Goal: Task Accomplishment & Management: Manage account settings

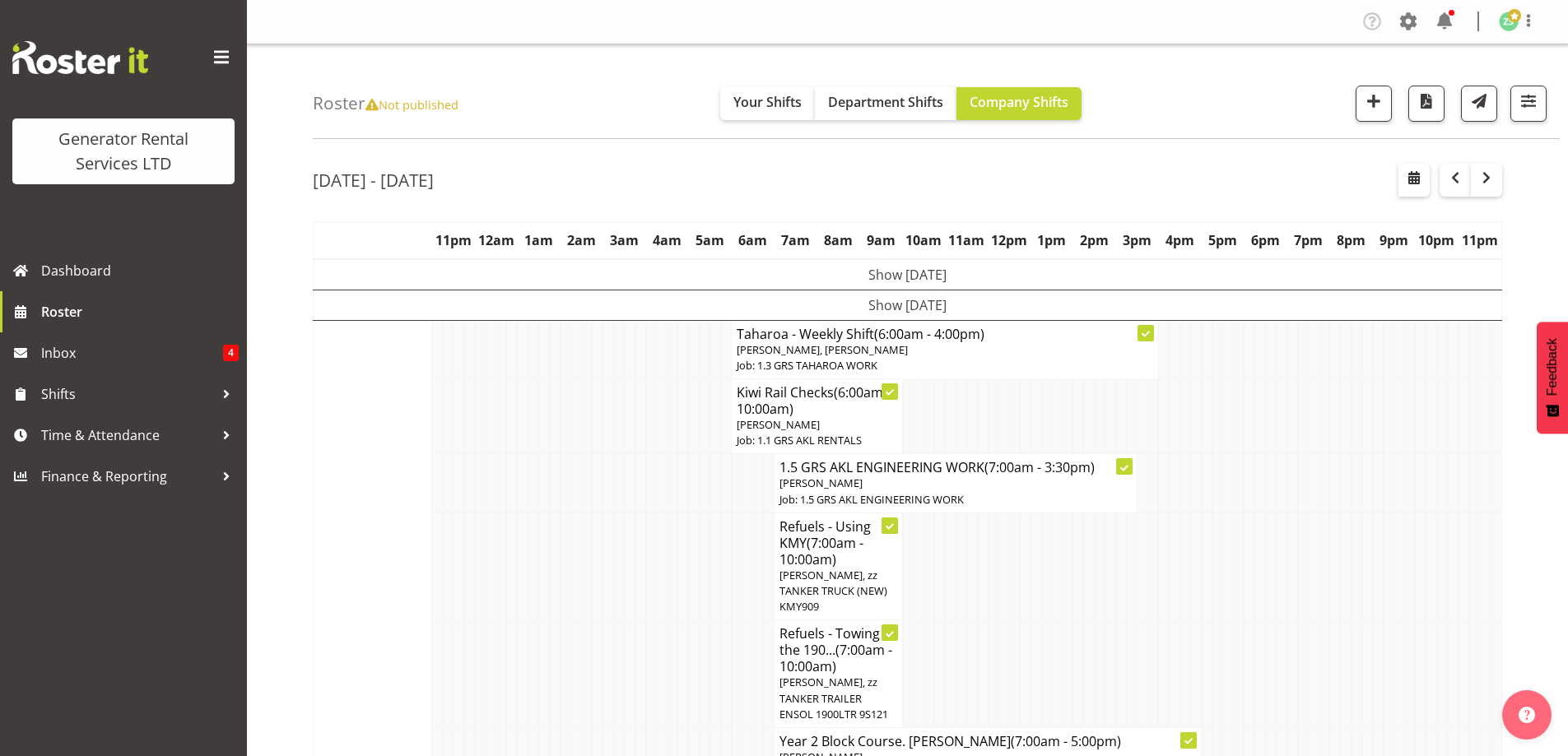
click at [474, 559] on td at bounding box center [469, 567] width 10 height 108
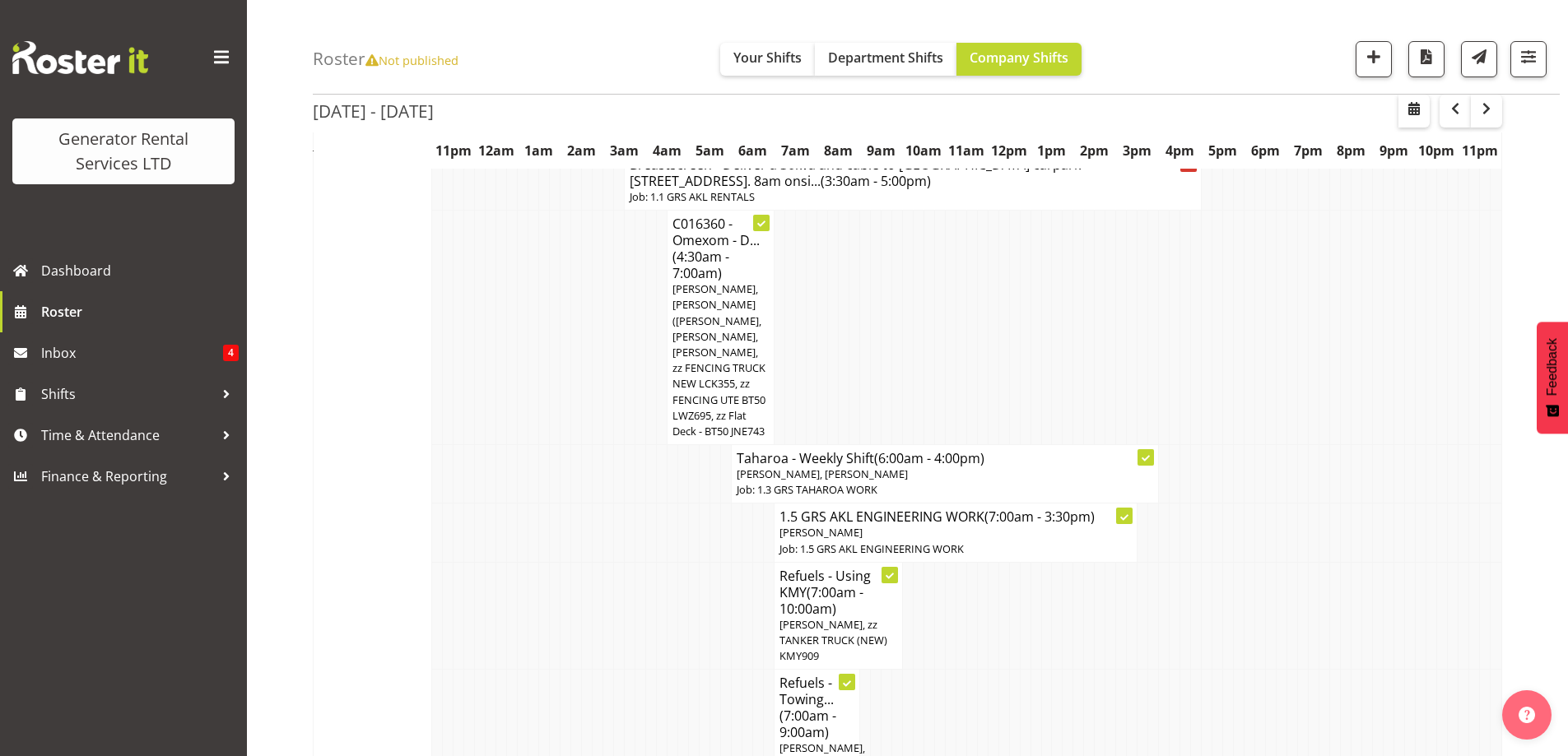
scroll to position [1811, 0]
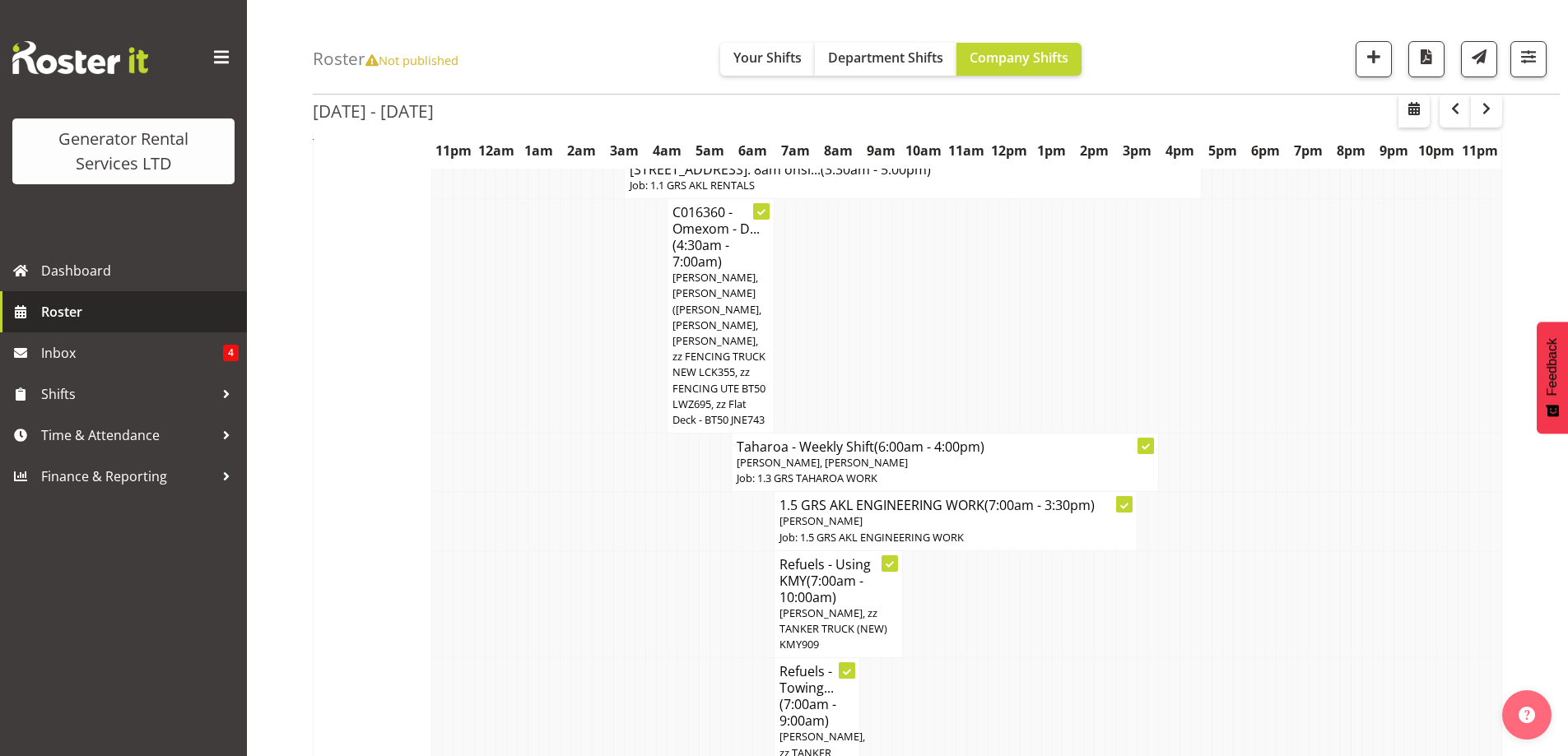
click at [91, 322] on span "Roster" at bounding box center [140, 311] width 197 height 25
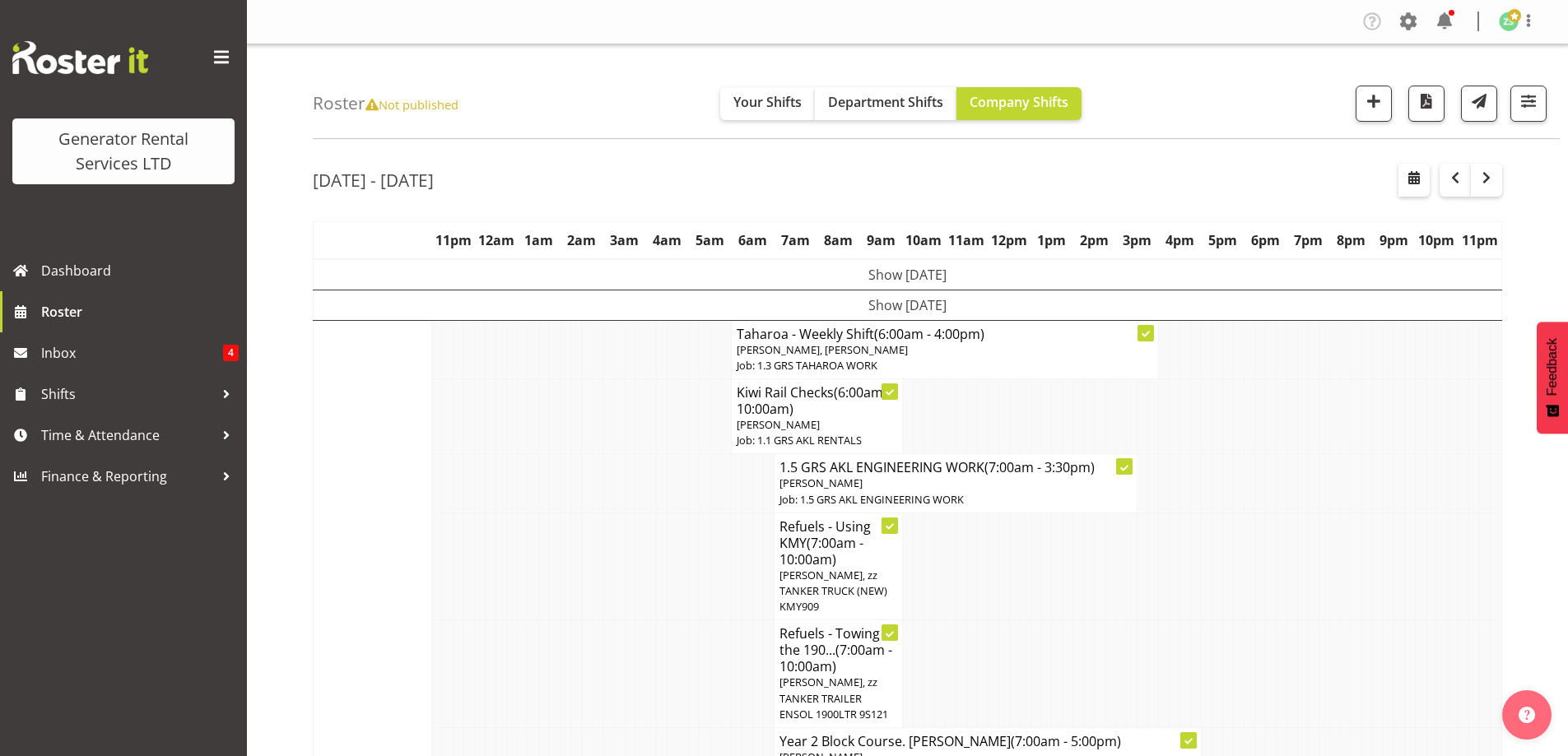
click at [630, 602] on td at bounding box center [630, 567] width 10 height 108
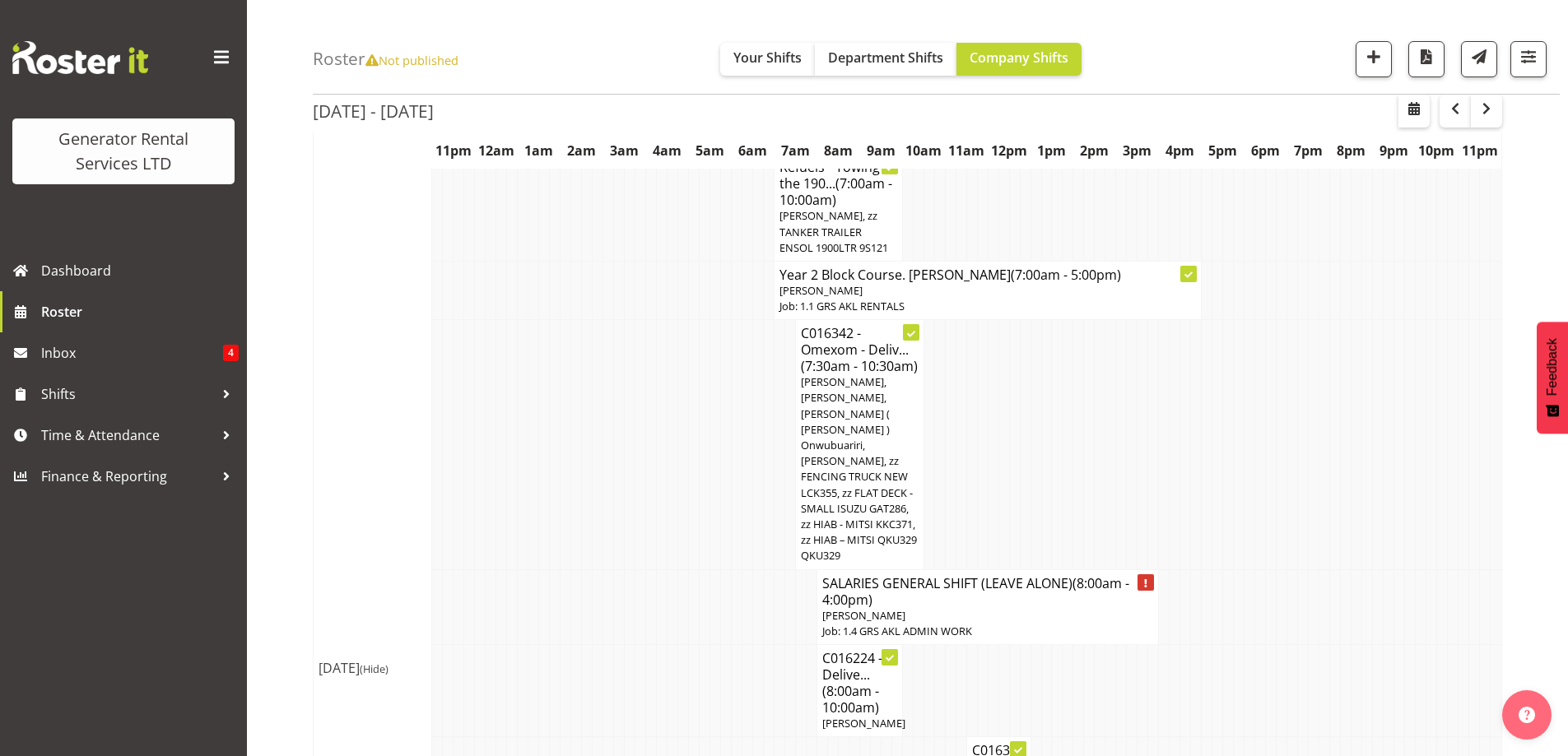
scroll to position [493, 0]
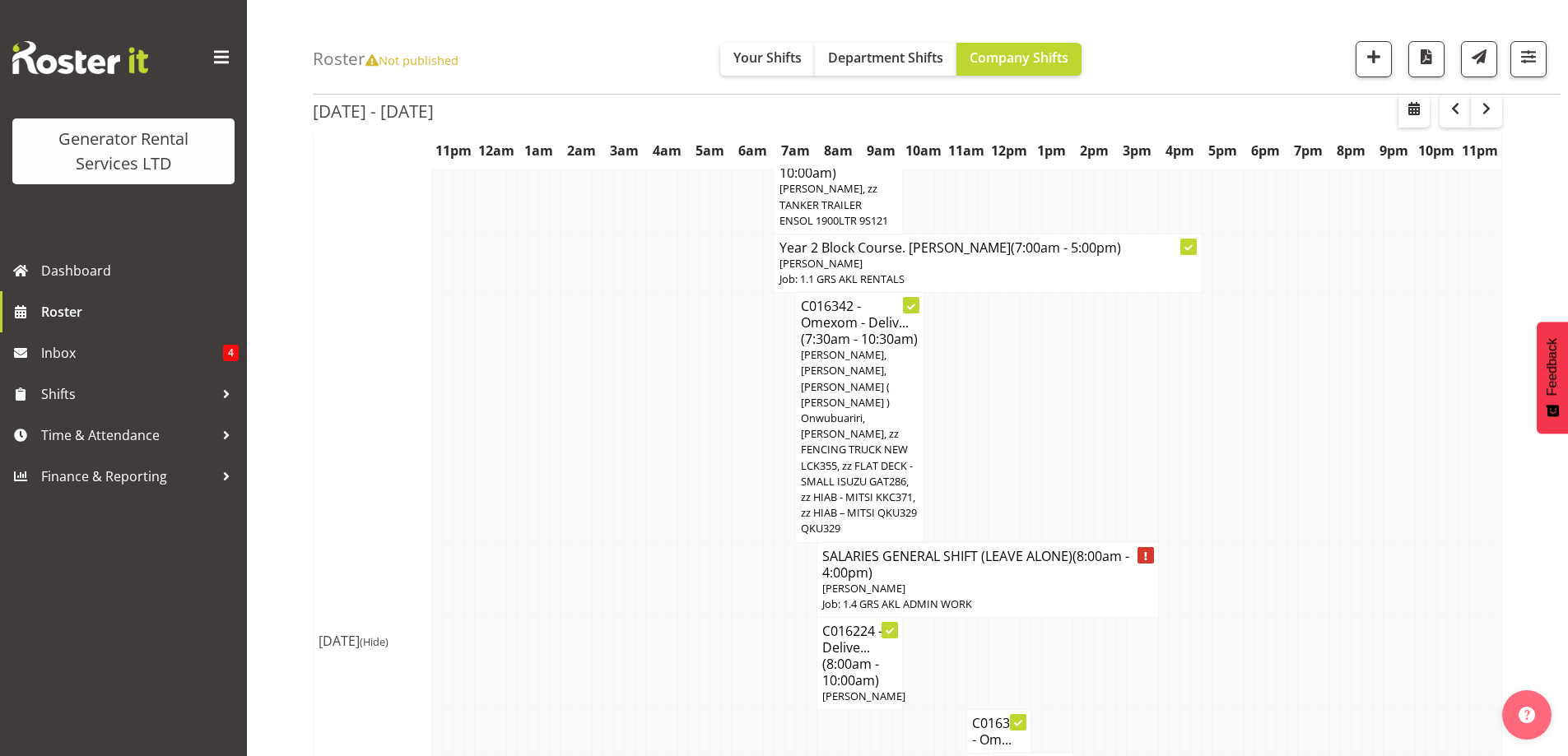
click at [552, 393] on td at bounding box center [555, 417] width 10 height 250
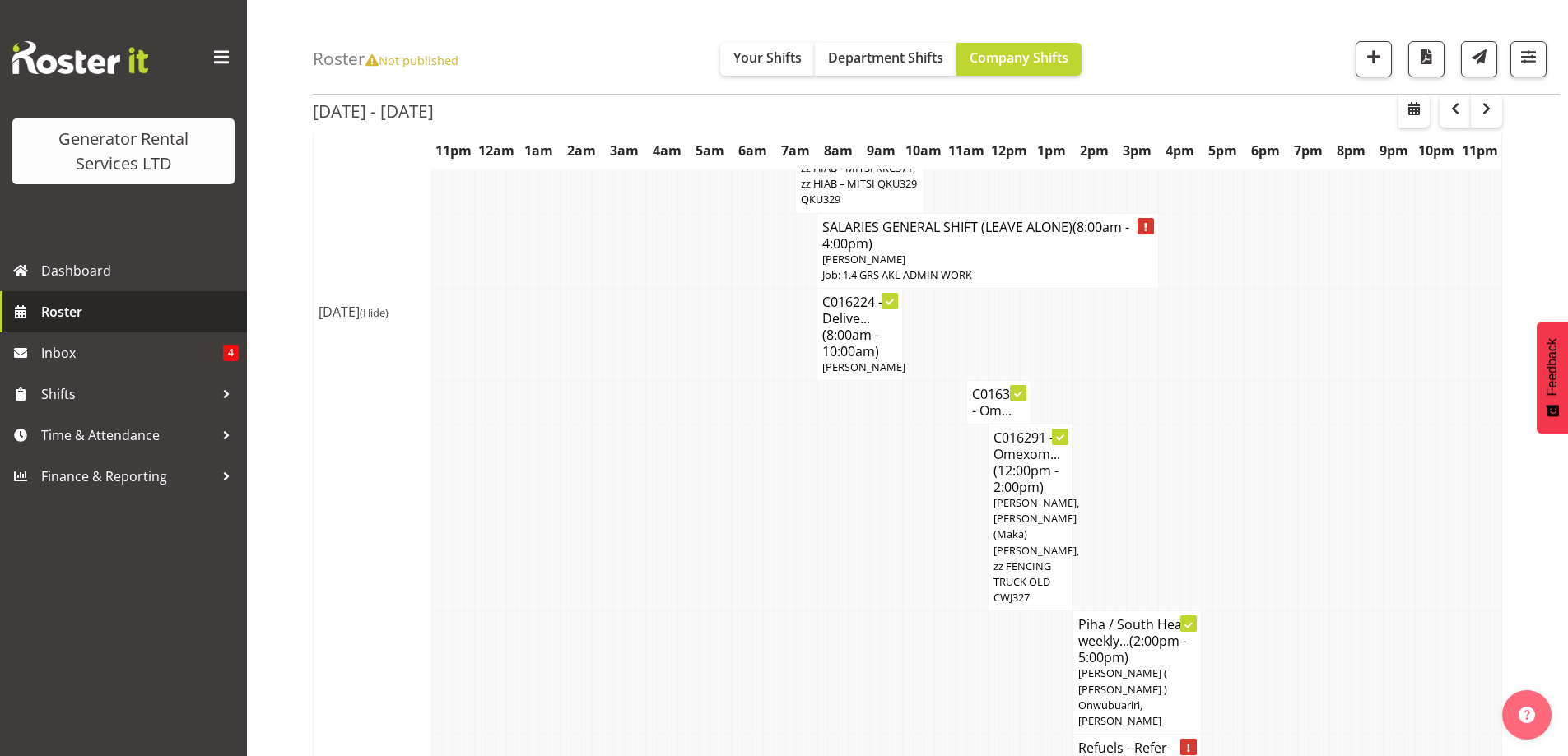
click at [118, 309] on span "Roster" at bounding box center [140, 311] width 197 height 25
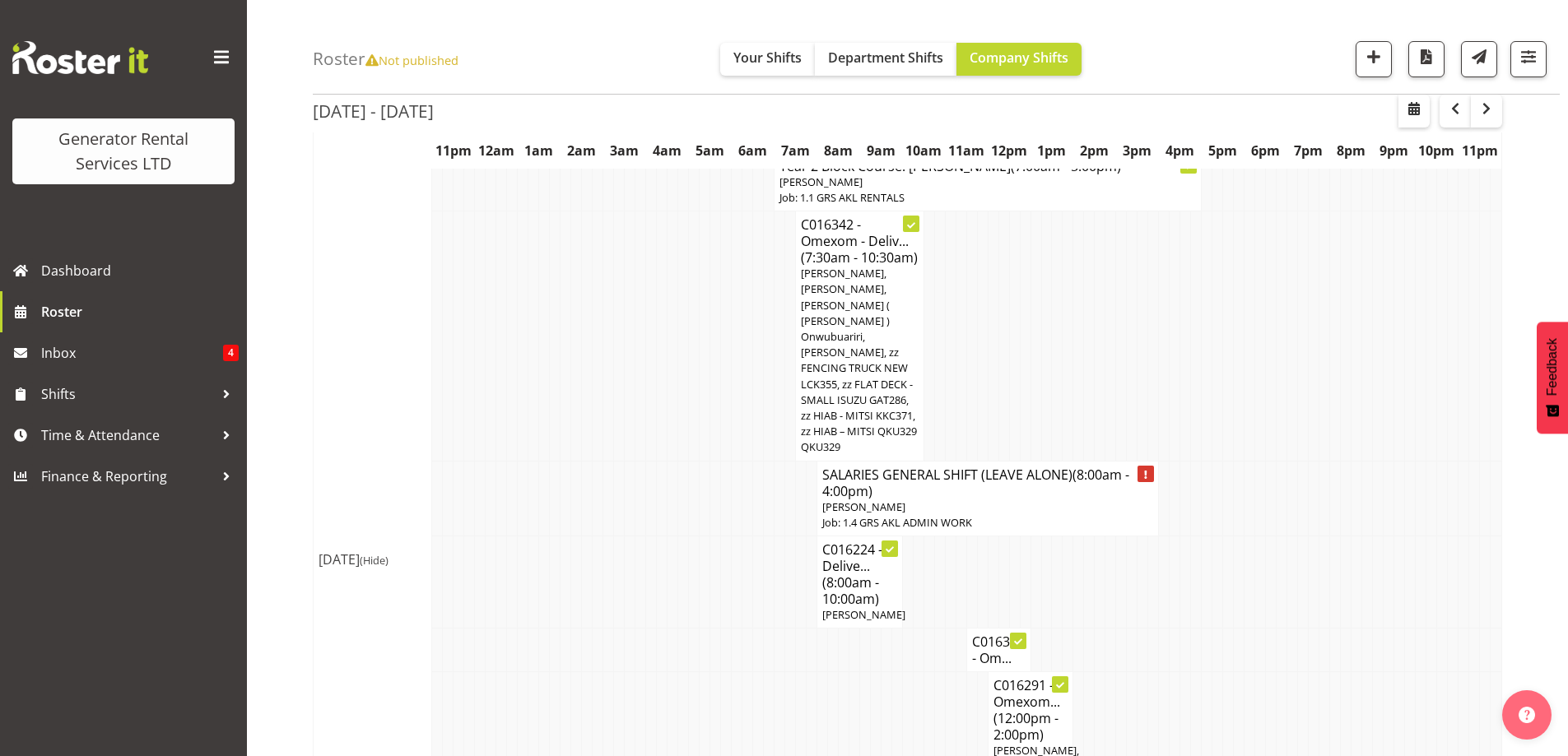
scroll to position [576, 0]
click at [595, 628] on td at bounding box center [598, 650] width 10 height 44
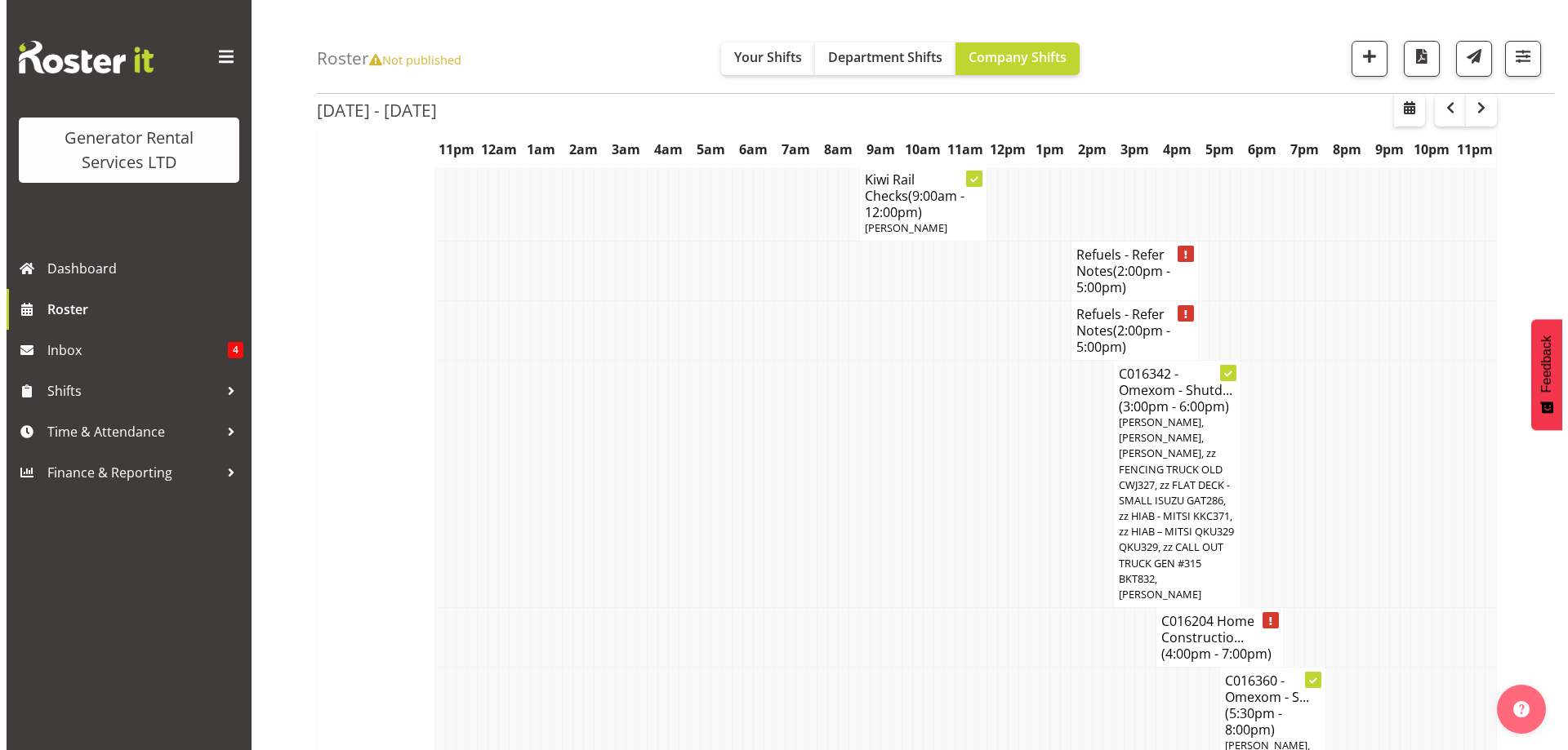
scroll to position [2940, 0]
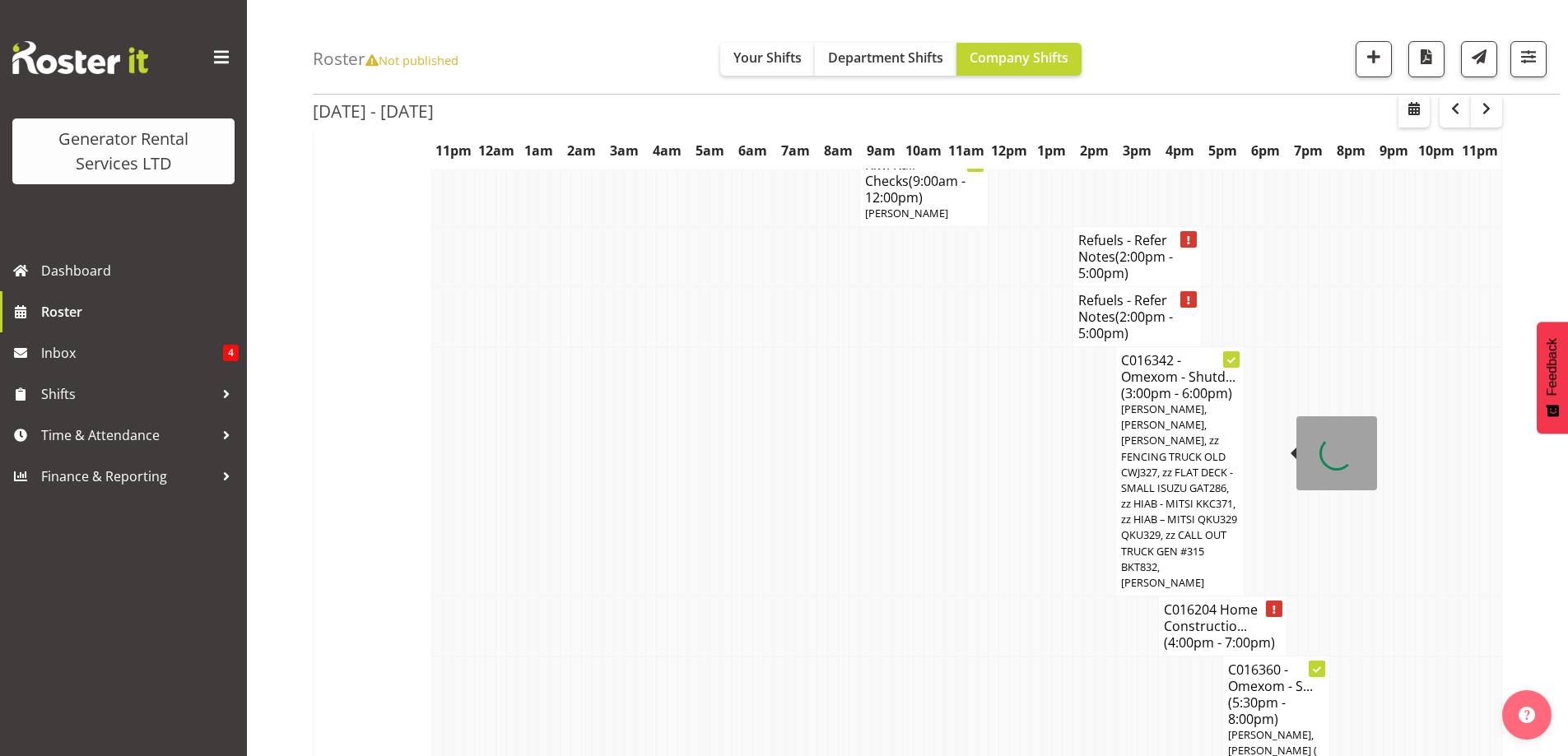
click at [1185, 602] on h4 "C016204 Home Constructio... (4:00pm - 7:00pm)" at bounding box center [1222, 626] width 118 height 50
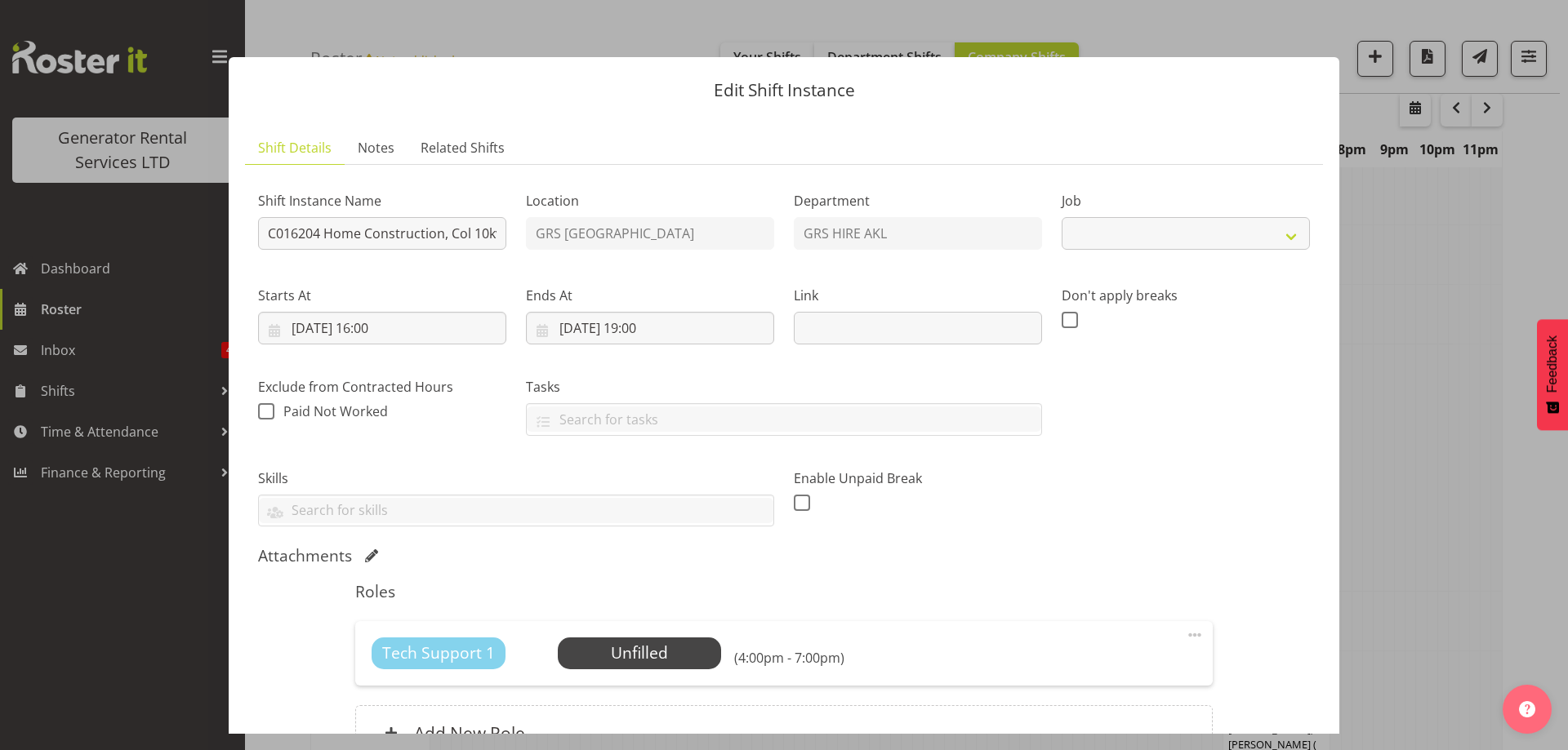
select select "9"
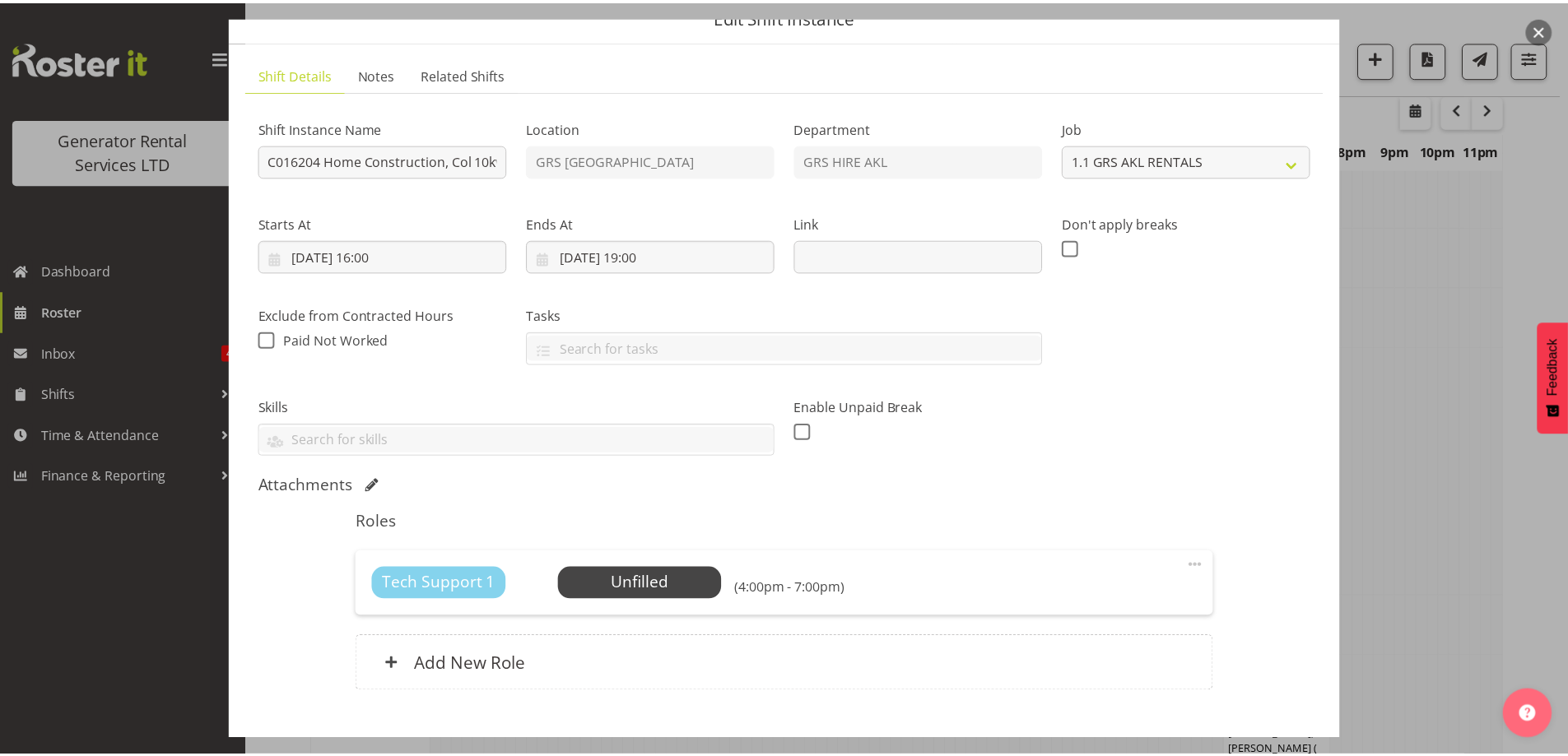
scroll to position [165, 0]
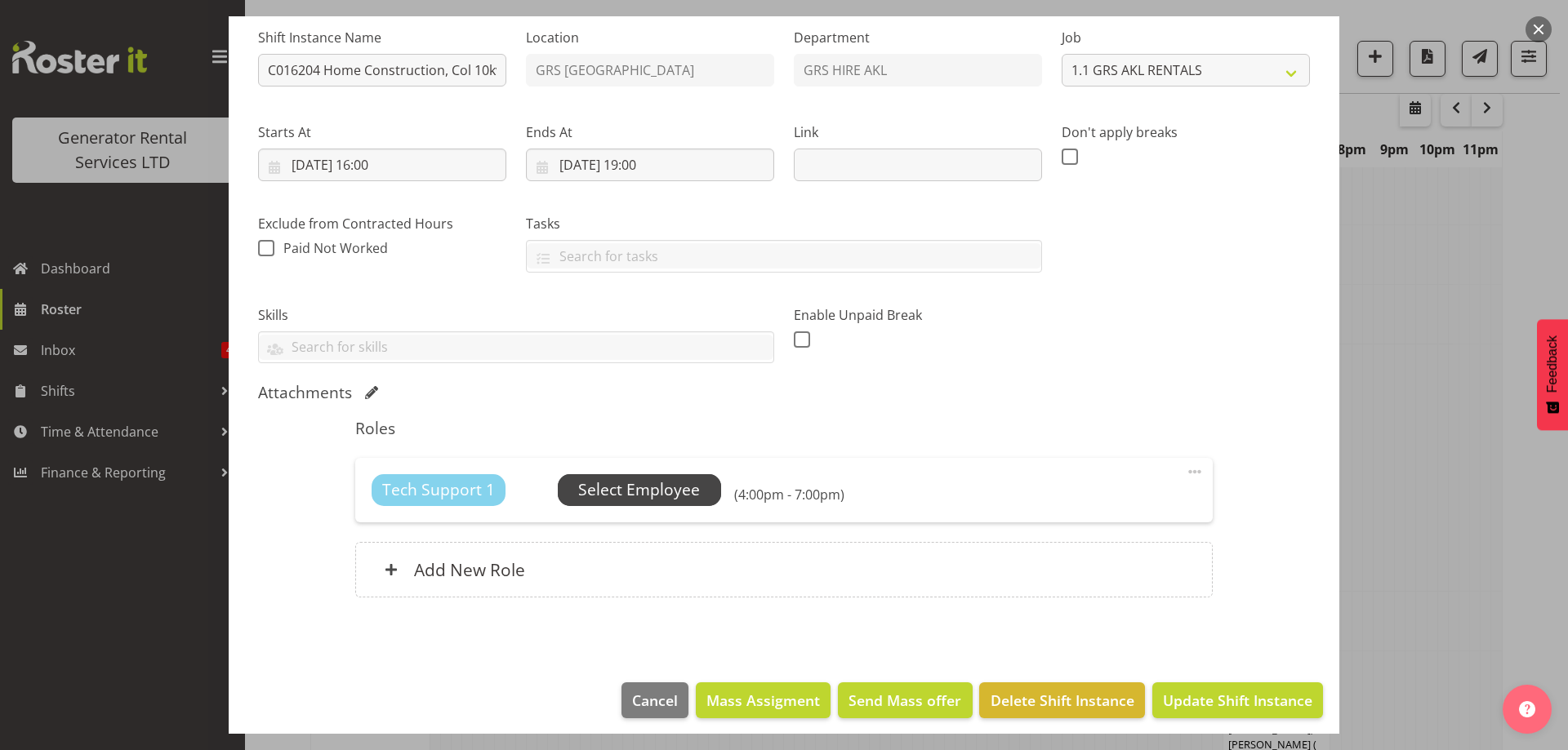
click at [644, 482] on span "Select Employee" at bounding box center [638, 490] width 122 height 24
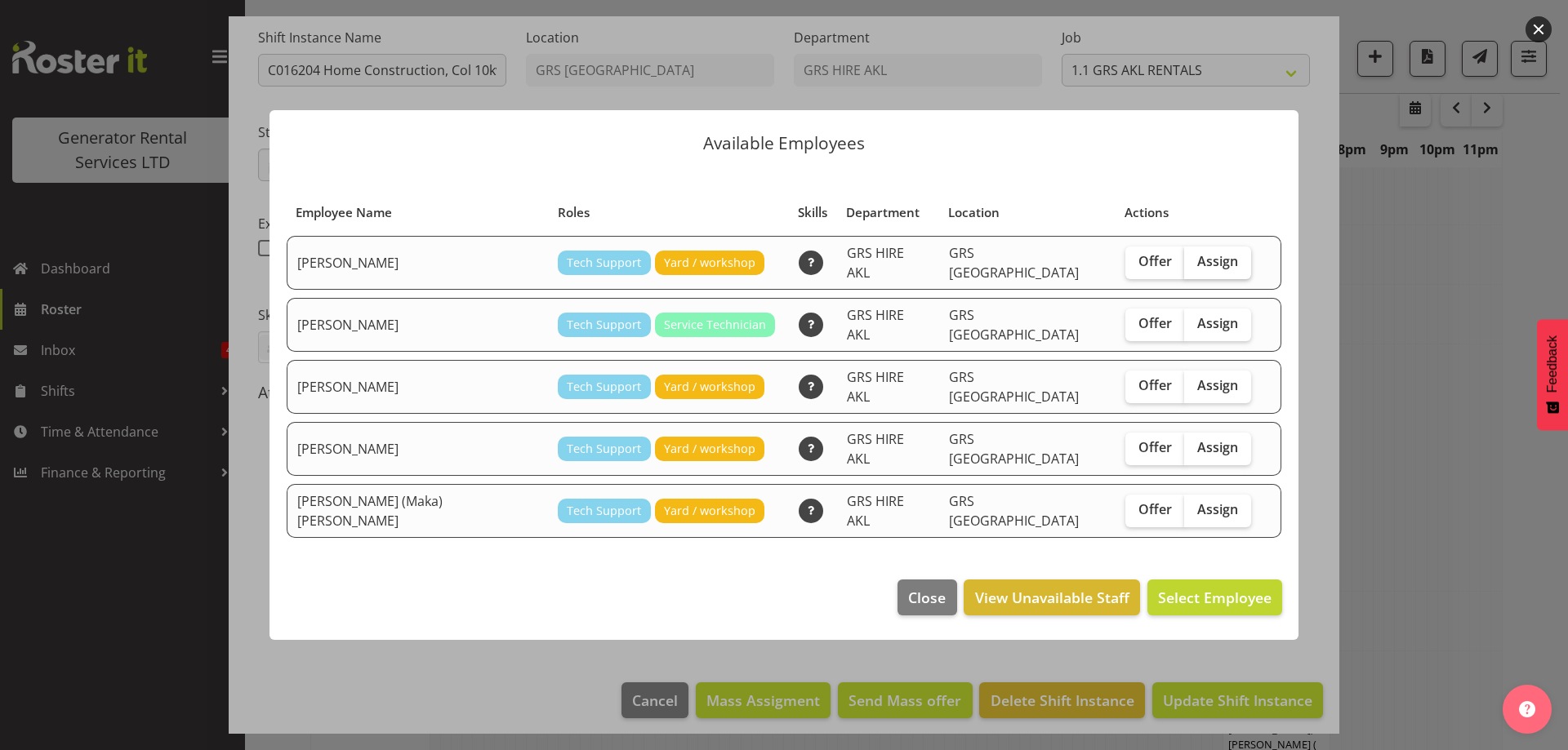
drag, startPoint x: 1181, startPoint y: 271, endPoint x: 1185, endPoint y: 278, distance: 8.1
click at [1197, 270] on span "Assign" at bounding box center [1217, 260] width 41 height 16
click at [1184, 267] on input "Assign" at bounding box center [1189, 261] width 10 height 10
checkbox input "true"
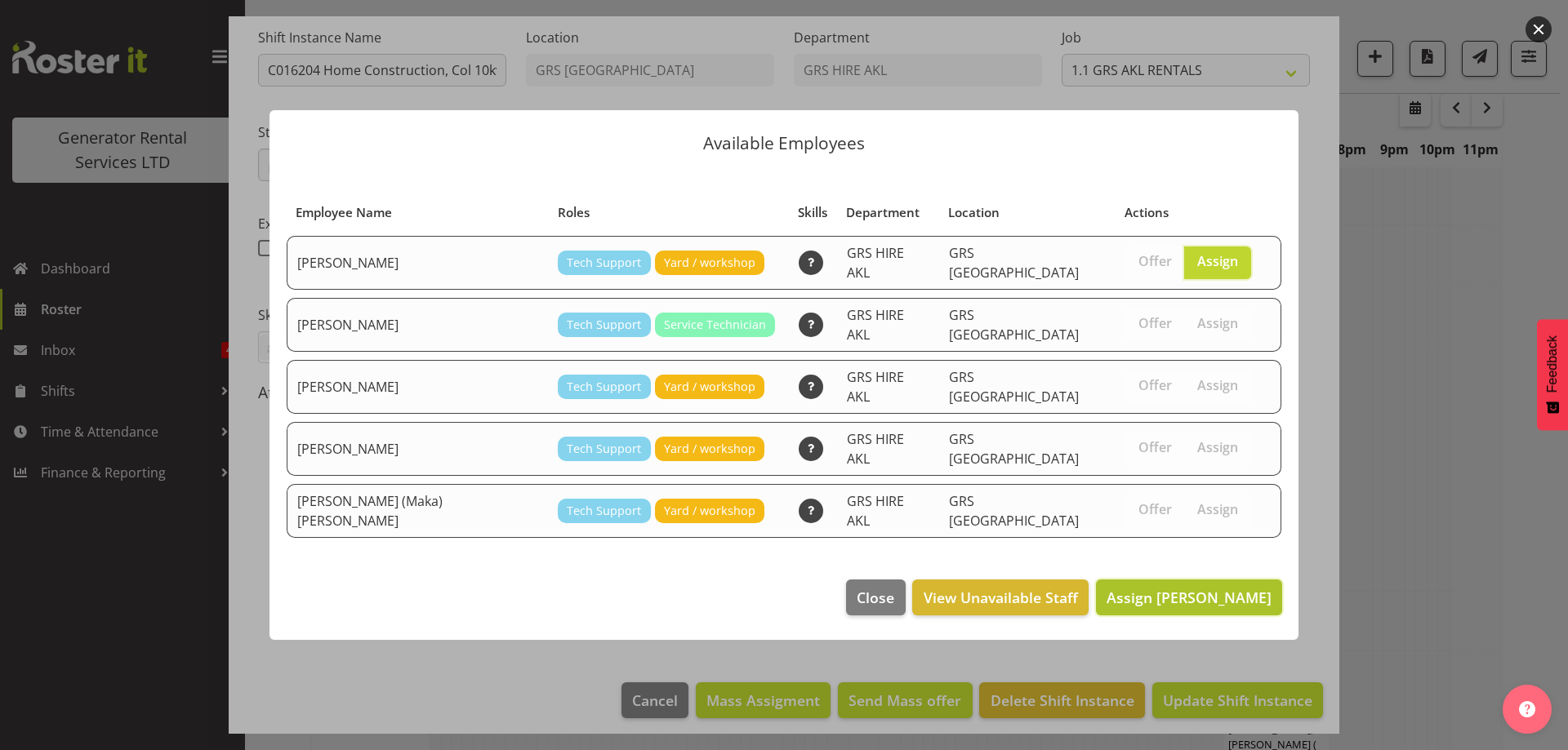
click at [1240, 588] on span "Assign Colin Crenfeldt" at bounding box center [1189, 598] width 165 height 20
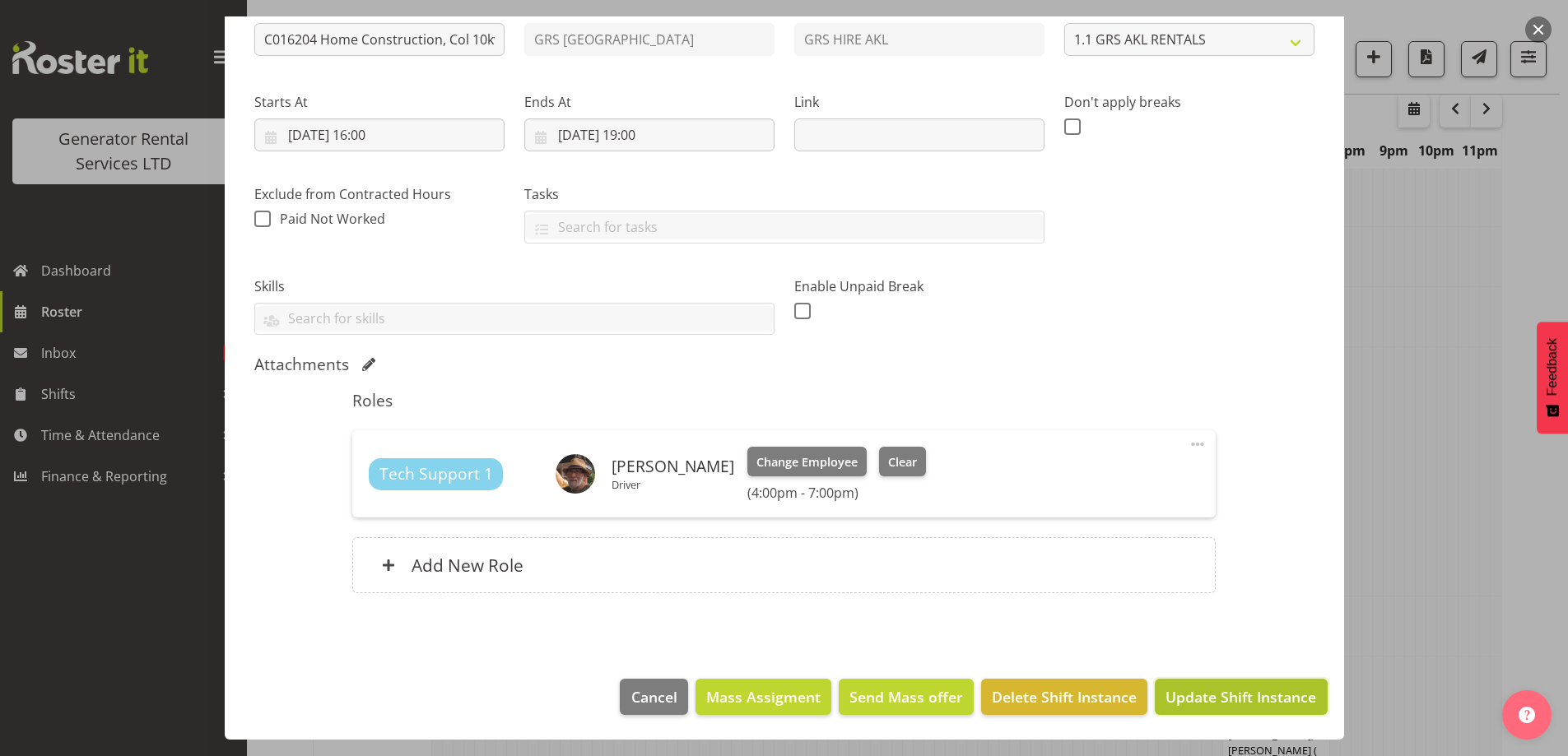
click at [1216, 692] on span "Update Shift Instance" at bounding box center [1241, 697] width 151 height 21
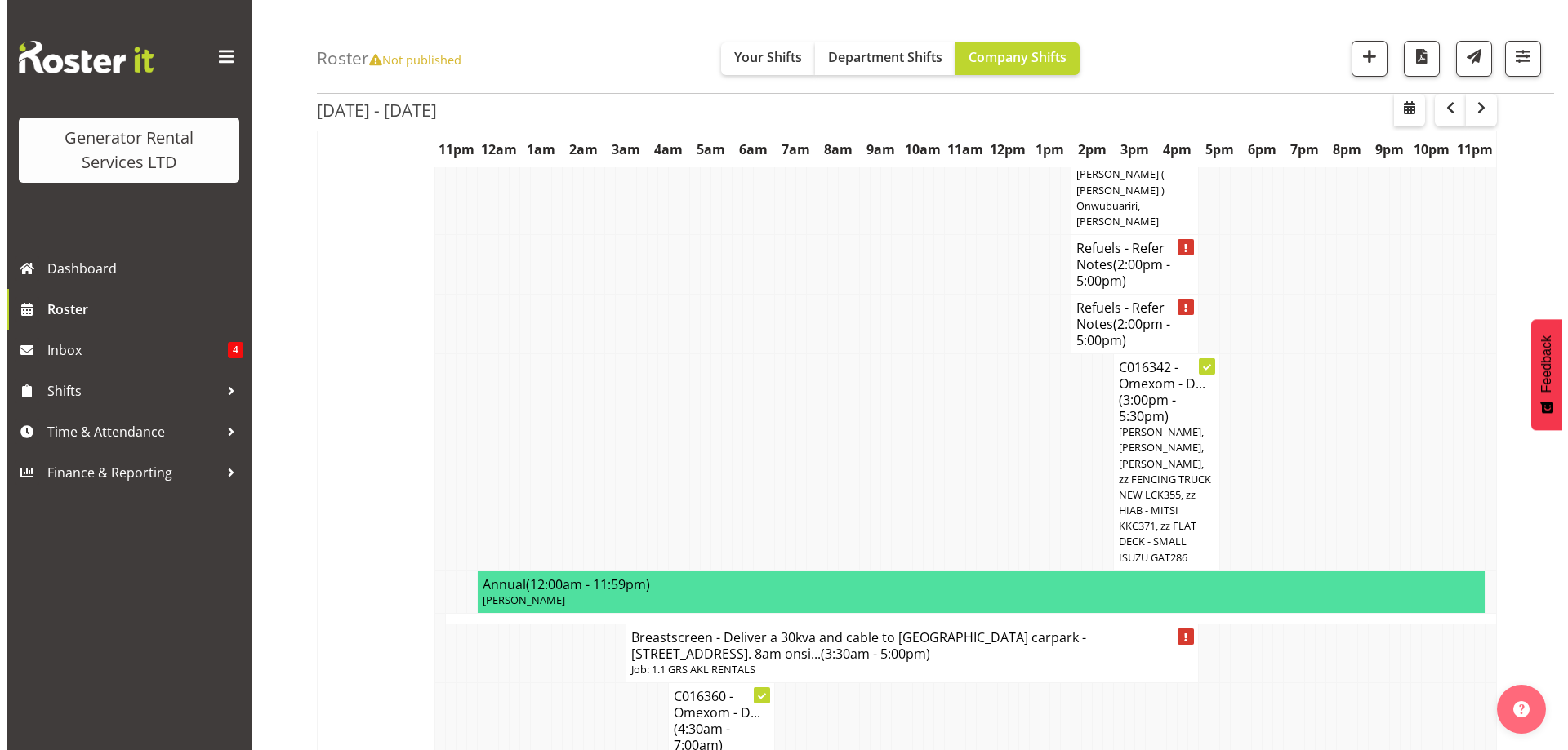
scroll to position [1278, 0]
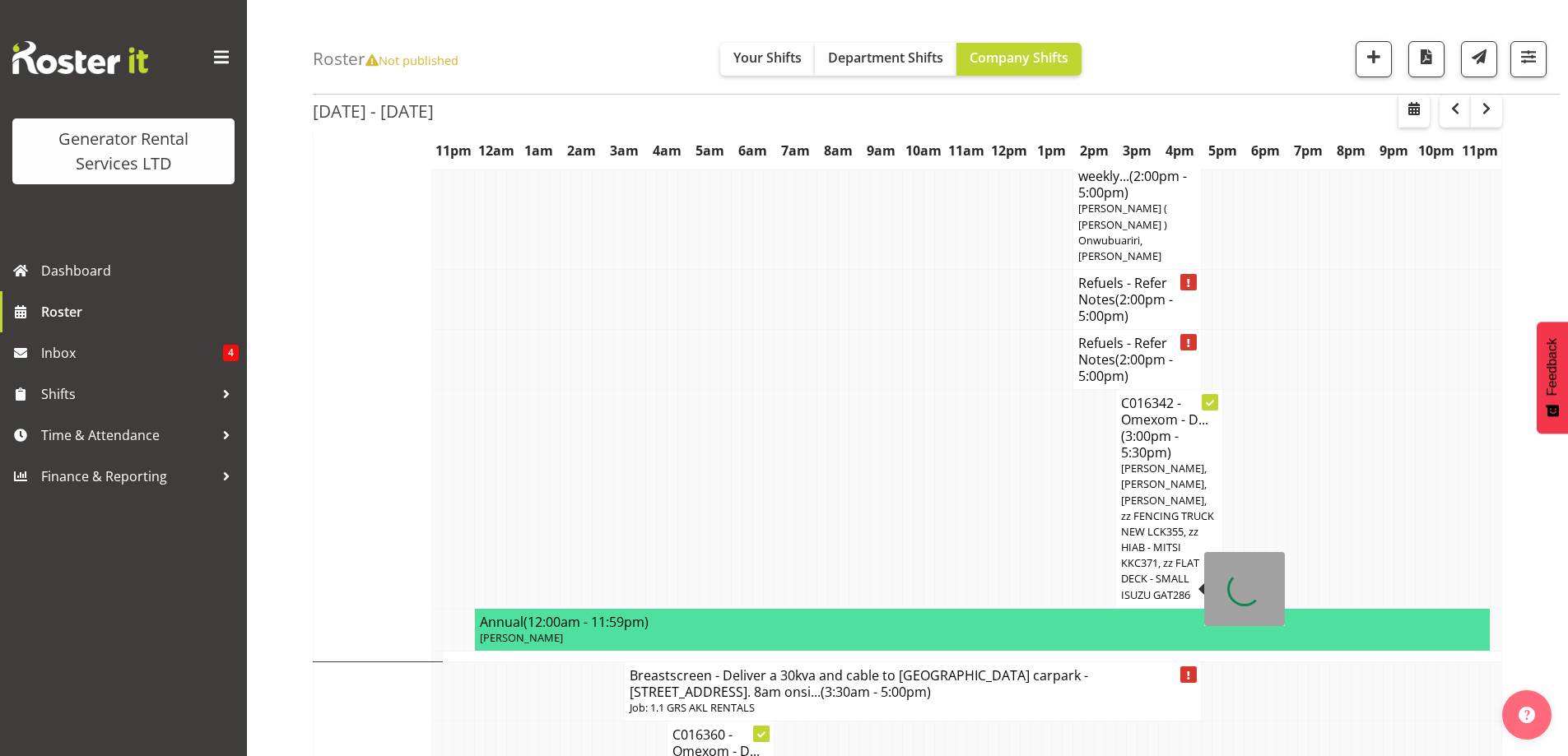
click at [917, 668] on h4 "Breastscreen - Deliver a 30kva and cable to Panguru Clinic carpark - 2189 West …" at bounding box center [913, 684] width 566 height 33
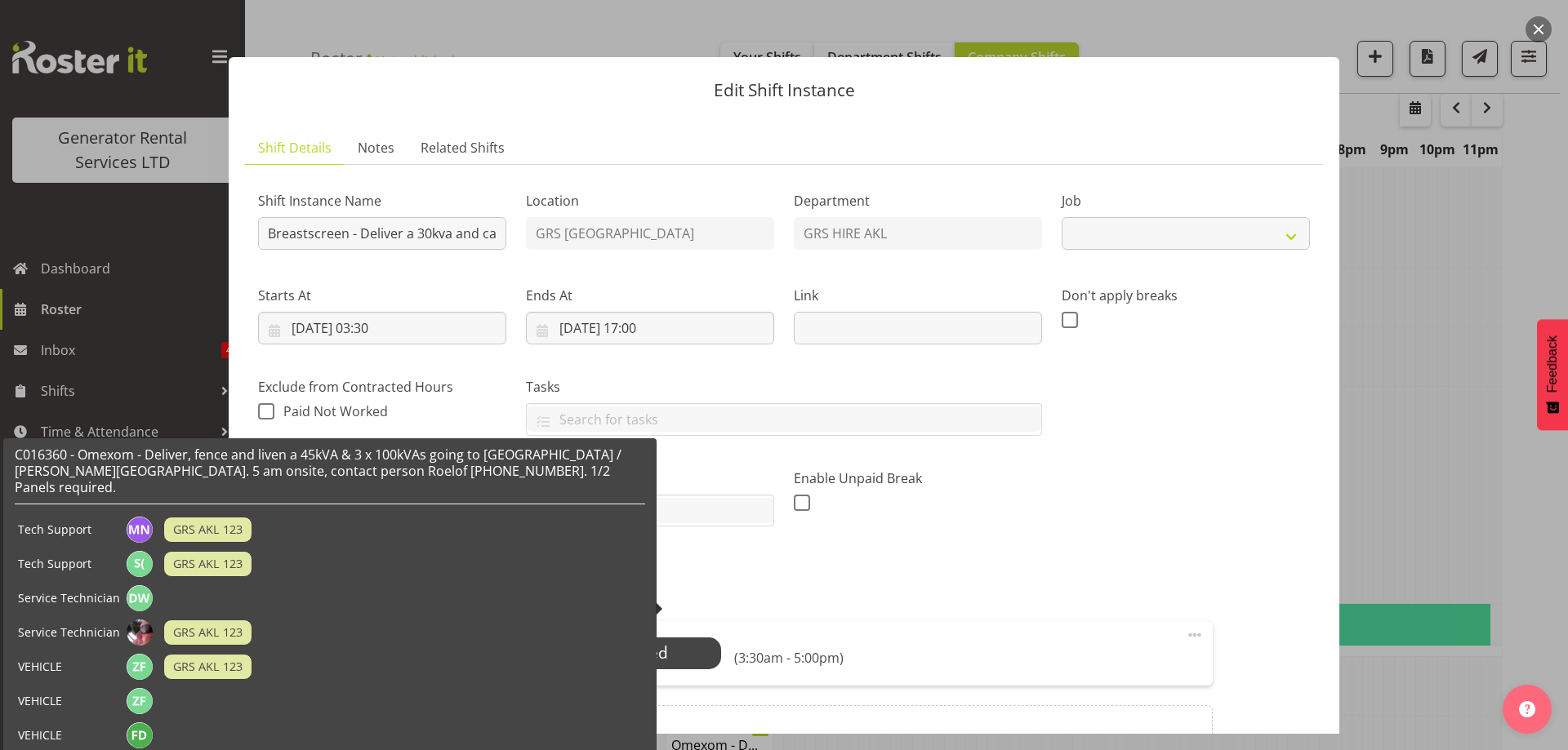
select select "9"
click at [667, 329] on input "09/10/2025, 17:00" at bounding box center [650, 328] width 249 height 32
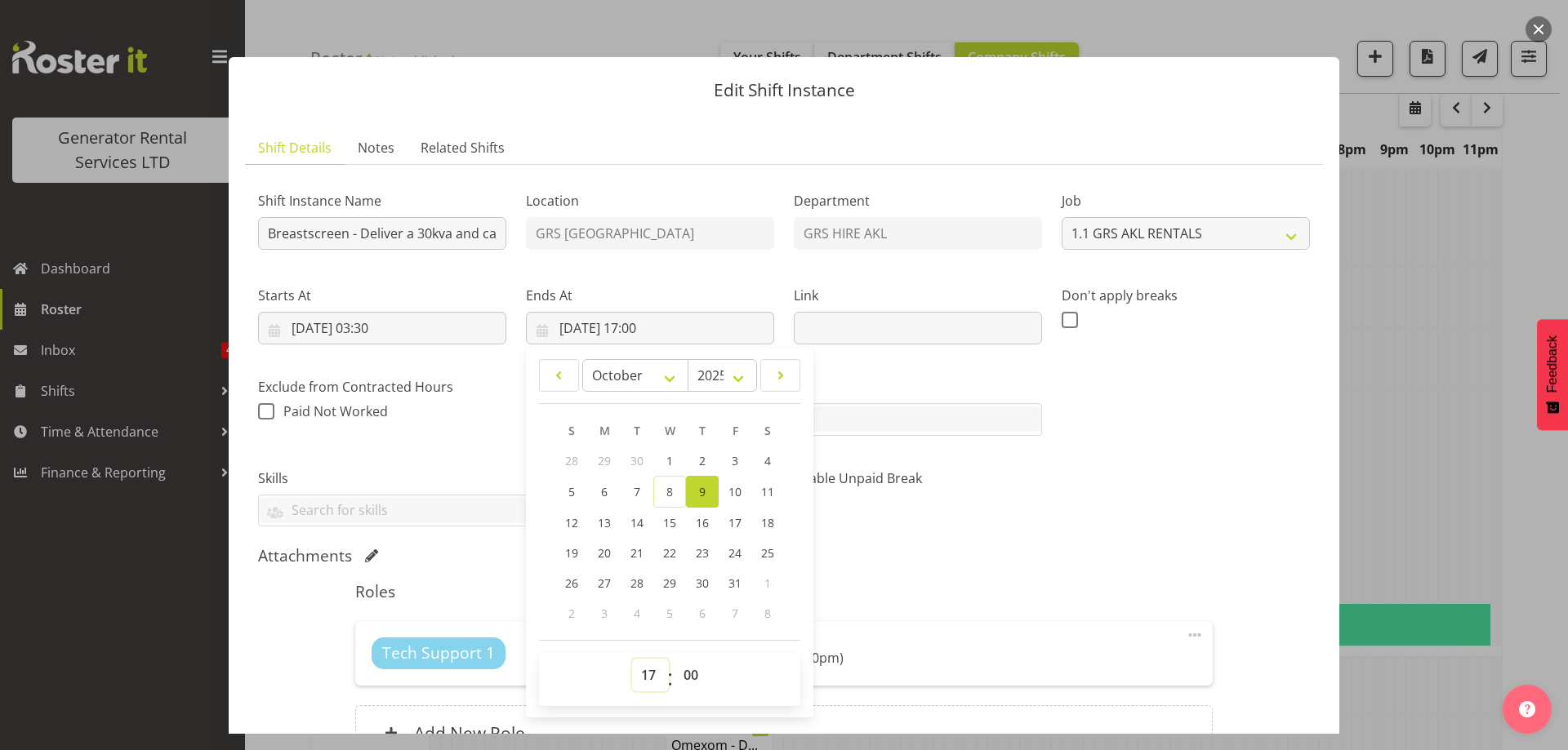
click at [652, 671] on select "00 01 02 03 04 05 06 07 08 09 10 11 12 13 14 15 16 17 18 19 20 21 22 23" at bounding box center [650, 675] width 37 height 32
select select "13"
click at [632, 659] on select "00 01 02 03 04 05 06 07 08 09 10 11 12 13 14 15 16 17 18 19 20 21 22 23" at bounding box center [650, 675] width 37 height 32
type input "09/10/2025, 13:00"
click at [1008, 555] on div "Attachments" at bounding box center [783, 556] width 1051 height 20
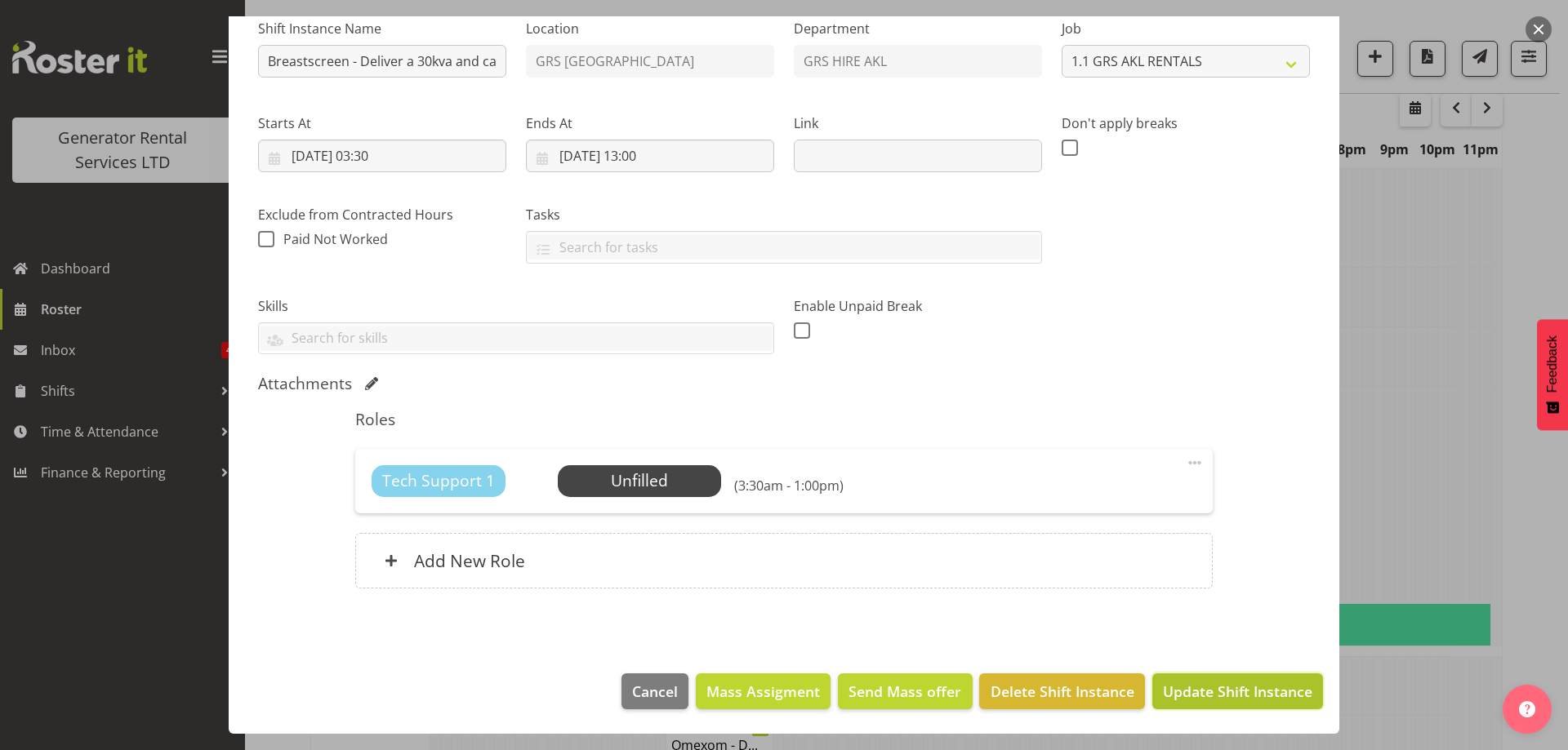
click at [1234, 692] on span "Update Shift Instance" at bounding box center [1238, 691] width 150 height 21
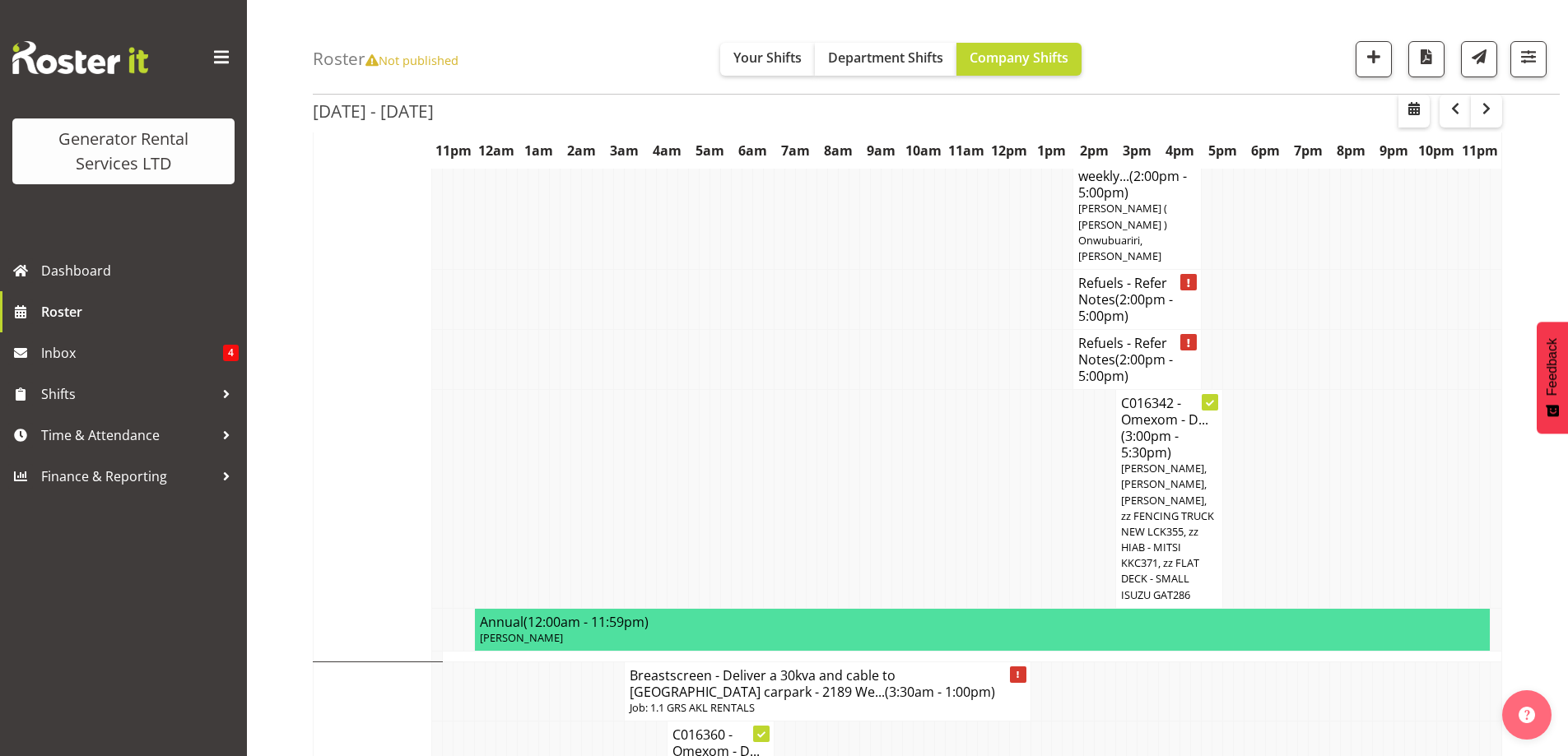
scroll to position [1535, 0]
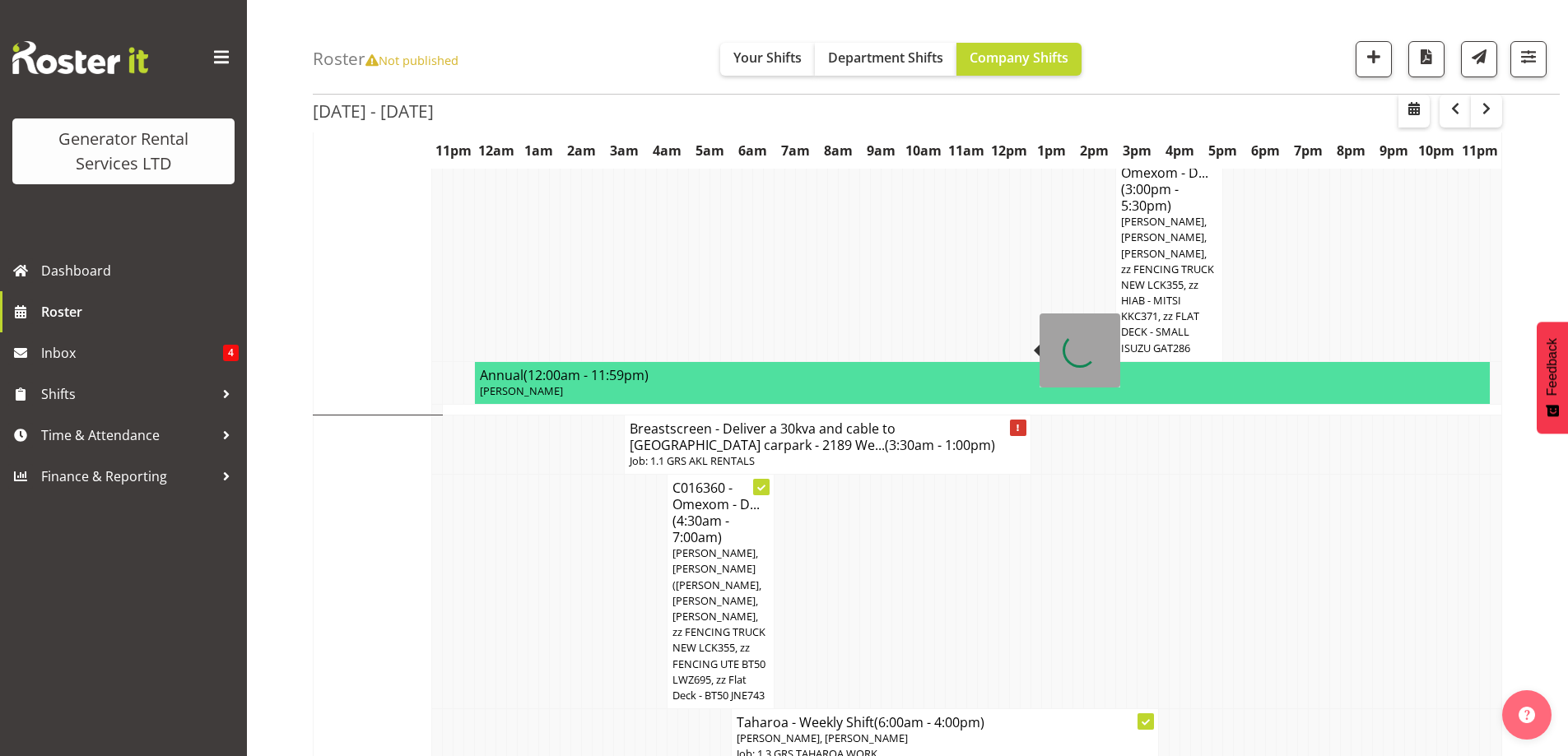
click at [749, 420] on h4 "Breastscreen - Deliver a 30kva and cable to Panguru Clinic carpark - 2189 We...…" at bounding box center [827, 437] width 395 height 33
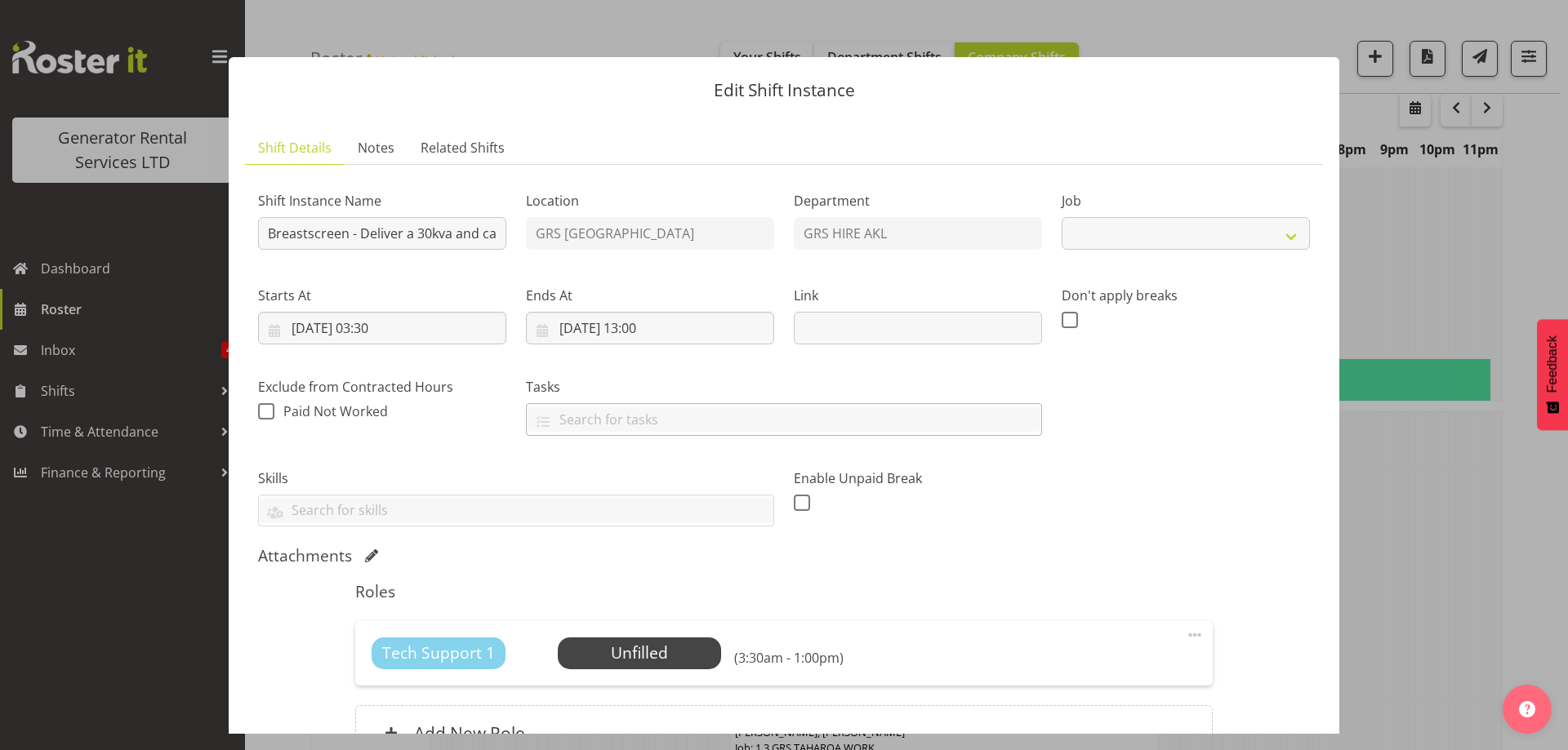
select select "9"
click at [598, 645] on span "Select Employee" at bounding box center [638, 654] width 122 height 24
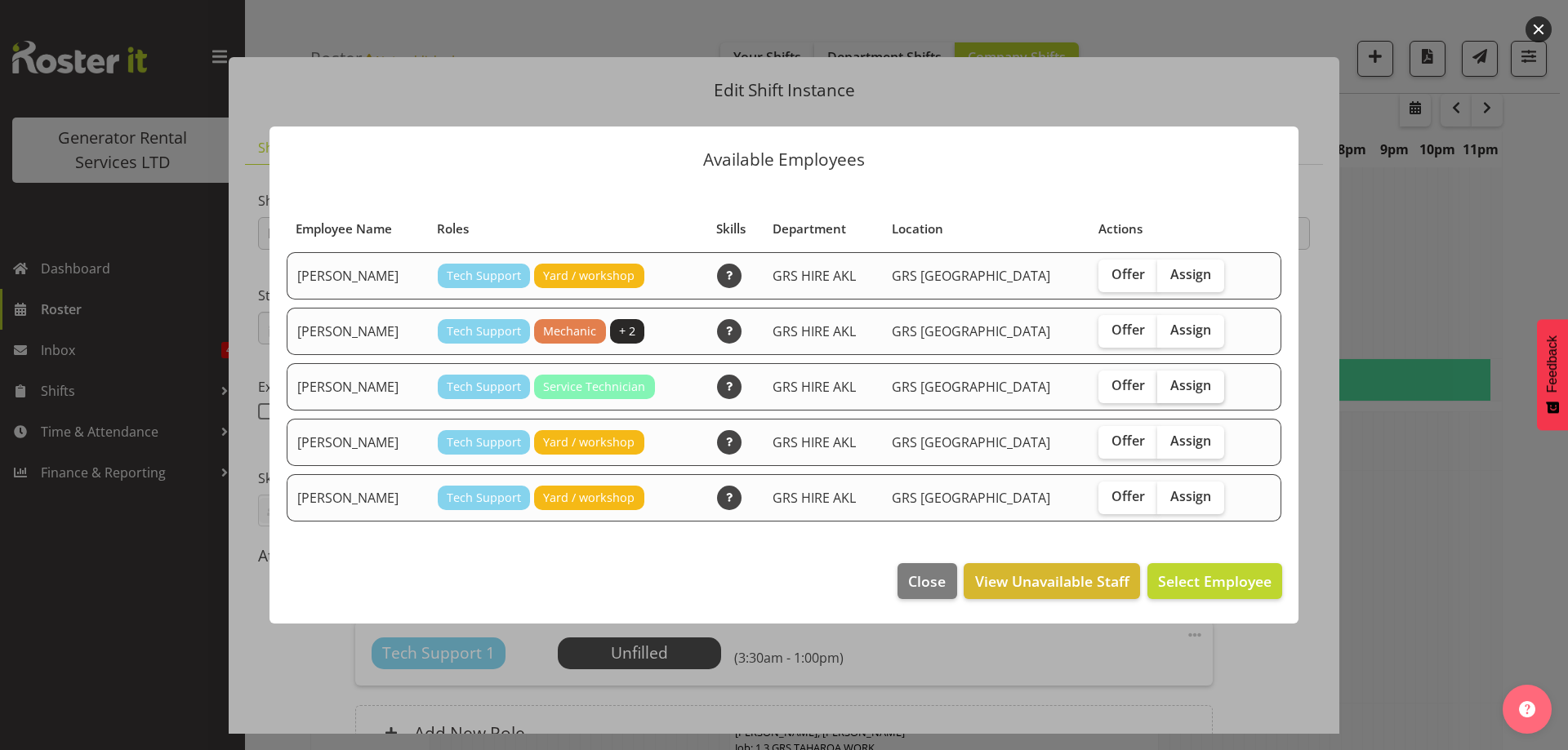
click at [1180, 384] on span "Assign" at bounding box center [1190, 385] width 41 height 16
click at [1168, 384] on input "Assign" at bounding box center [1162, 386] width 10 height 10
checkbox input "true"
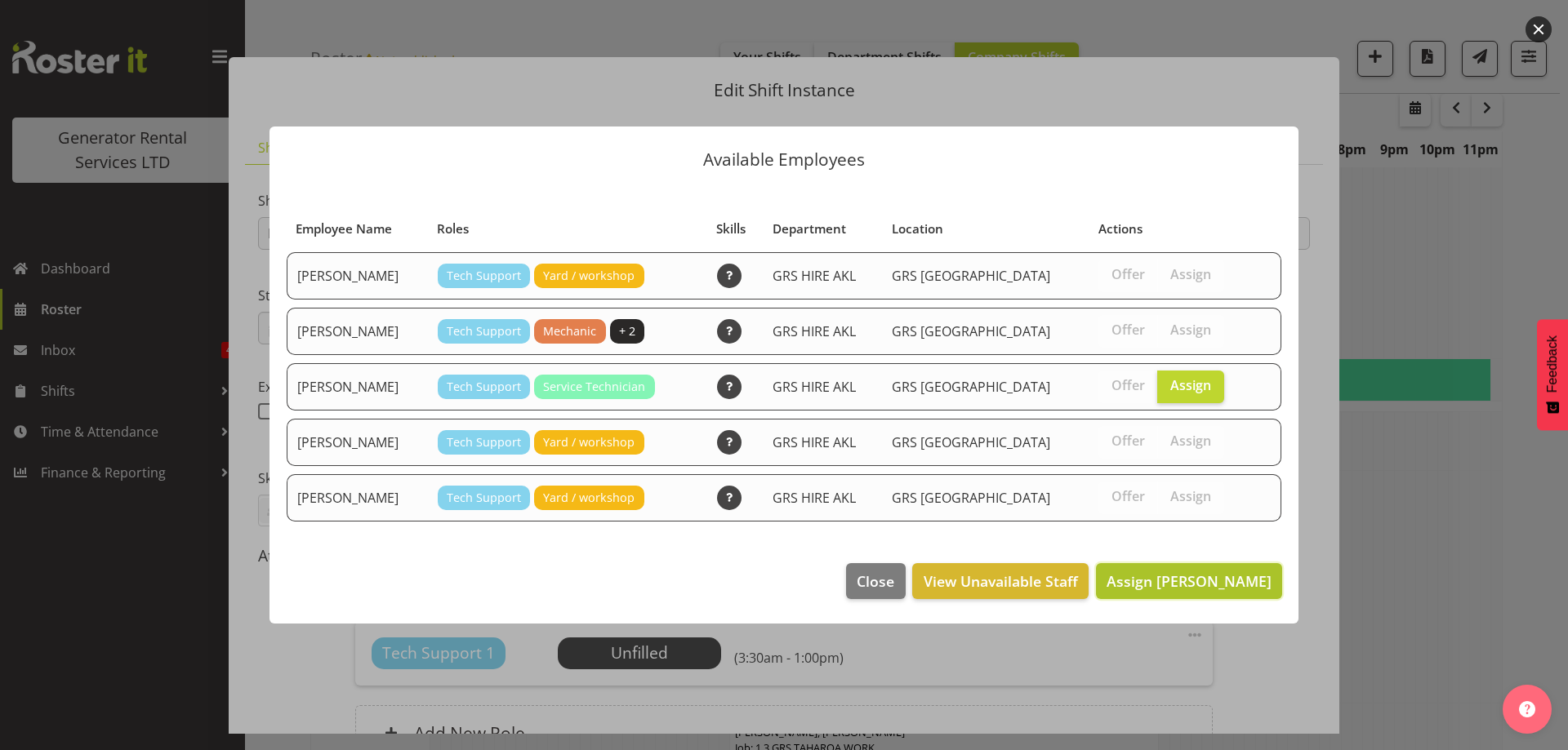
click at [1227, 585] on span "Assign Craig Barrett" at bounding box center [1189, 581] width 165 height 20
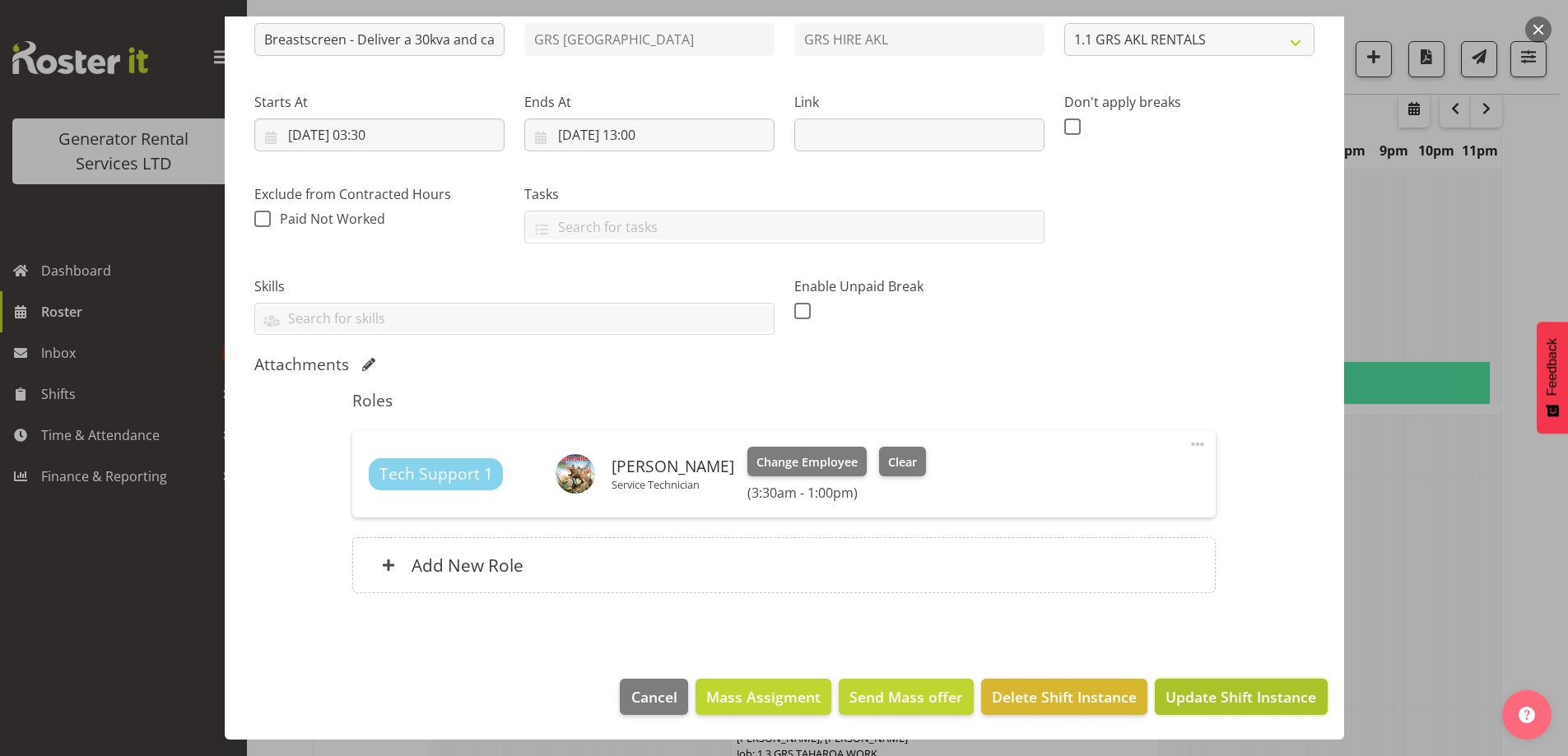
click at [1220, 713] on button "Update Shift Instance" at bounding box center [1241, 697] width 172 height 36
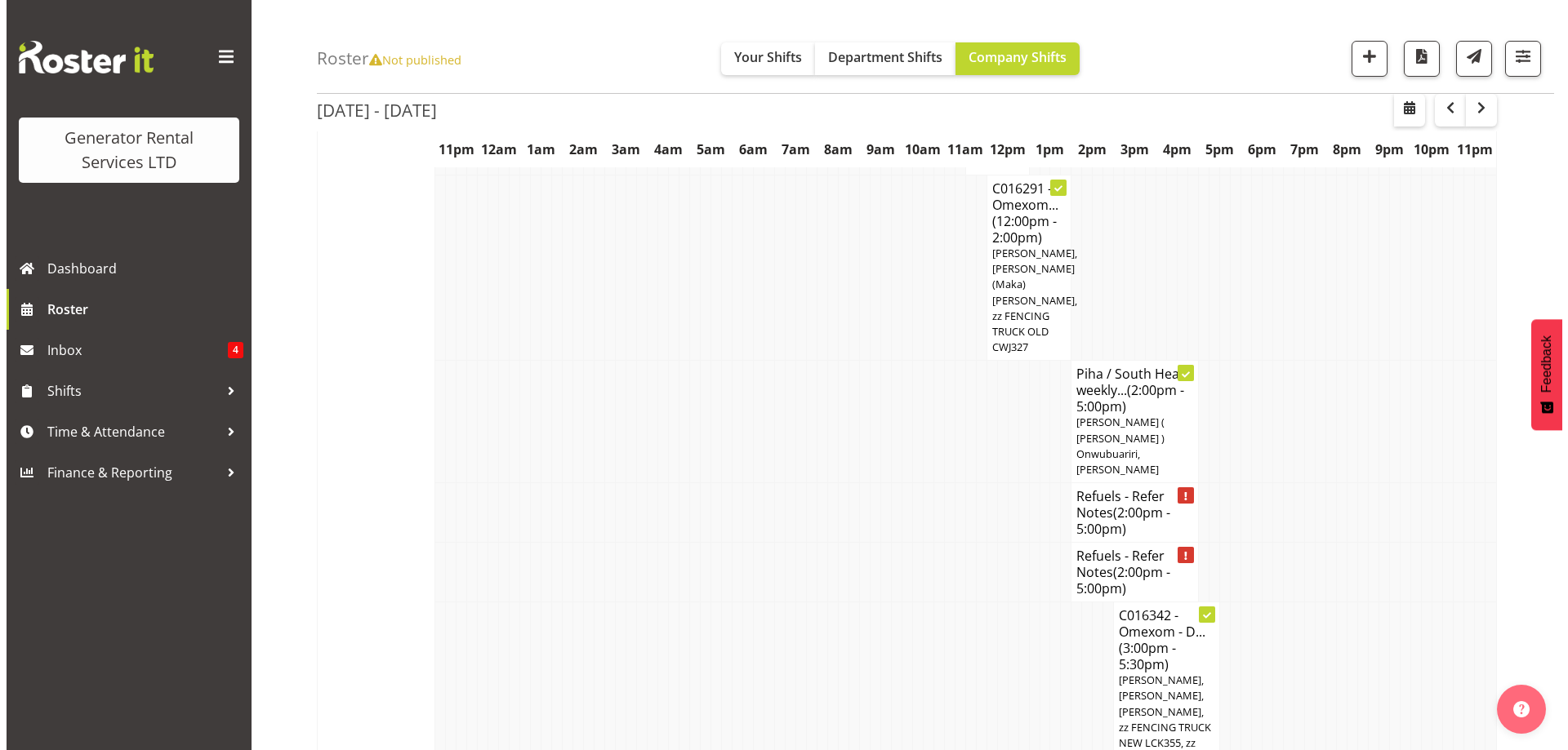
scroll to position [1033, 0]
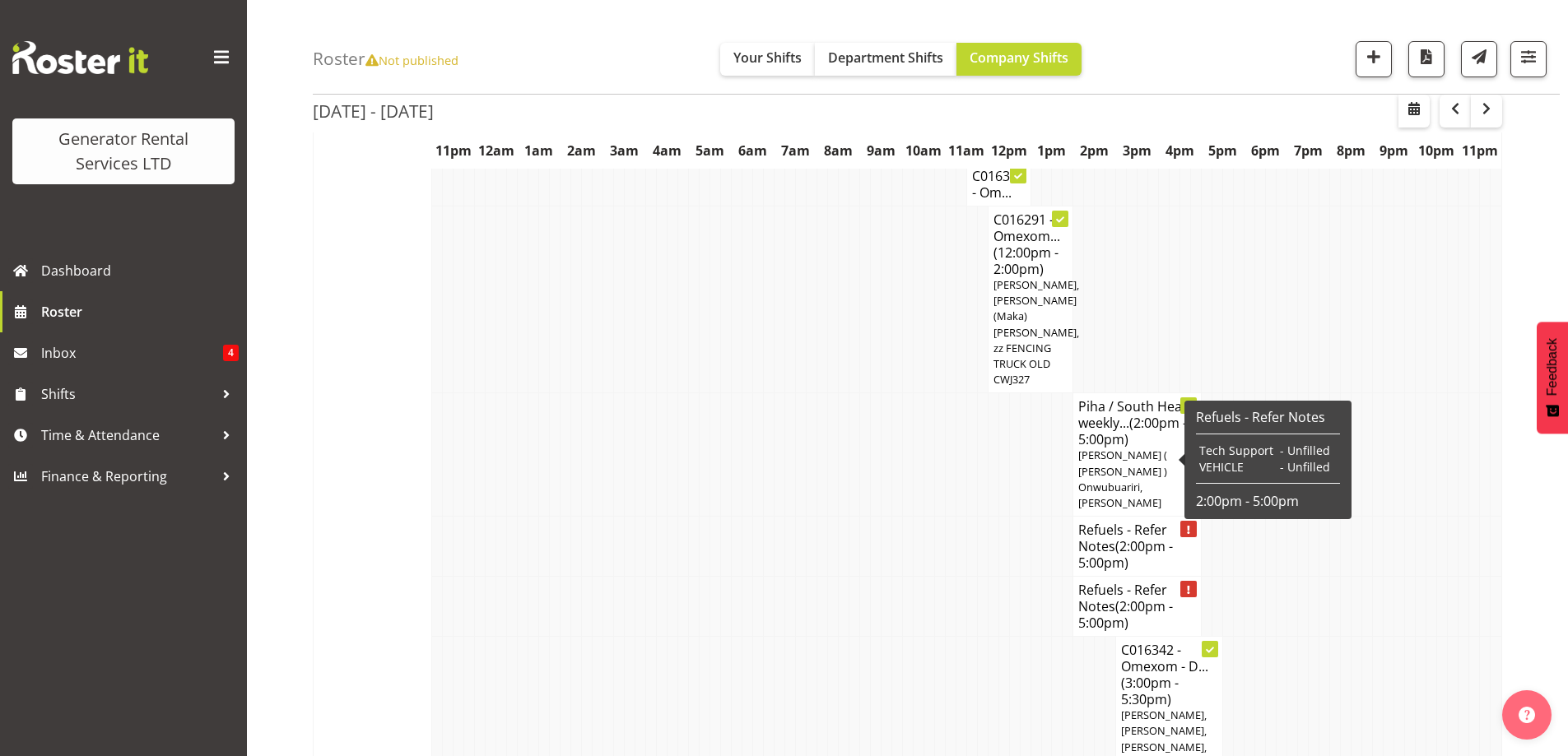
click at [1122, 537] on span "(2:00pm - 5:00pm)" at bounding box center [1126, 554] width 94 height 34
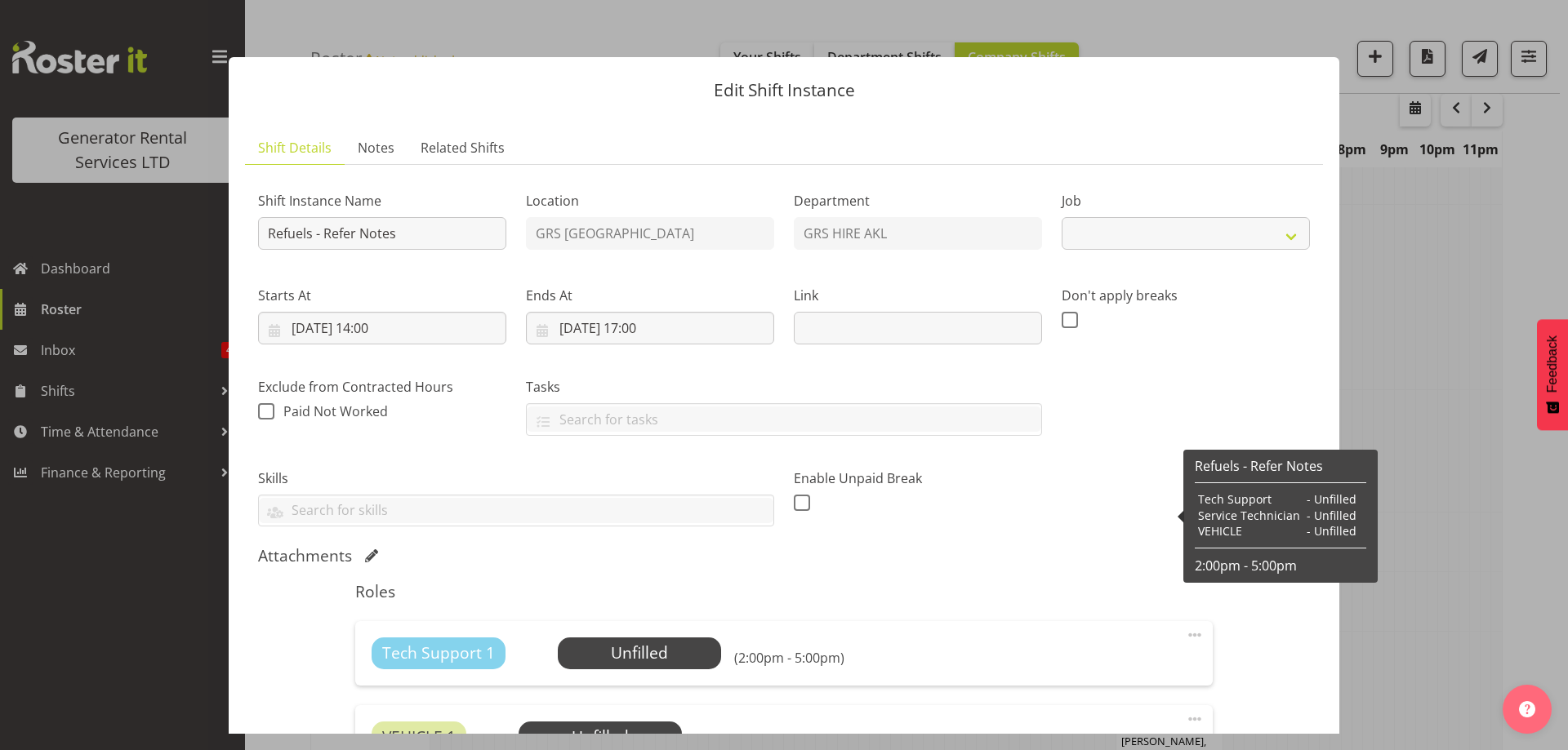
select select "9"
drag, startPoint x: 308, startPoint y: 234, endPoint x: 516, endPoint y: 250, distance: 208.6
click at [516, 250] on div "Shift Instance Name Refuels - Refer Notes Location GRS Auckland Department GRS …" at bounding box center [784, 353] width 1071 height 369
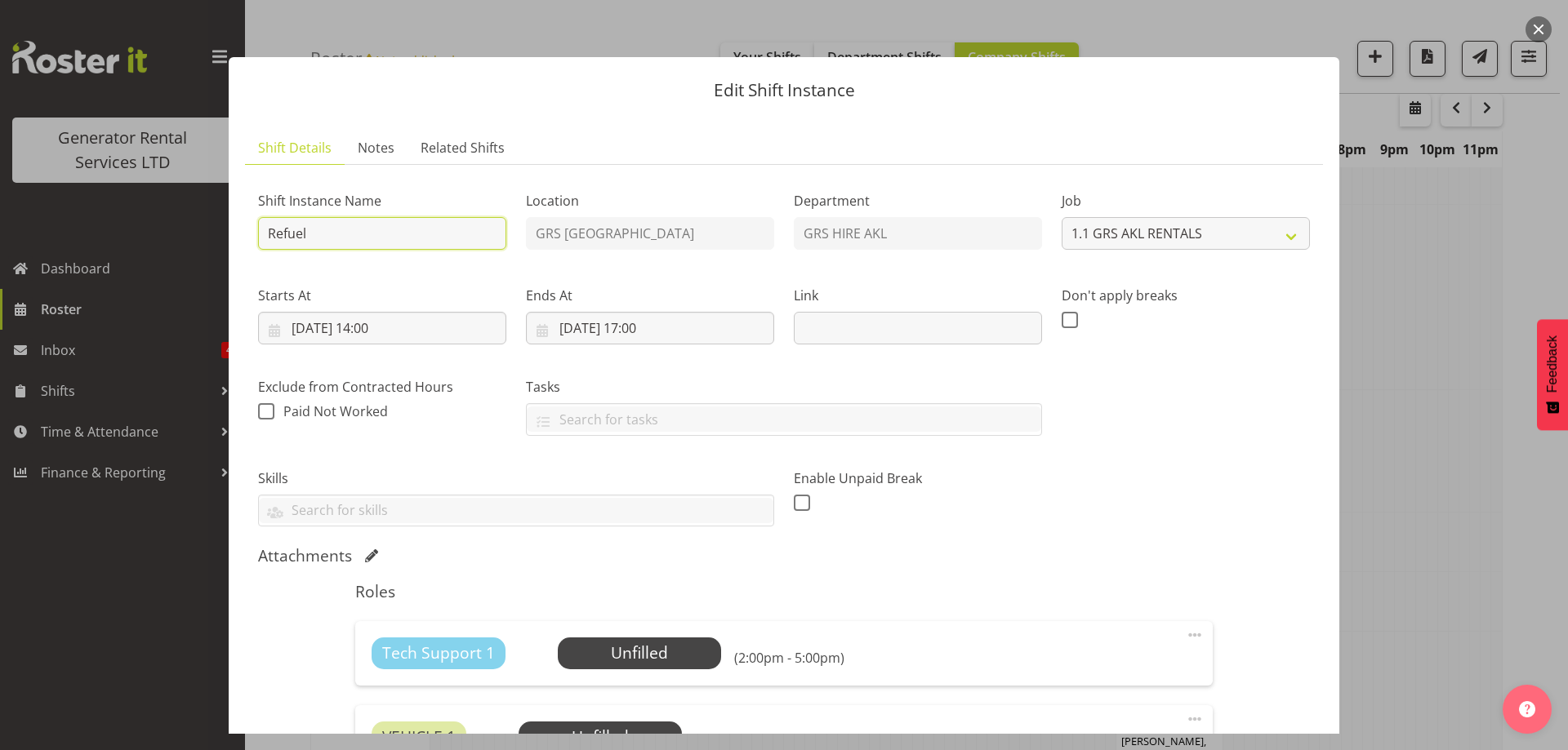
paste input "C016325 Counties Energy Gen 113 100kVA @ 102A Kidd Road, Kingseat"
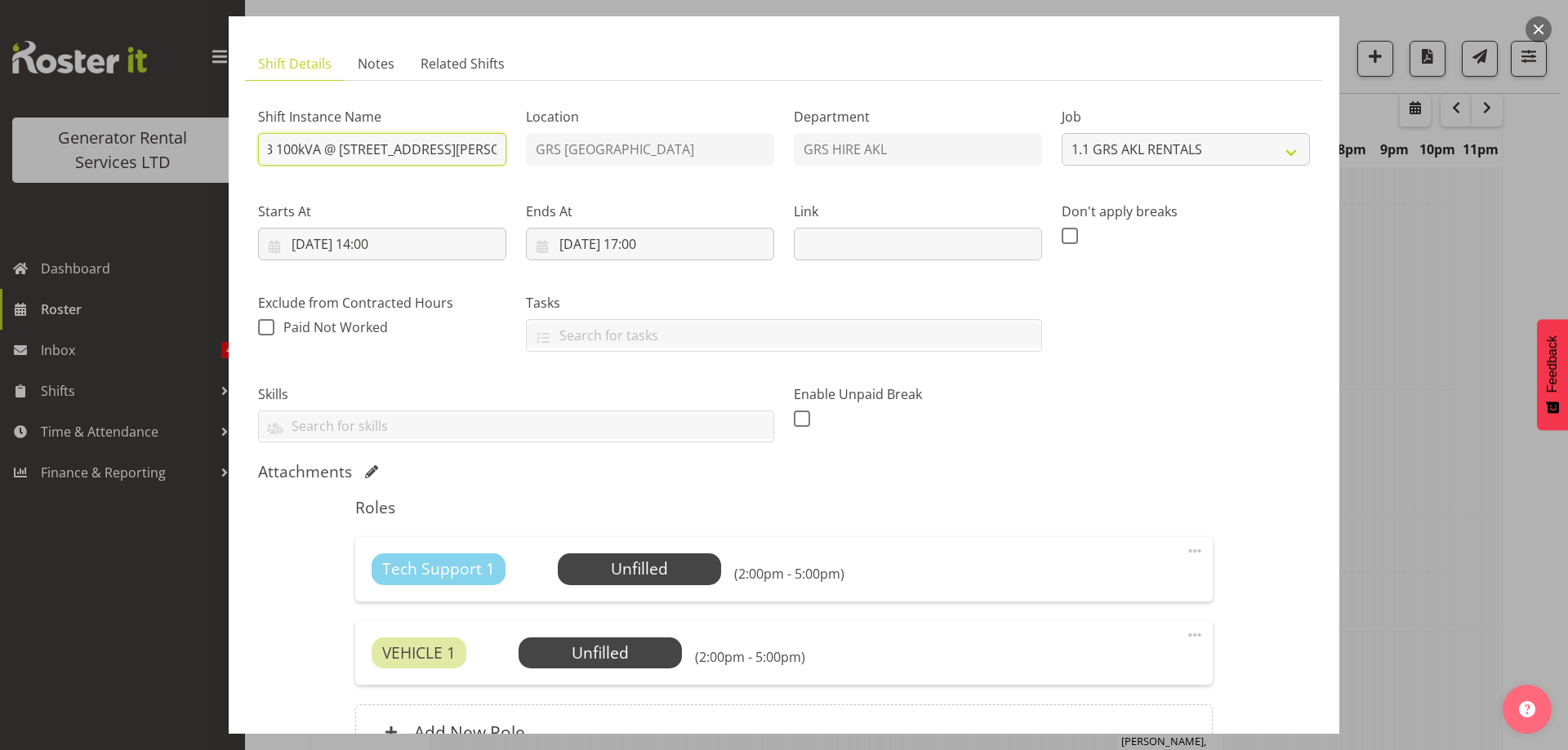
scroll to position [163, 0]
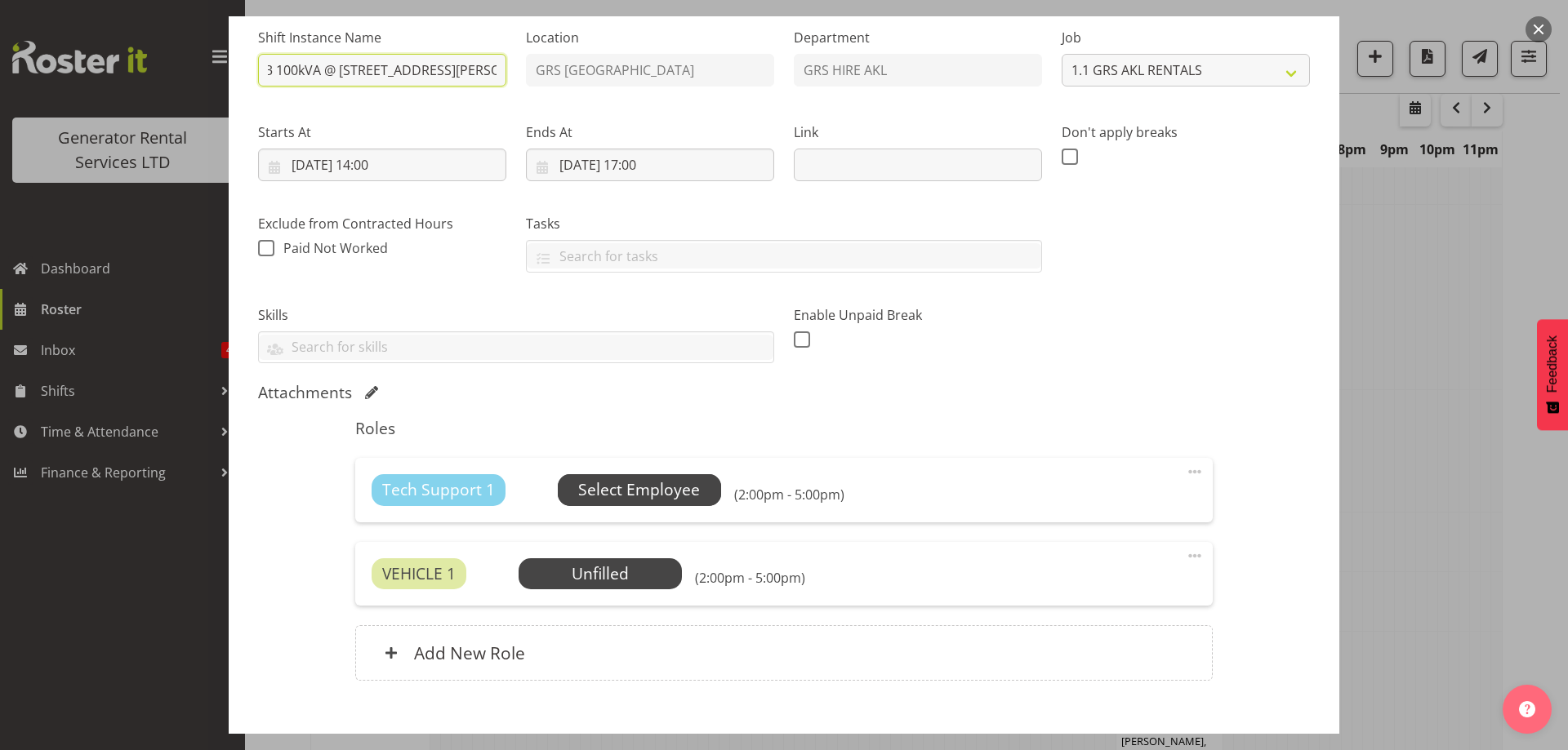
type input "Refuel C016325 Counties Energy Gen 113 100kVA @ 102A Kidd Road, Kingseat"
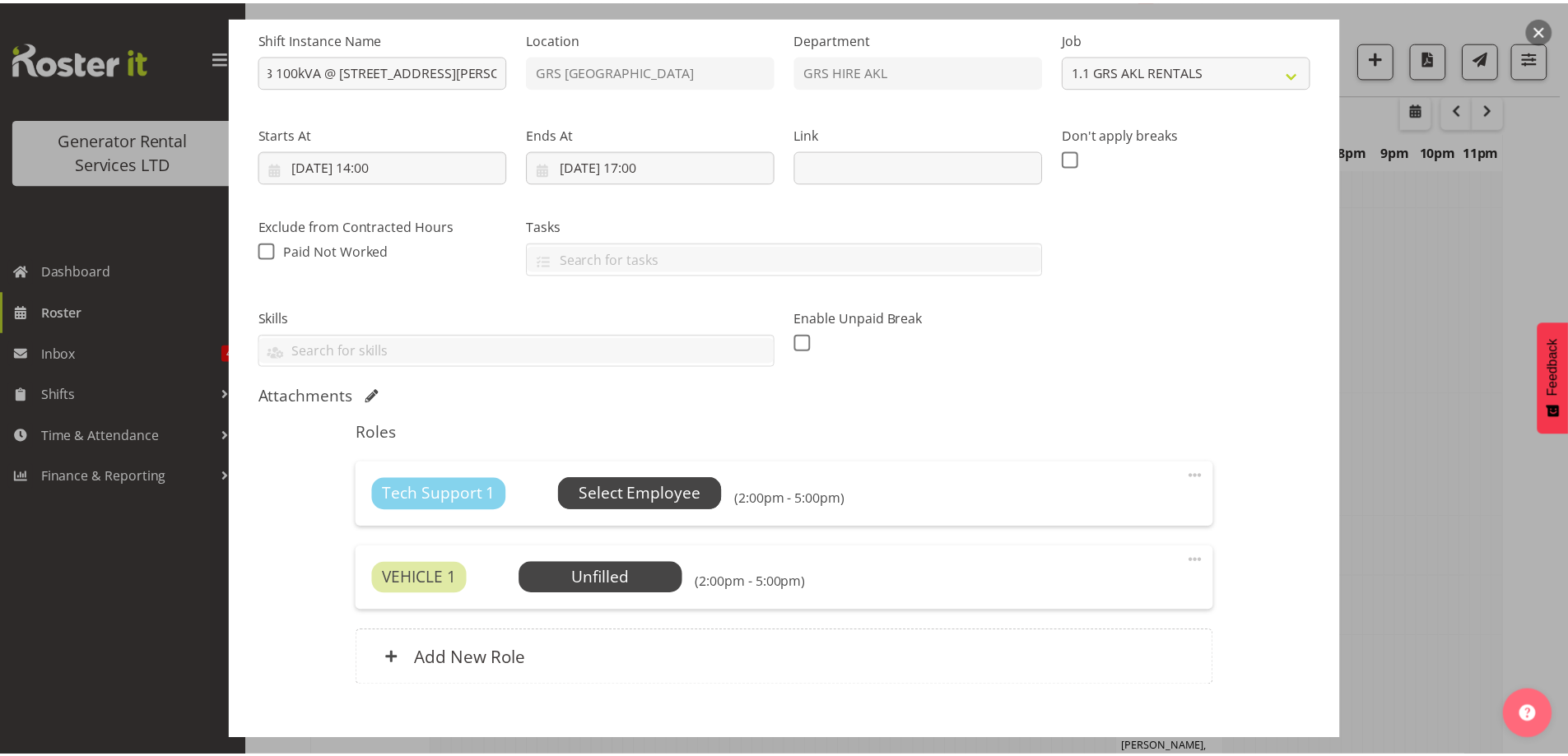
scroll to position [0, 0]
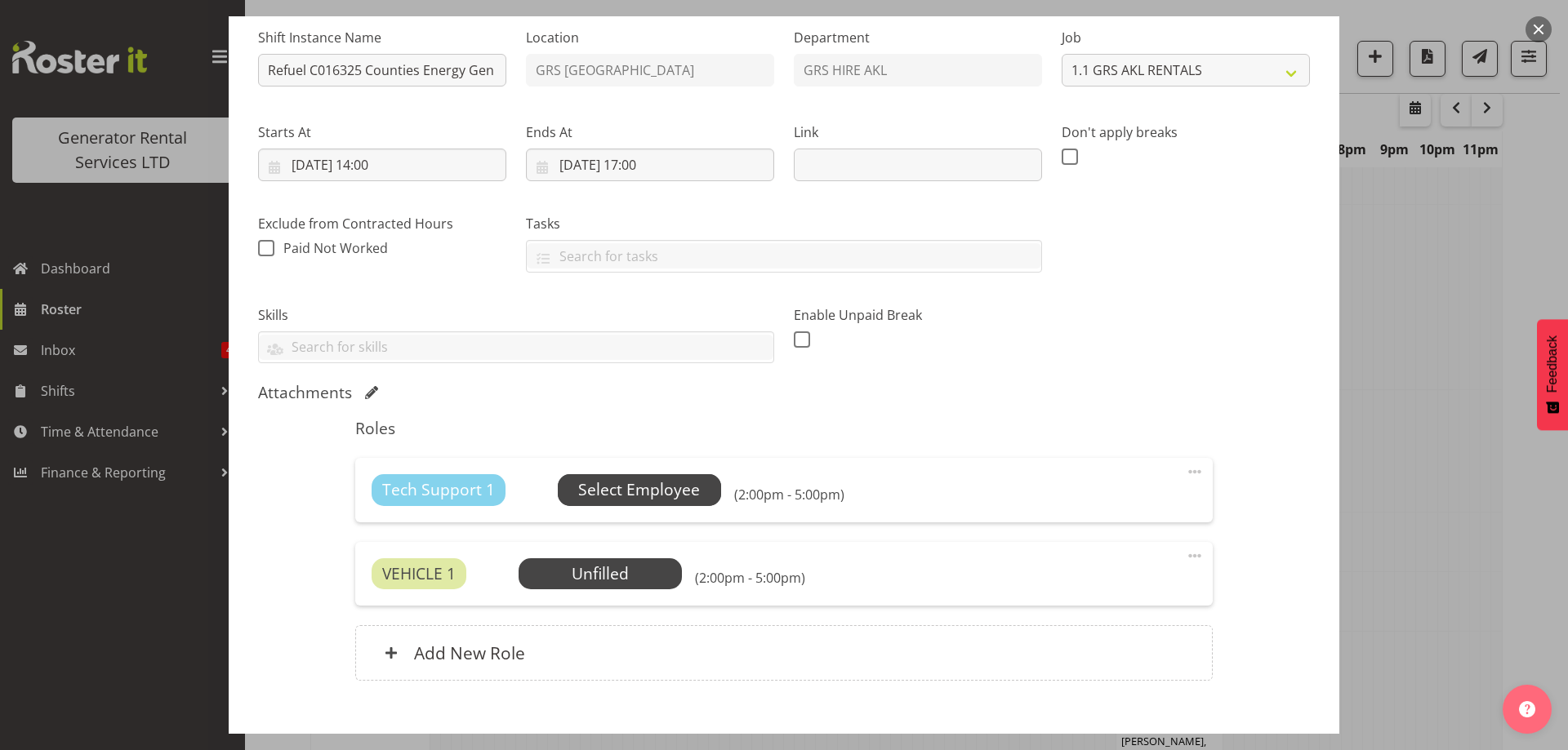
click at [633, 486] on span "Select Employee" at bounding box center [638, 490] width 122 height 24
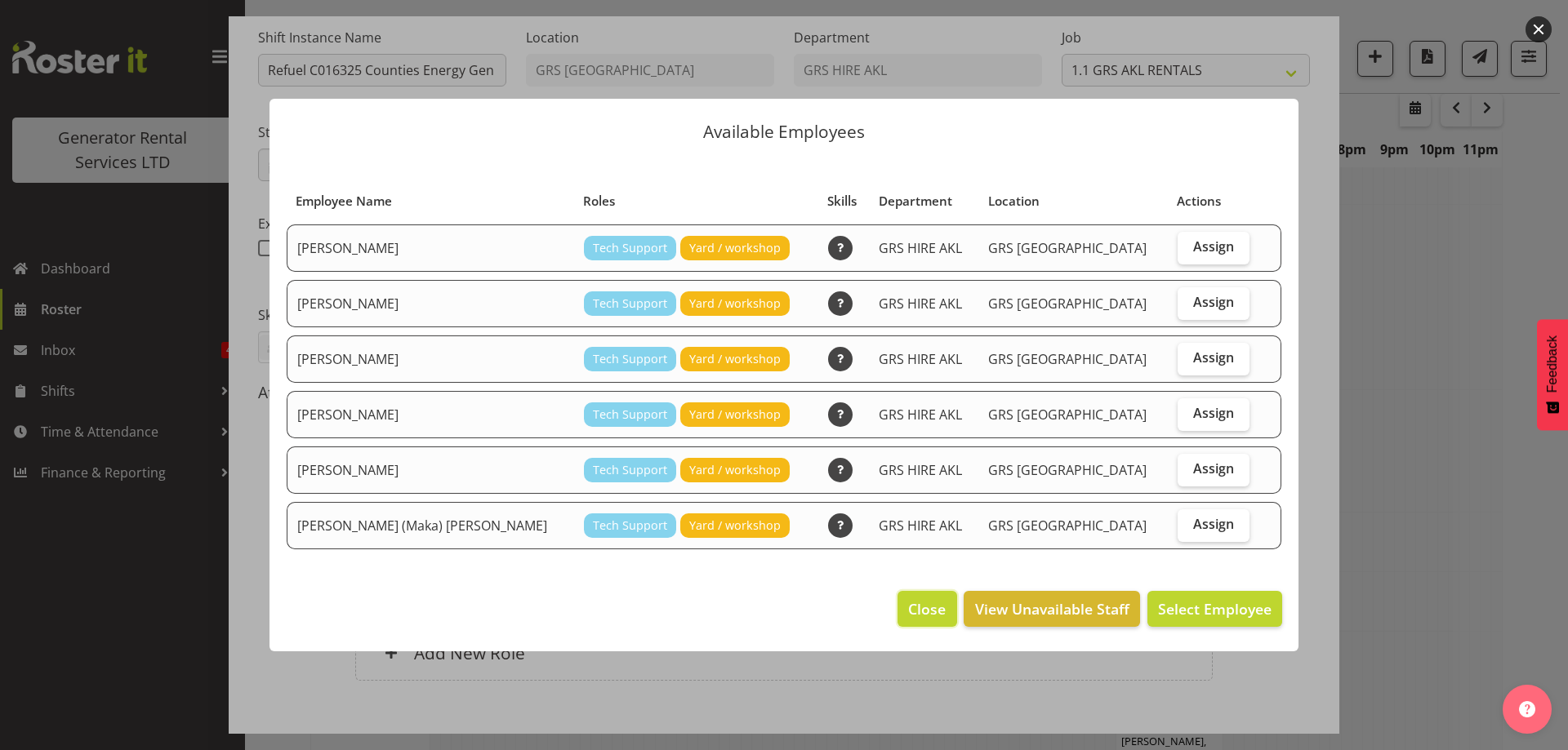
click at [929, 623] on button "Close" at bounding box center [926, 609] width 59 height 36
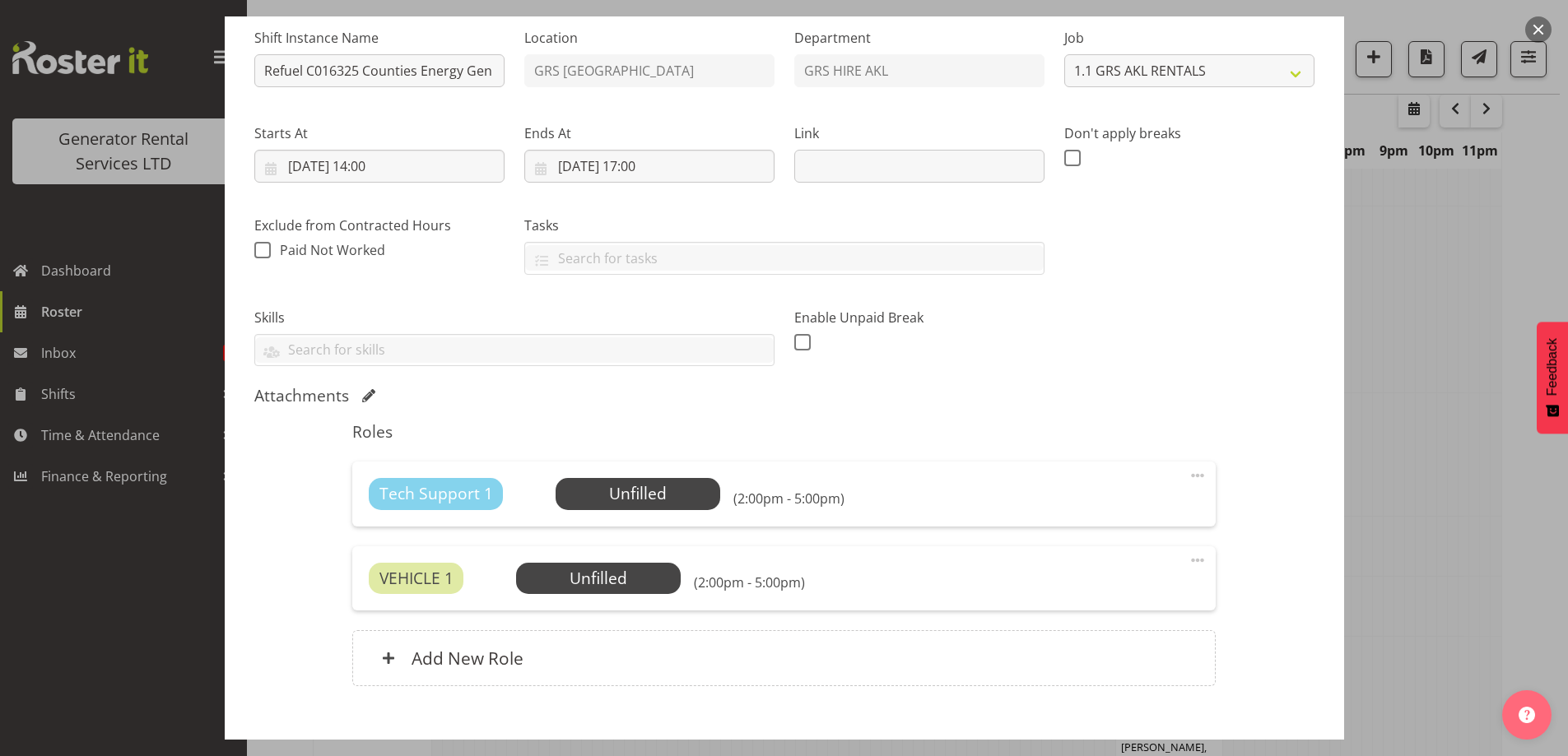
click at [1188, 475] on span at bounding box center [1197, 475] width 20 height 20
click at [1110, 565] on link "Delete" at bounding box center [1129, 571] width 158 height 30
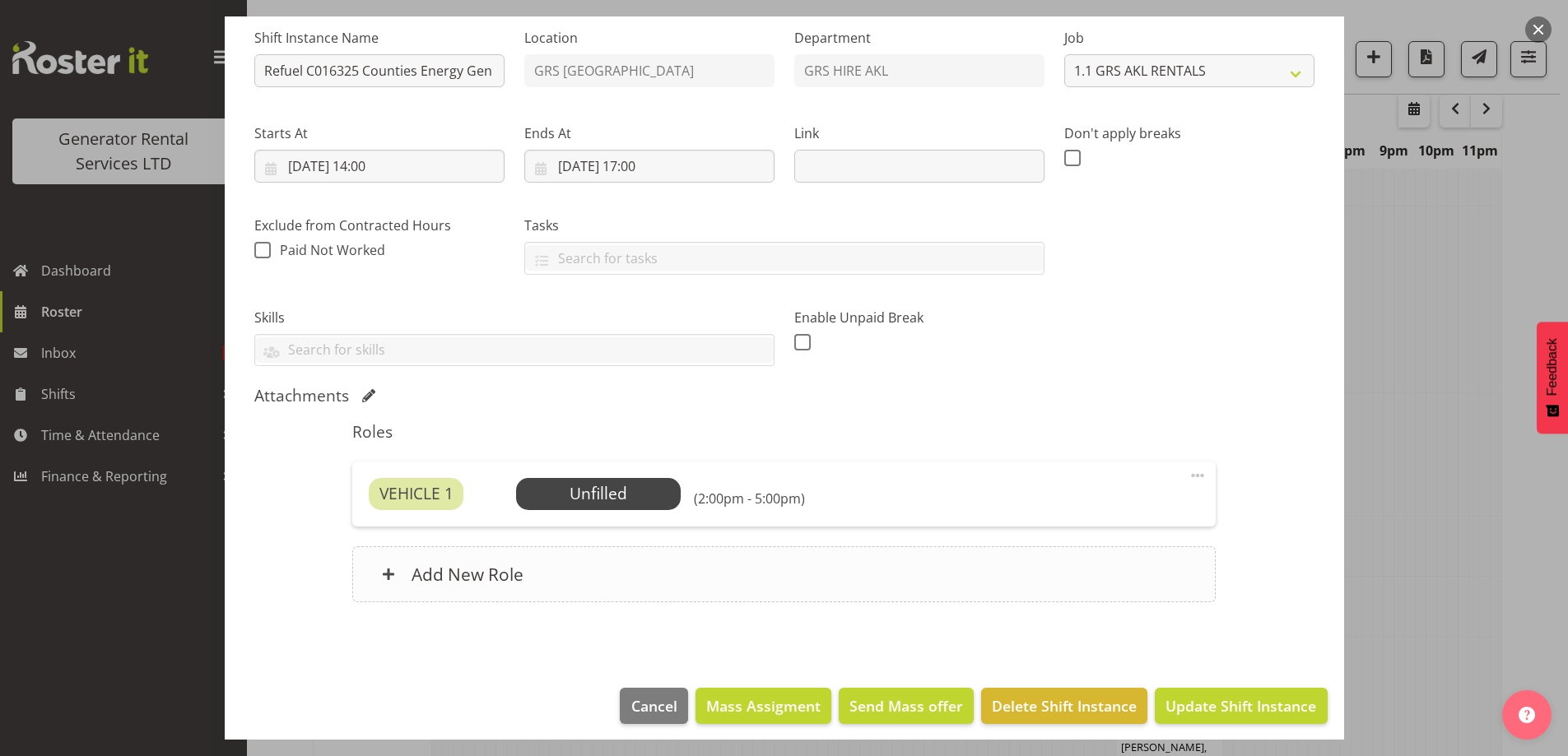
click at [664, 547] on div "Add New Role" at bounding box center [784, 574] width 863 height 56
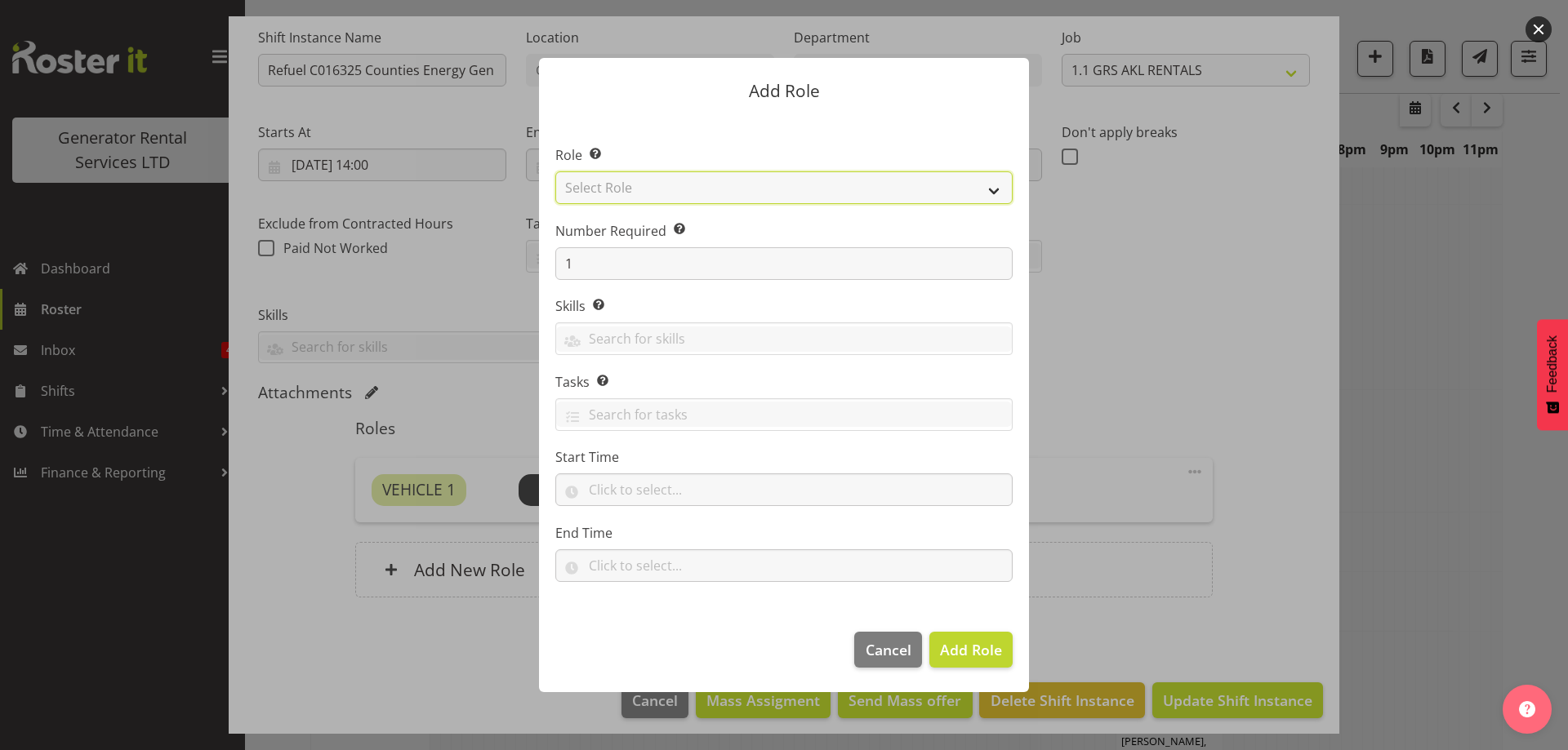
drag, startPoint x: 644, startPoint y: 185, endPoint x: 648, endPoint y: 201, distance: 16.5
click at [645, 190] on select "Select Role Account Manager Electrician Engineering GM HSEQ manager MECH Mechan…" at bounding box center [783, 187] width 457 height 32
select select "24"
click at [555, 171] on select "Select Role Account Manager Electrician Engineering GM HSEQ manager MECH Mechan…" at bounding box center [783, 187] width 457 height 32
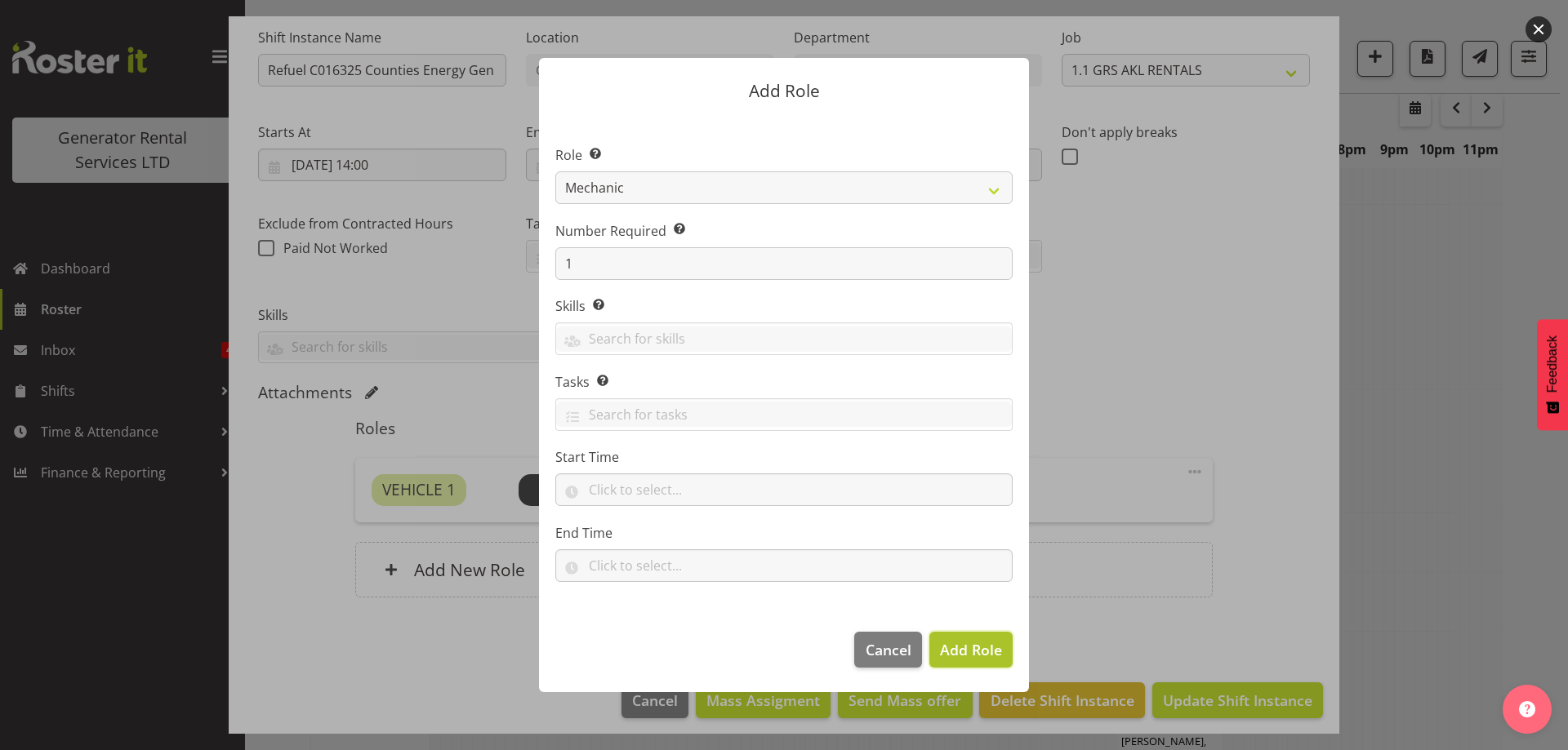
click at [972, 650] on span "Add Role" at bounding box center [970, 650] width 62 height 20
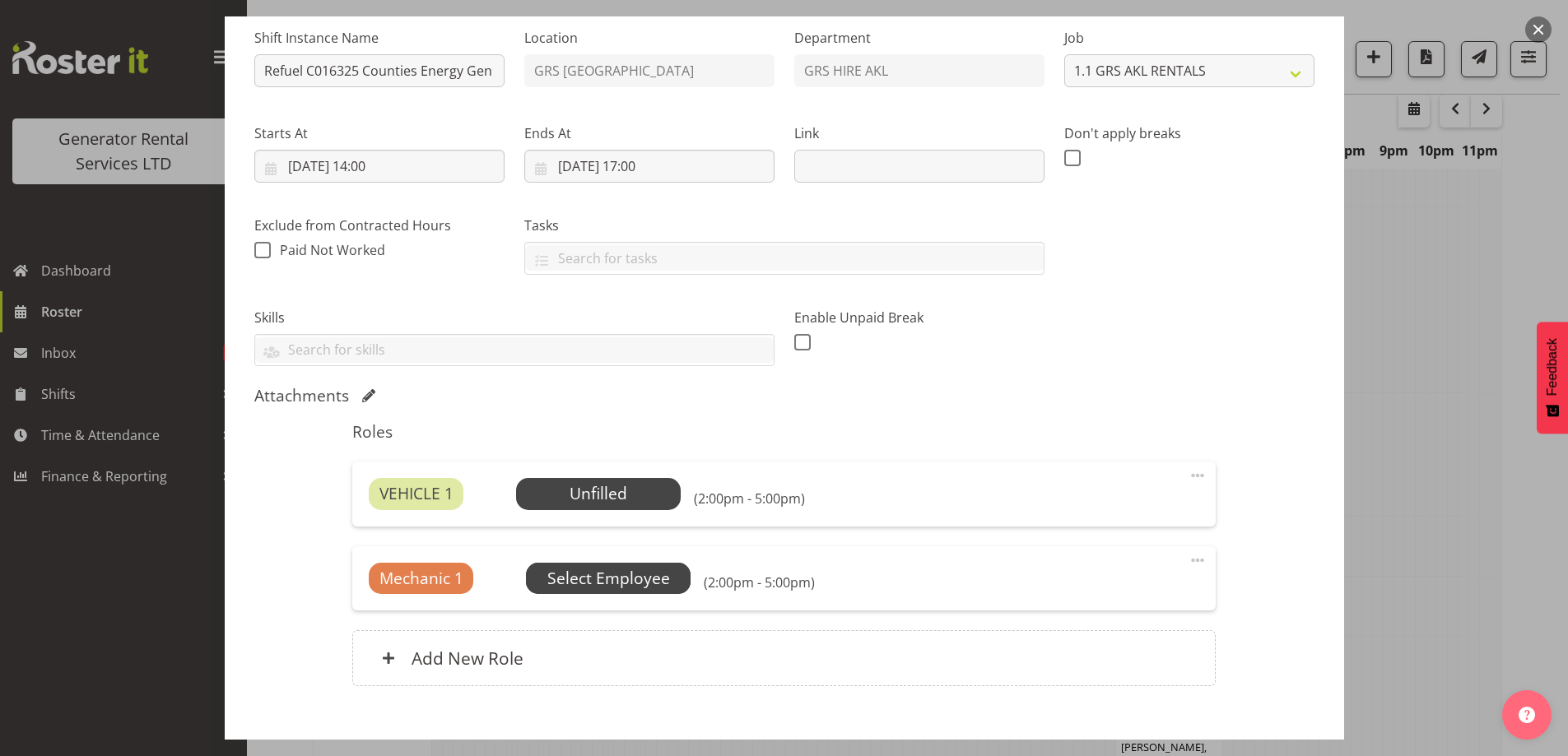
click at [643, 574] on span "Select Employee" at bounding box center [608, 579] width 123 height 24
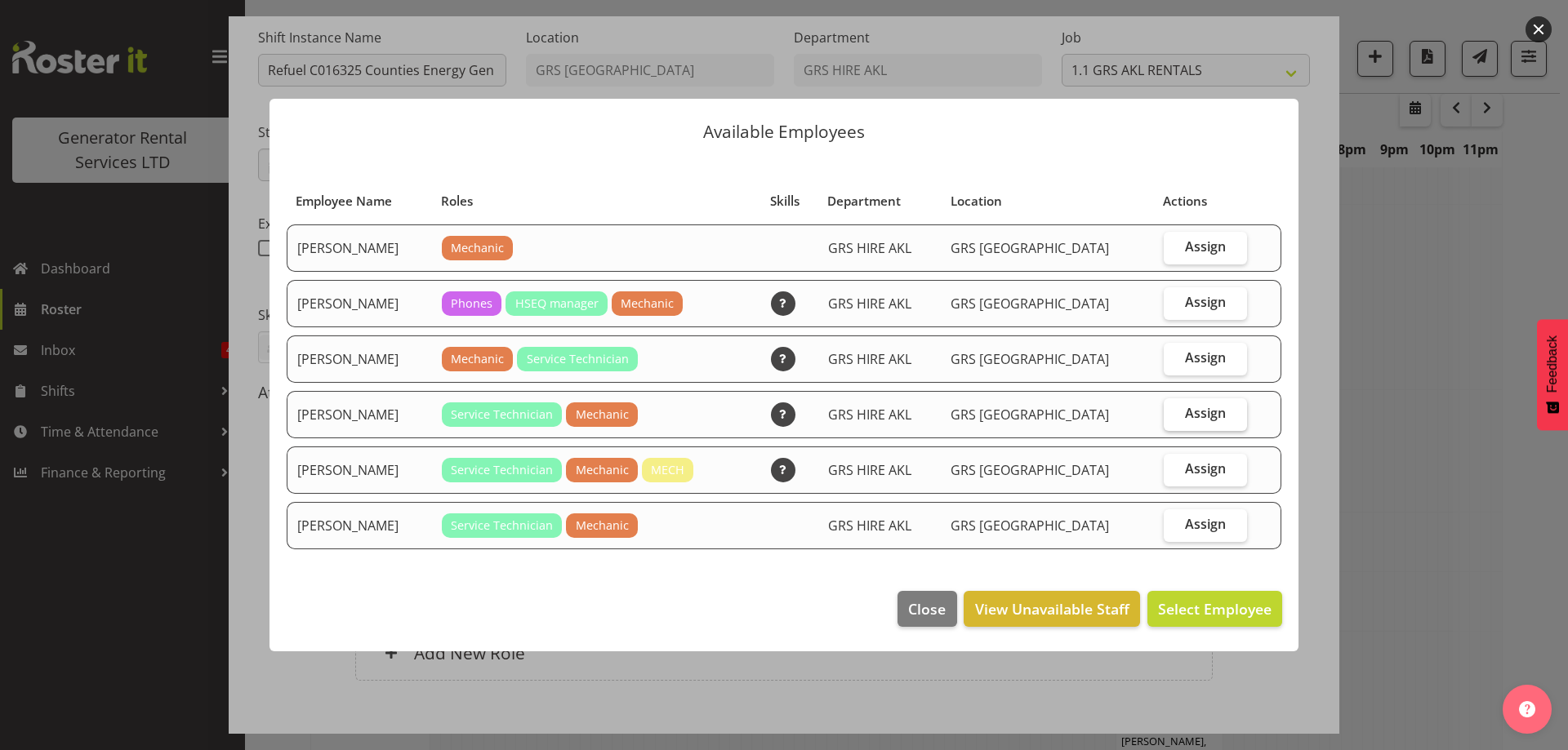
drag, startPoint x: 1233, startPoint y: 408, endPoint x: 1210, endPoint y: 430, distance: 31.8
click at [1232, 408] on label "Assign" at bounding box center [1205, 415] width 84 height 32
click at [1174, 409] on input "Assign" at bounding box center [1169, 414] width 10 height 10
checkbox input "true"
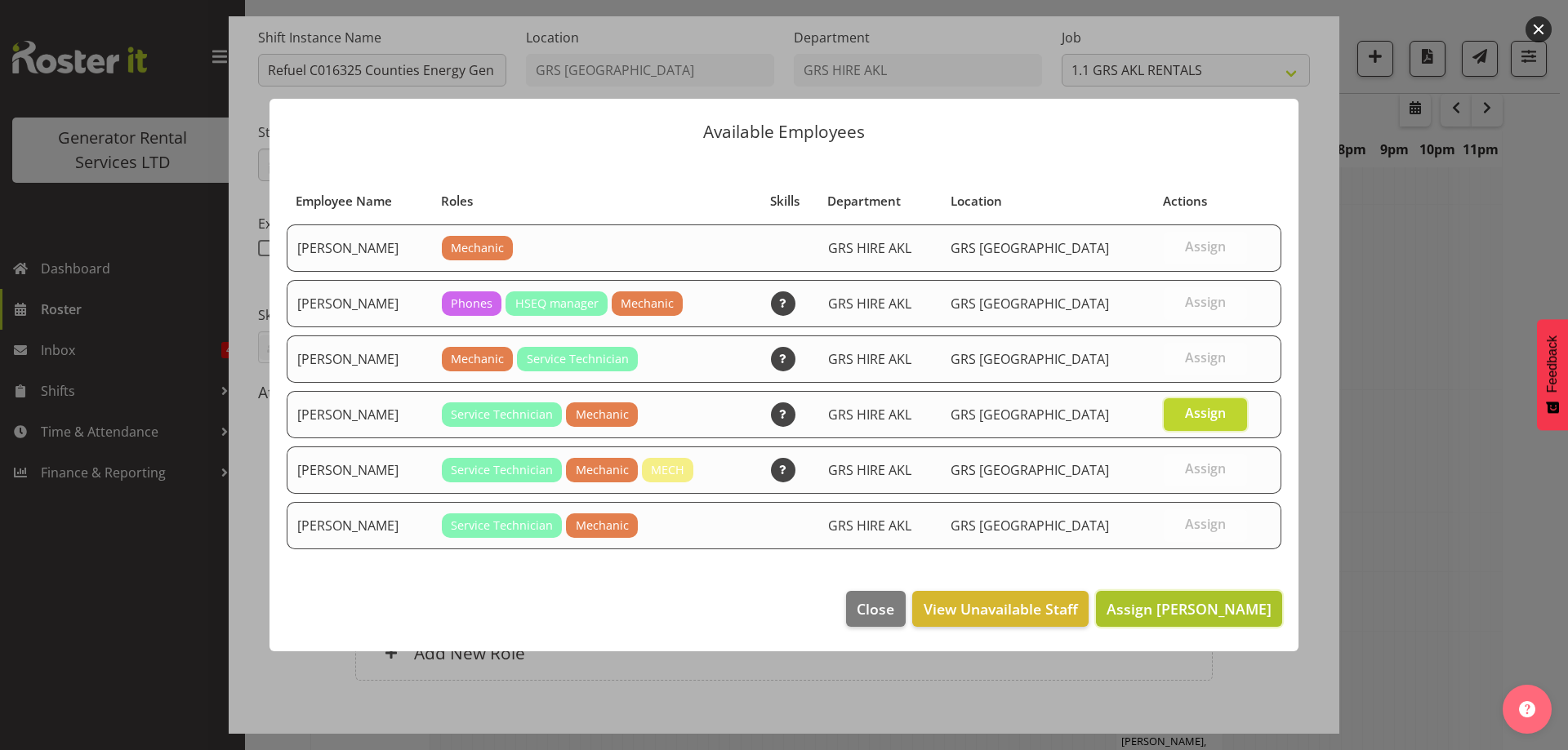
click at [1164, 606] on span "Assign Lexi Browne" at bounding box center [1189, 609] width 165 height 20
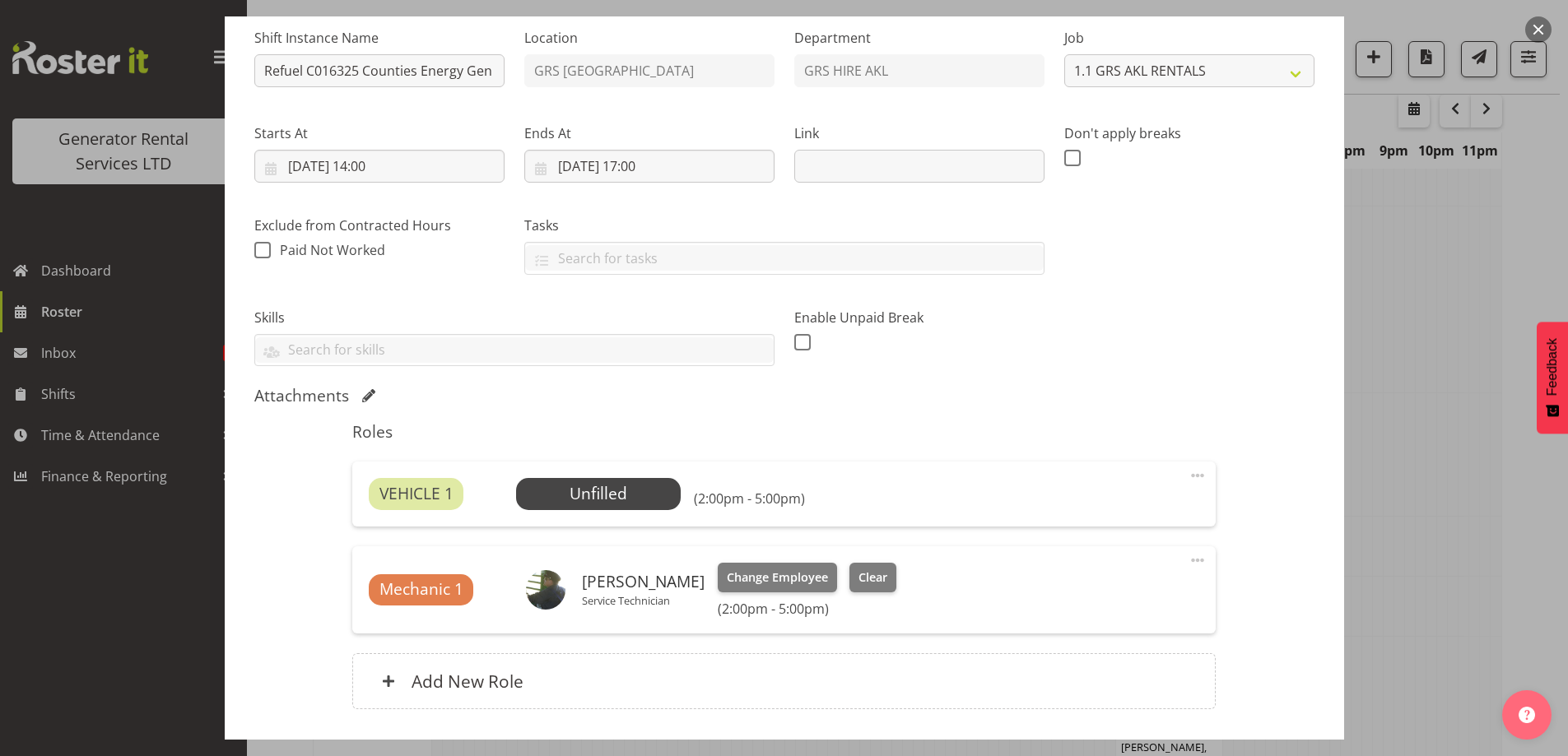
click at [1188, 469] on span at bounding box center [1197, 475] width 20 height 20
click at [1125, 577] on link "Delete" at bounding box center [1129, 571] width 158 height 30
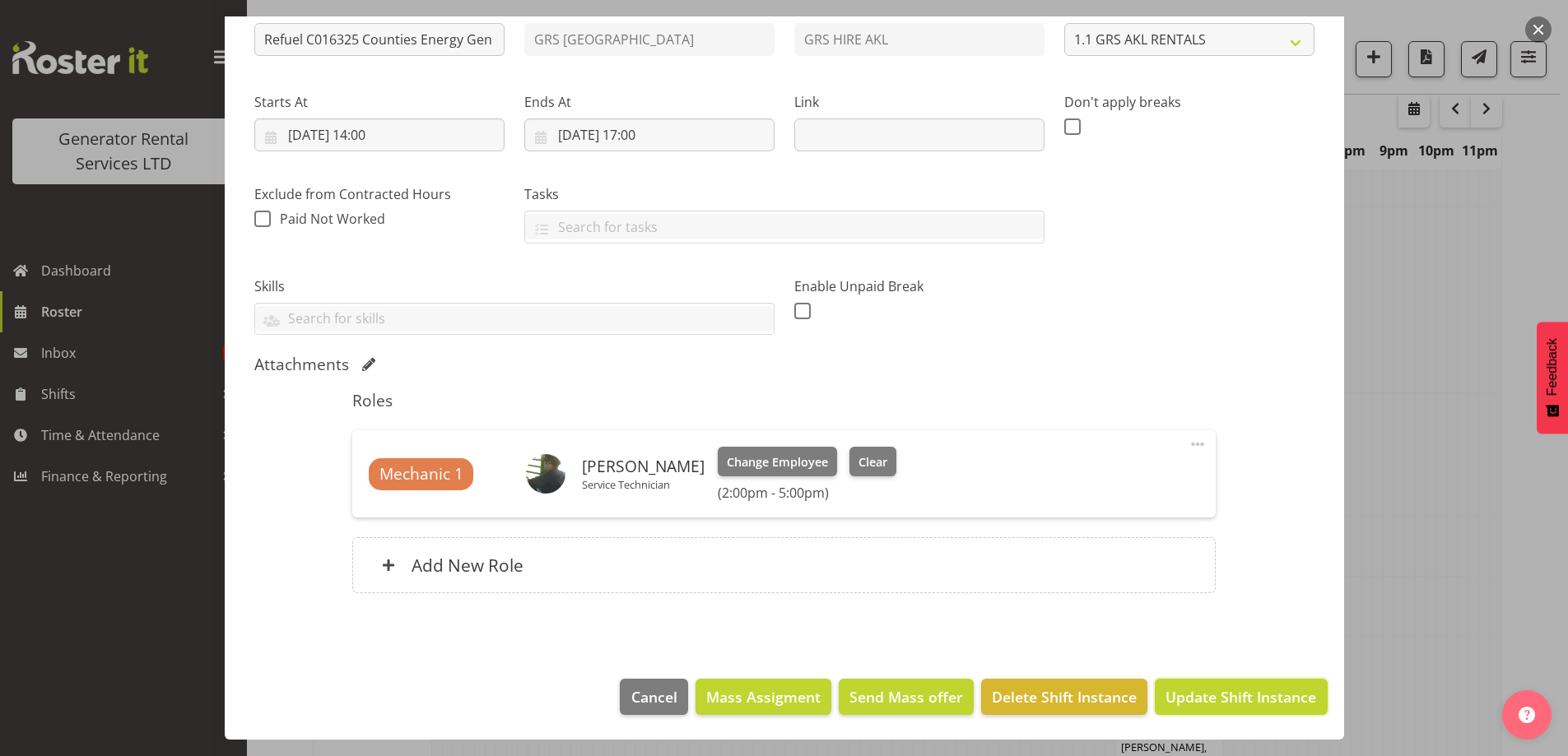
drag, startPoint x: 1257, startPoint y: 701, endPoint x: 1189, endPoint y: 676, distance: 72.4
click at [1238, 695] on span "Update Shift Instance" at bounding box center [1241, 697] width 151 height 21
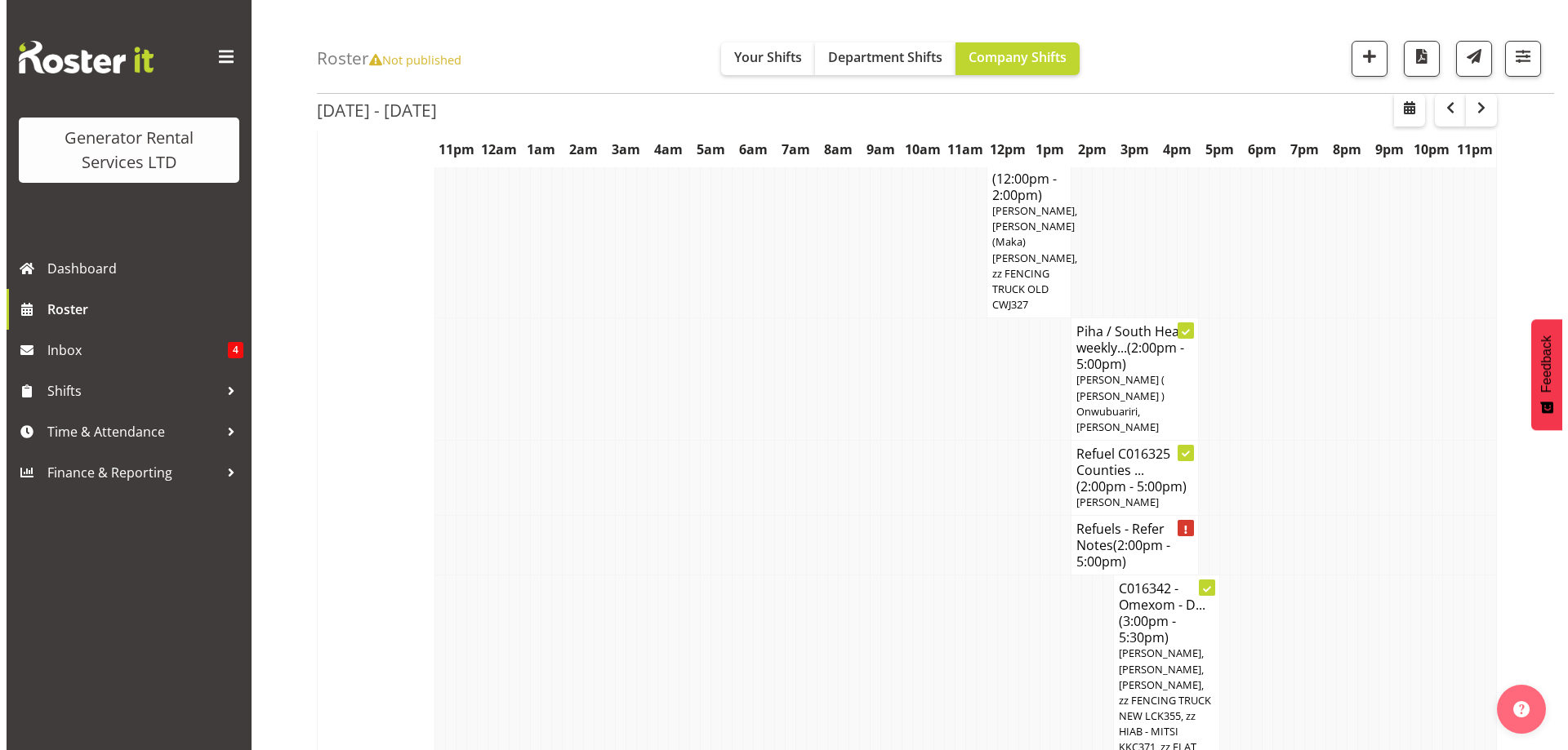
scroll to position [1196, 0]
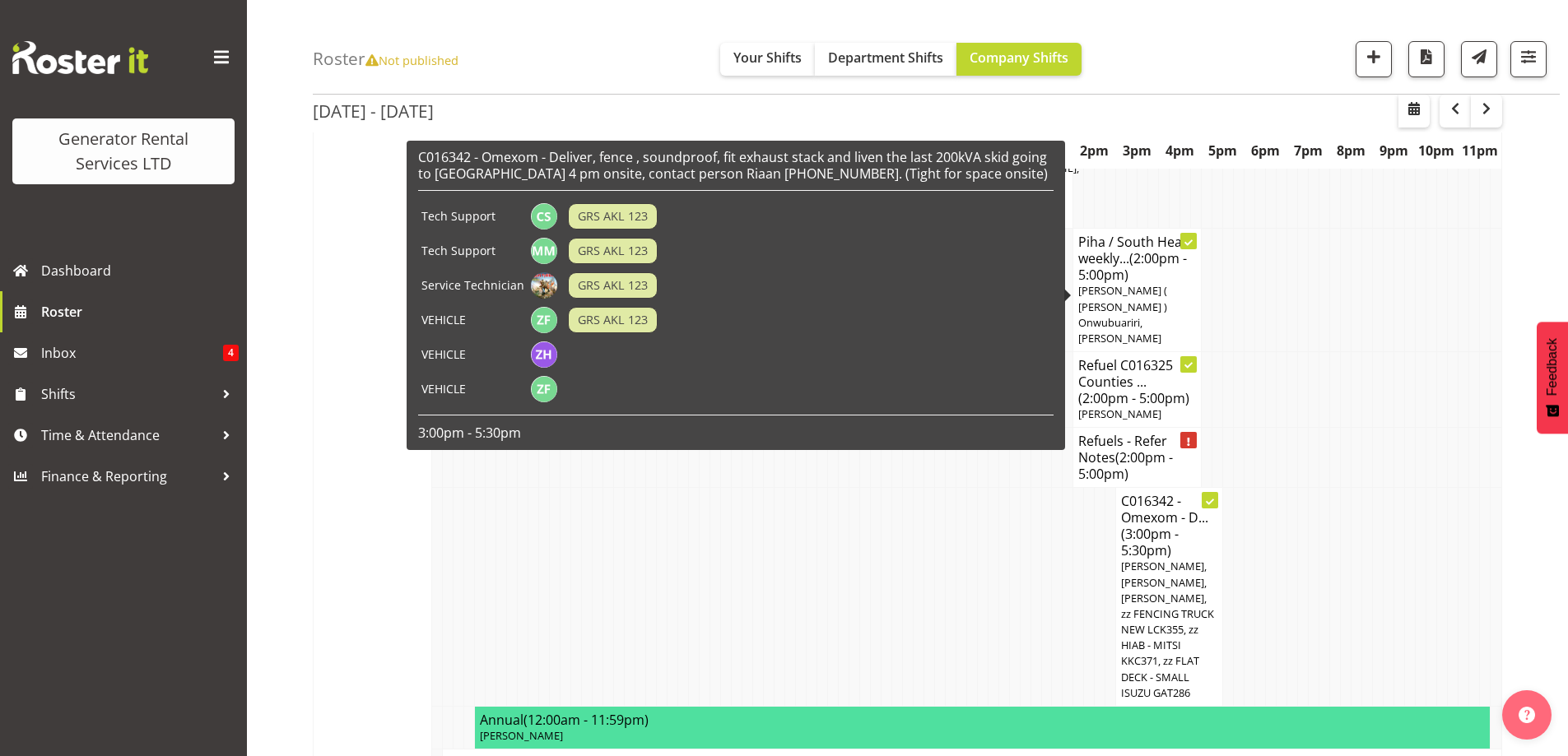
click at [1156, 357] on h4 "Refuel C016325 Counties ... (2:00pm - 5:00pm)" at bounding box center [1137, 382] width 118 height 50
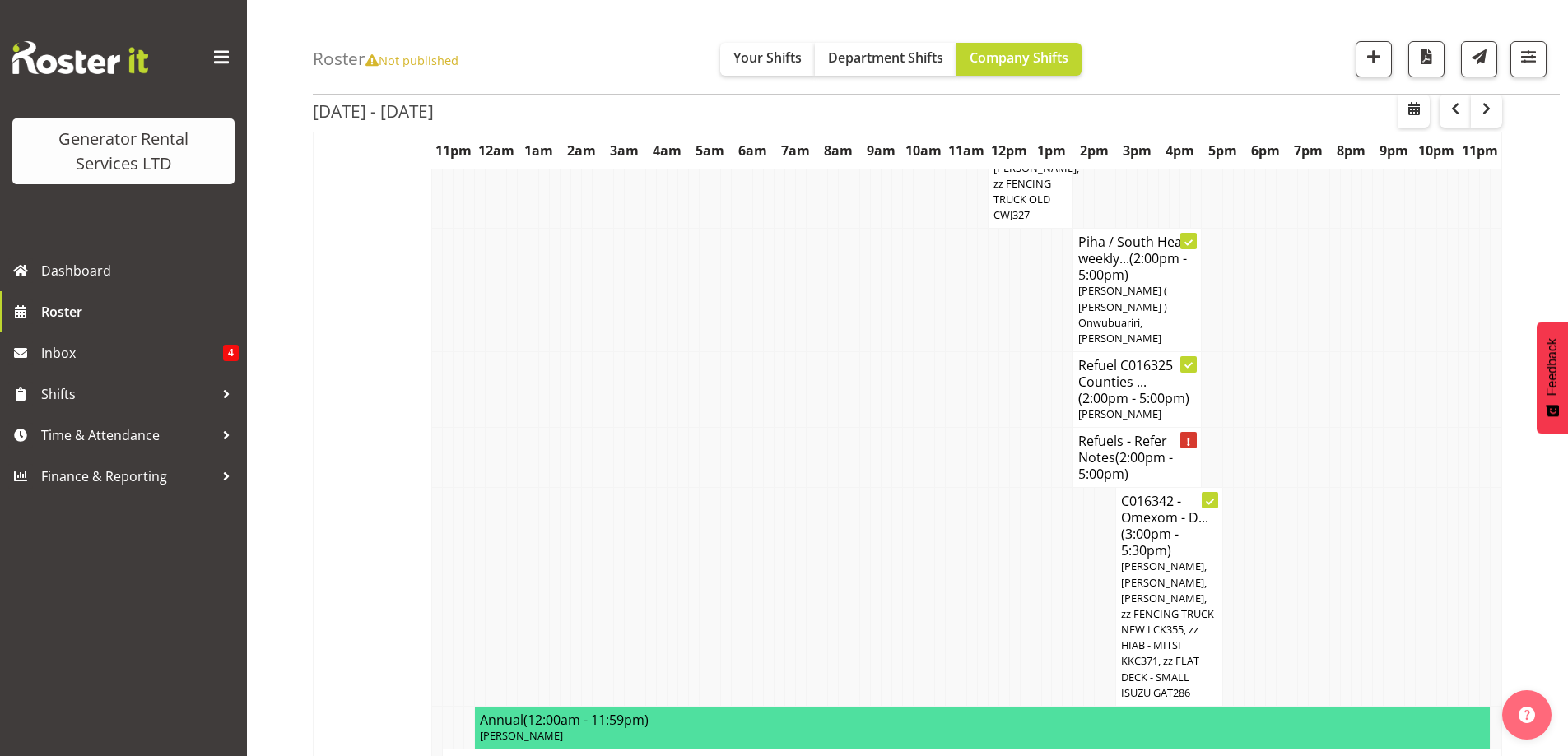
select select
select select "9"
select select "2025"
select select "14"
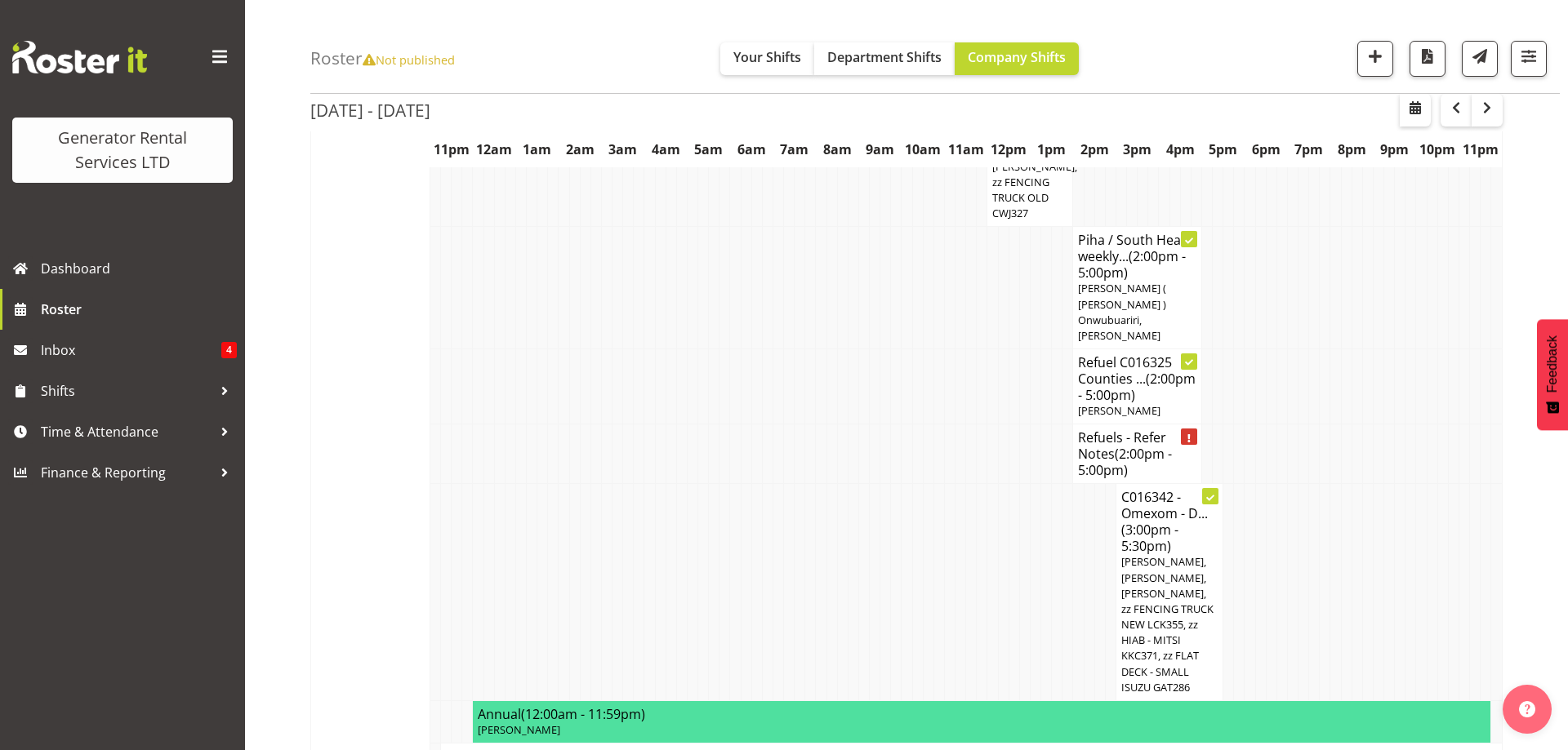
select select "9"
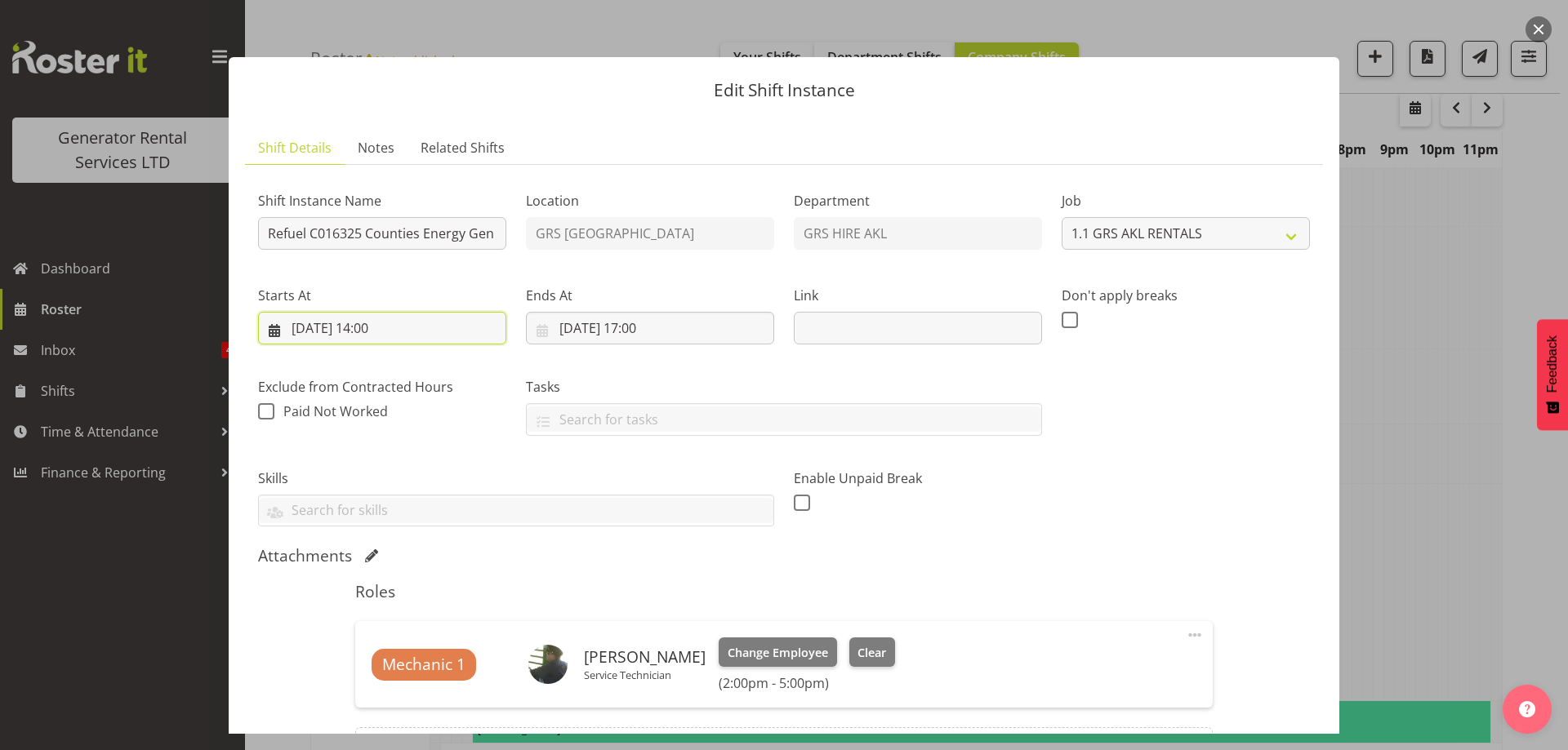
click at [474, 329] on input "08/10/2025, 14:00" at bounding box center [382, 328] width 249 height 32
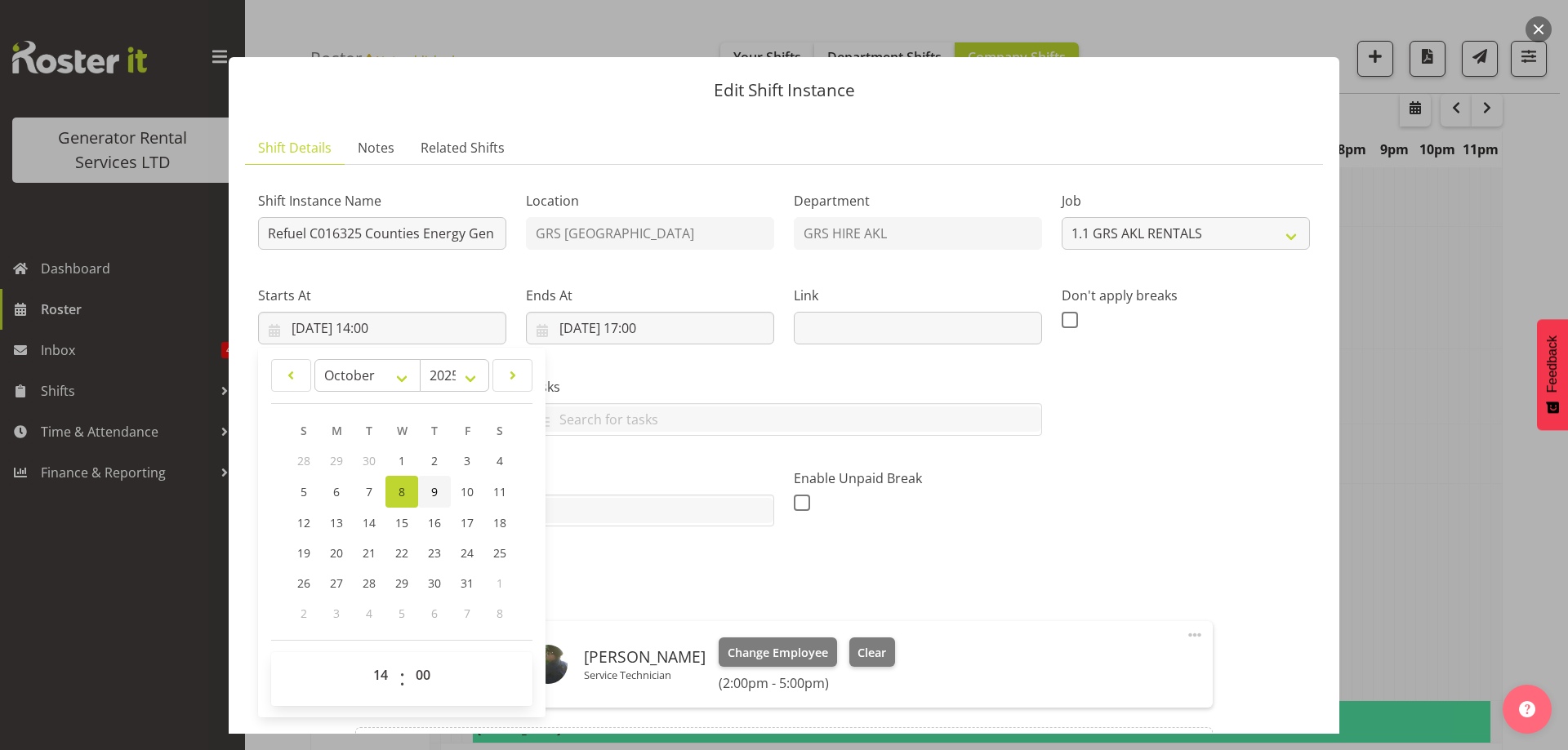
click at [432, 490] on span "9" at bounding box center [434, 492] width 7 height 15
type input "09/10/2025, 14:00"
click at [743, 339] on input "08/10/2025, 17:00" at bounding box center [650, 328] width 249 height 32
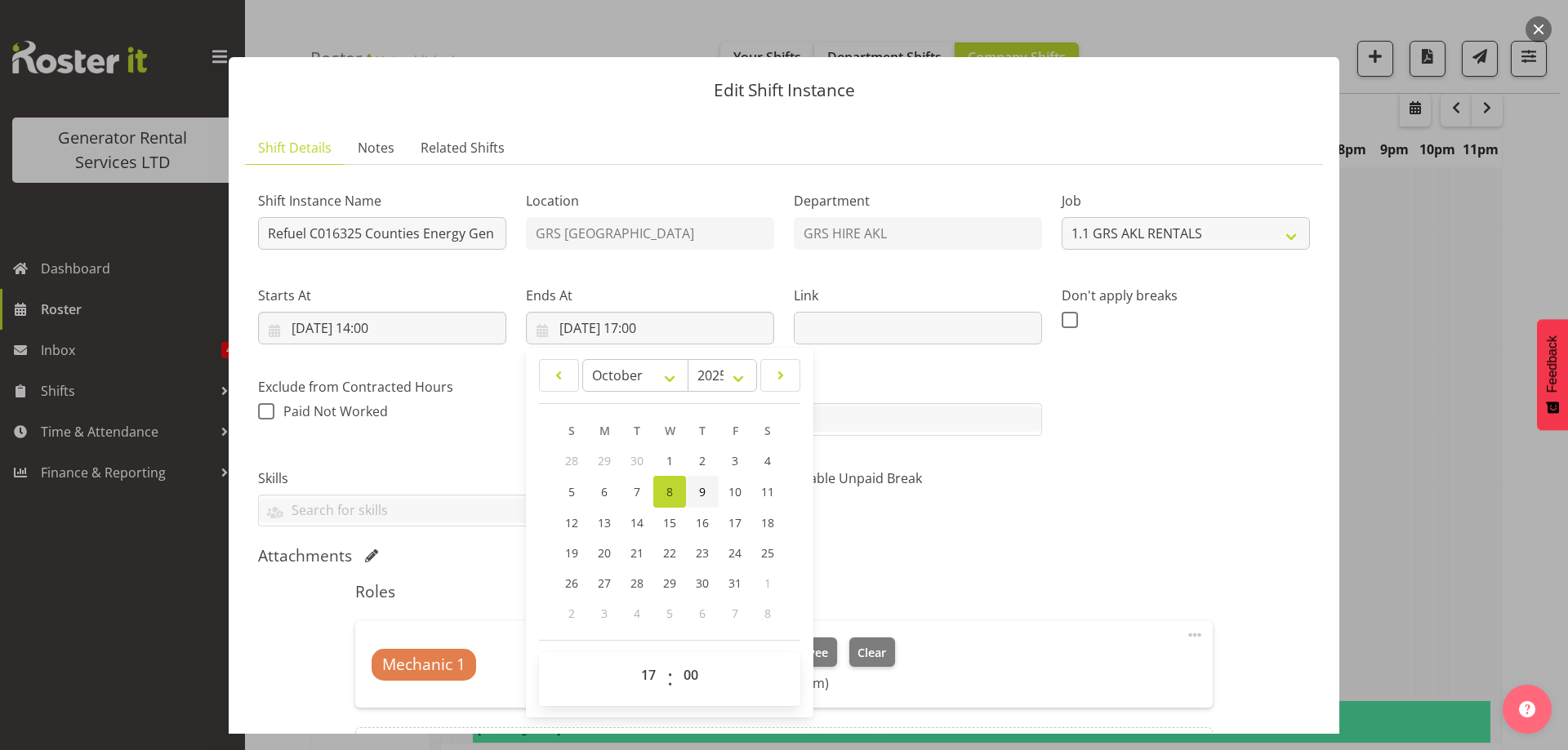
click at [692, 498] on link "9" at bounding box center [702, 491] width 32 height 31
type input "09/10/2025, 17:00"
click at [1033, 491] on div "Enable Unpaid Break" at bounding box center [918, 491] width 268 height 91
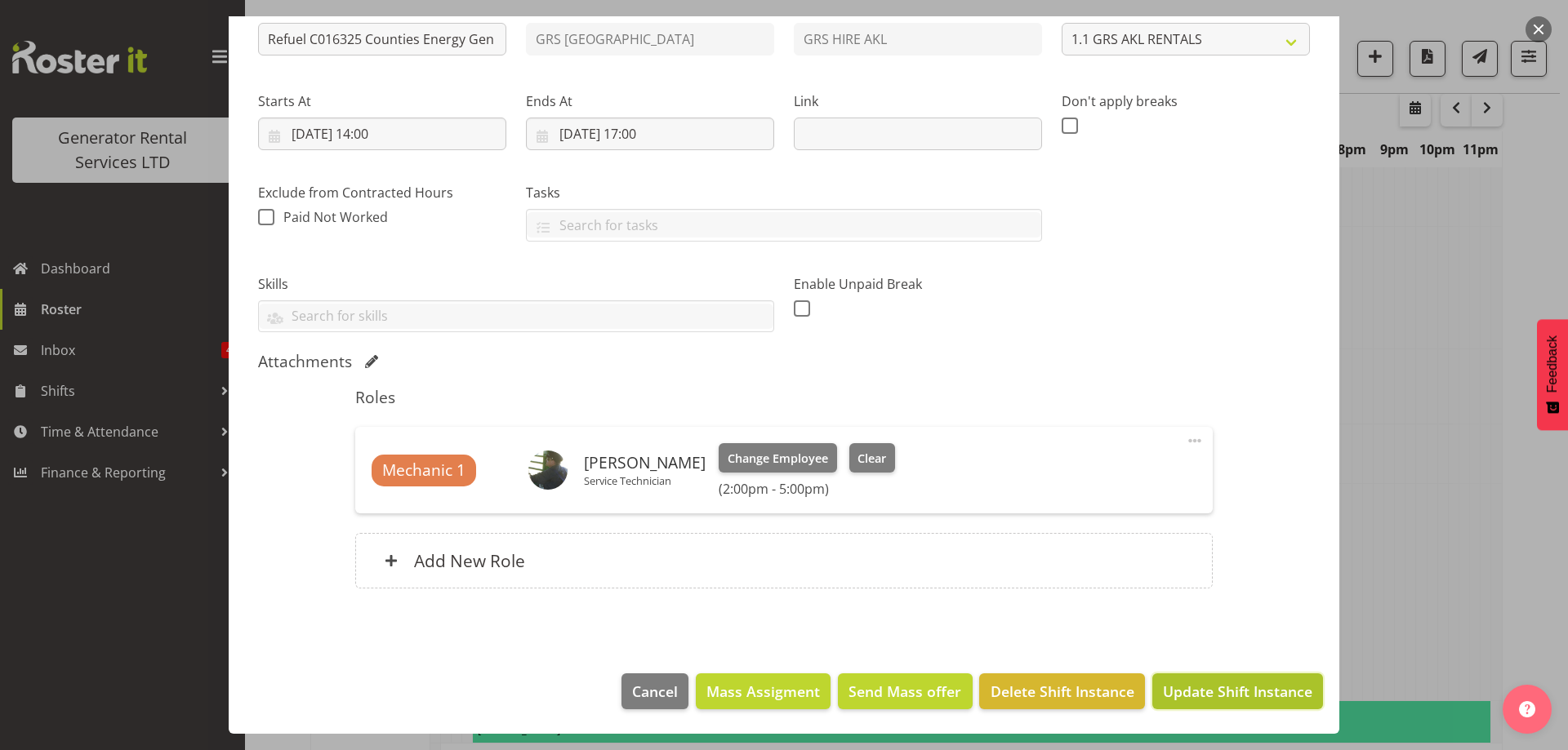
click at [1211, 706] on button "Update Shift Instance" at bounding box center [1237, 691] width 170 height 36
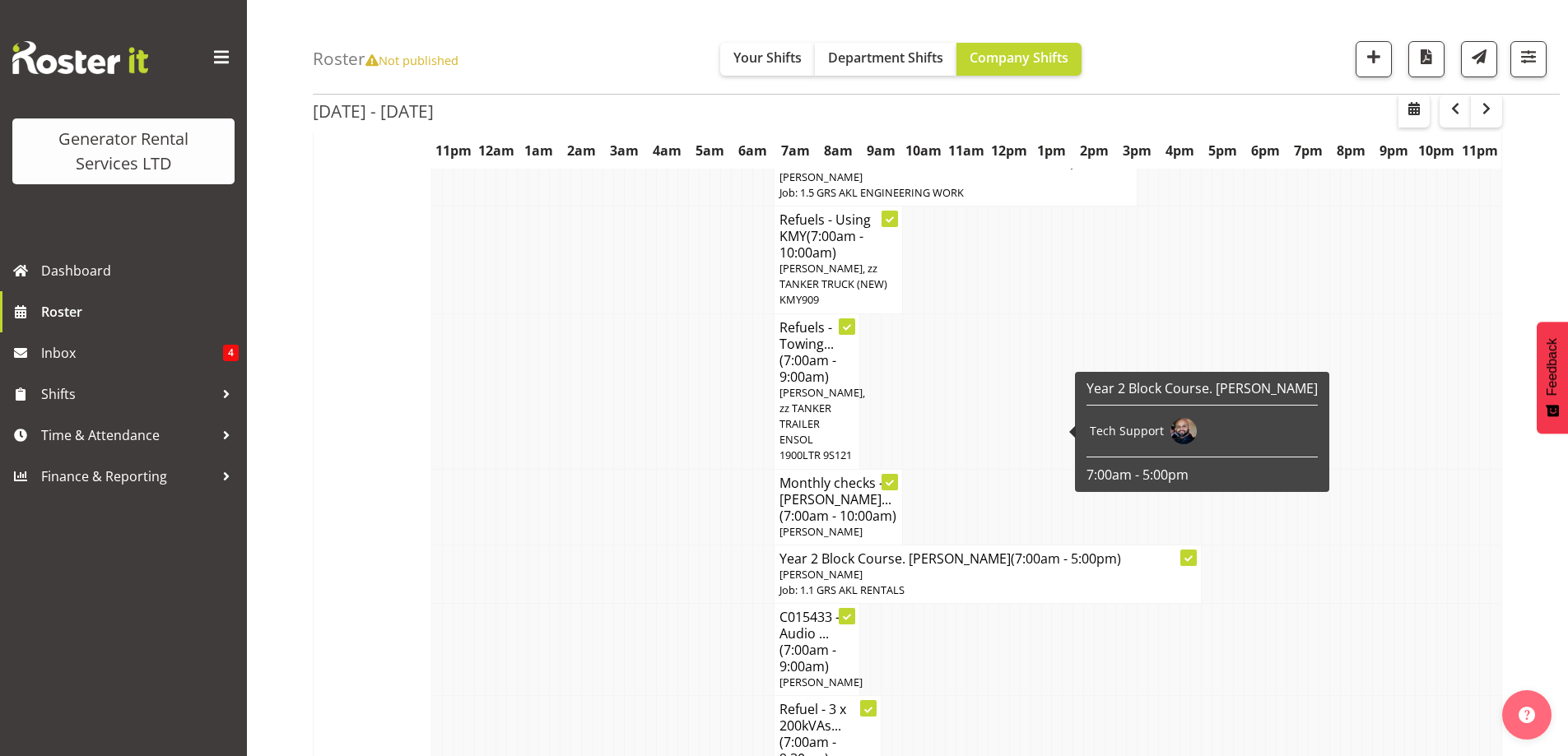
scroll to position [2605, 0]
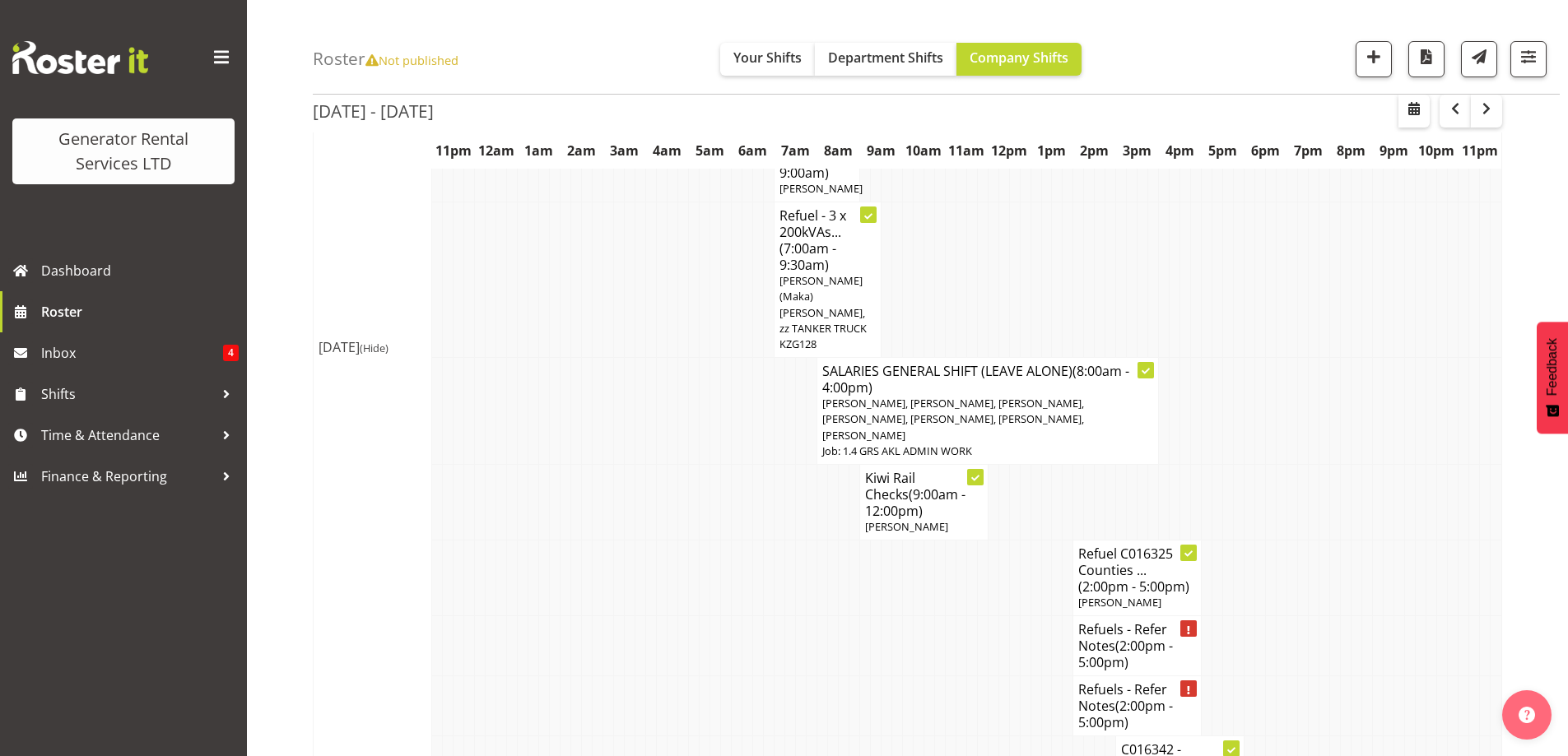
click at [793, 676] on td at bounding box center [790, 706] width 10 height 60
click at [1111, 697] on span "(2:00pm - 5:00pm)" at bounding box center [1126, 714] width 94 height 34
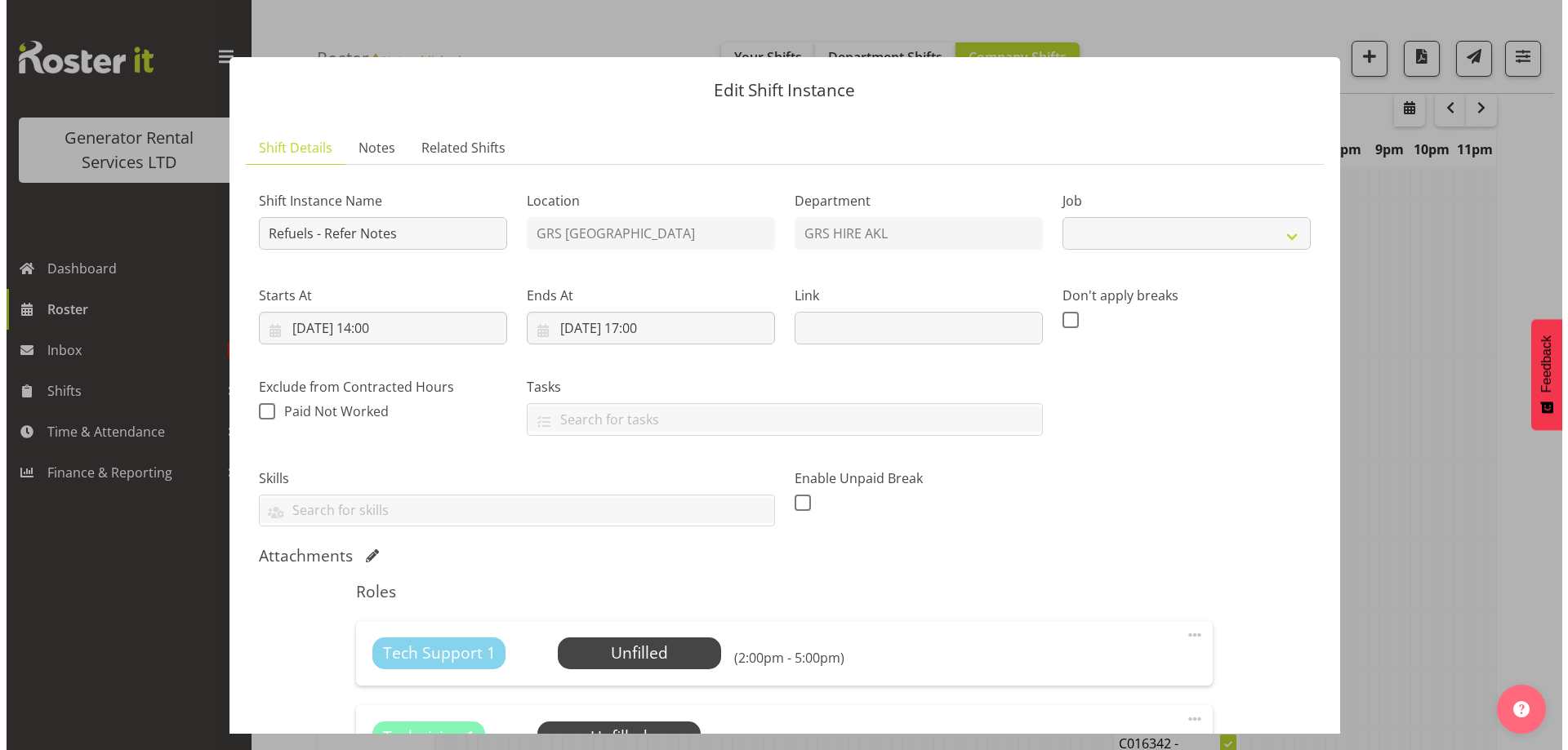
scroll to position [2576, 0]
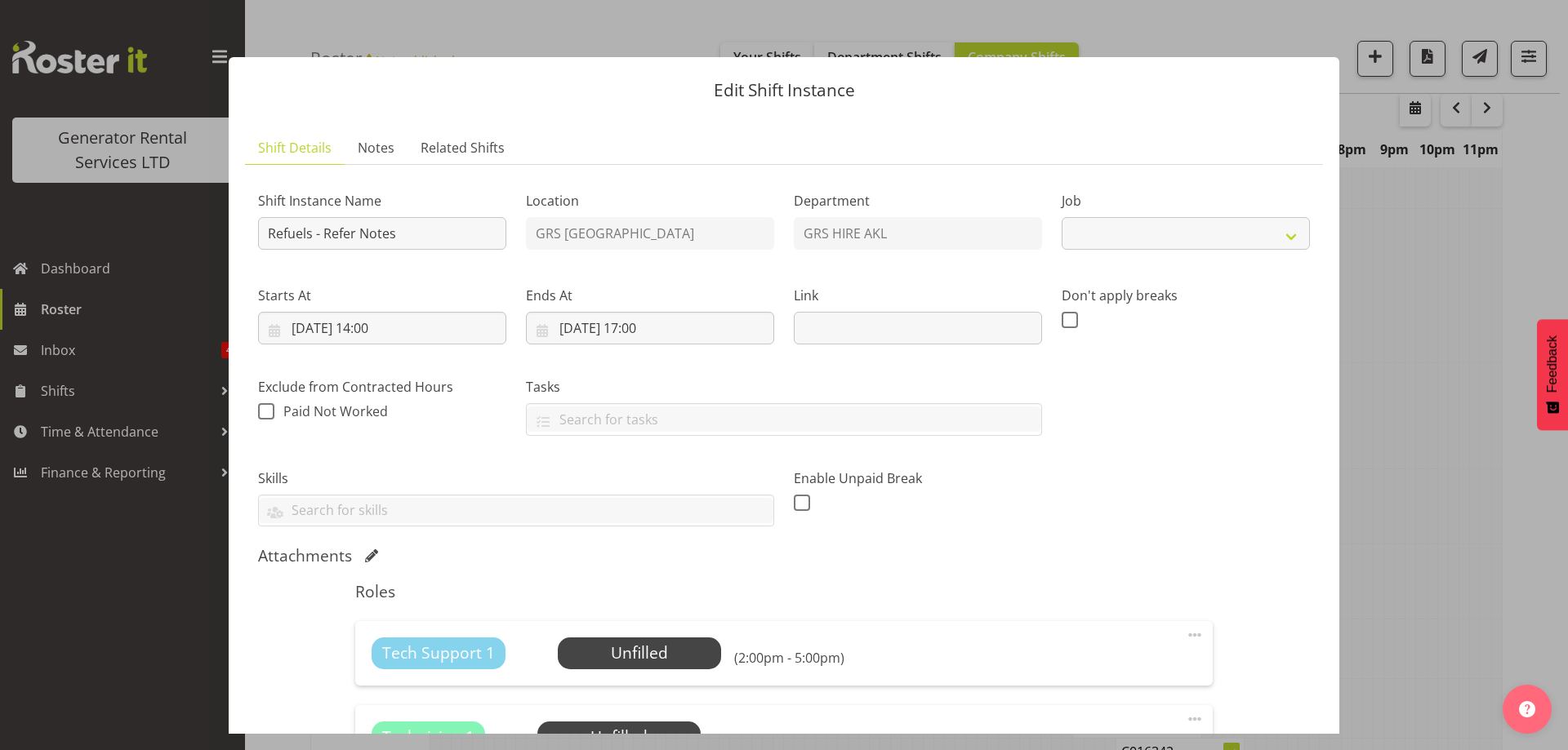
select select "9"
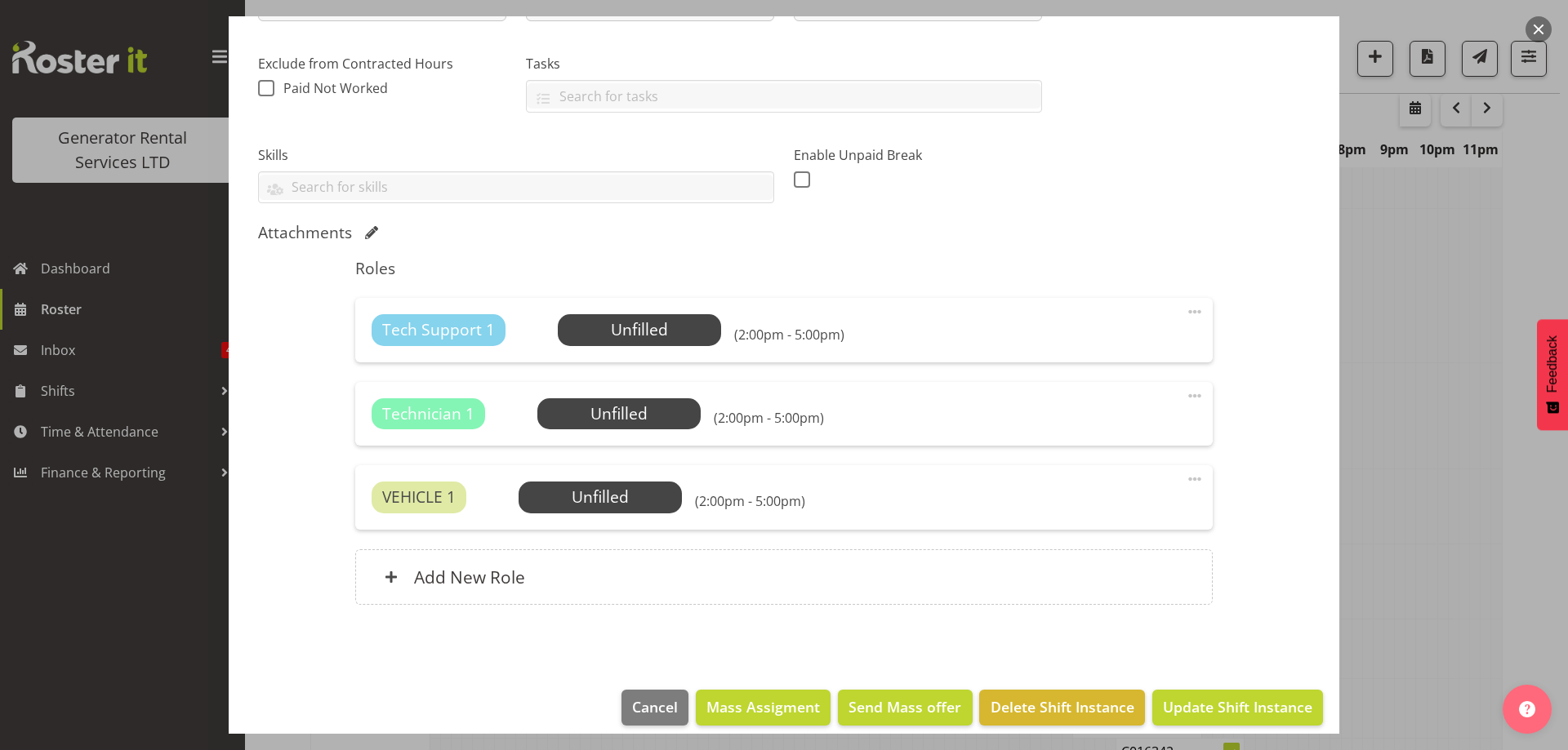
scroll to position [327, 0]
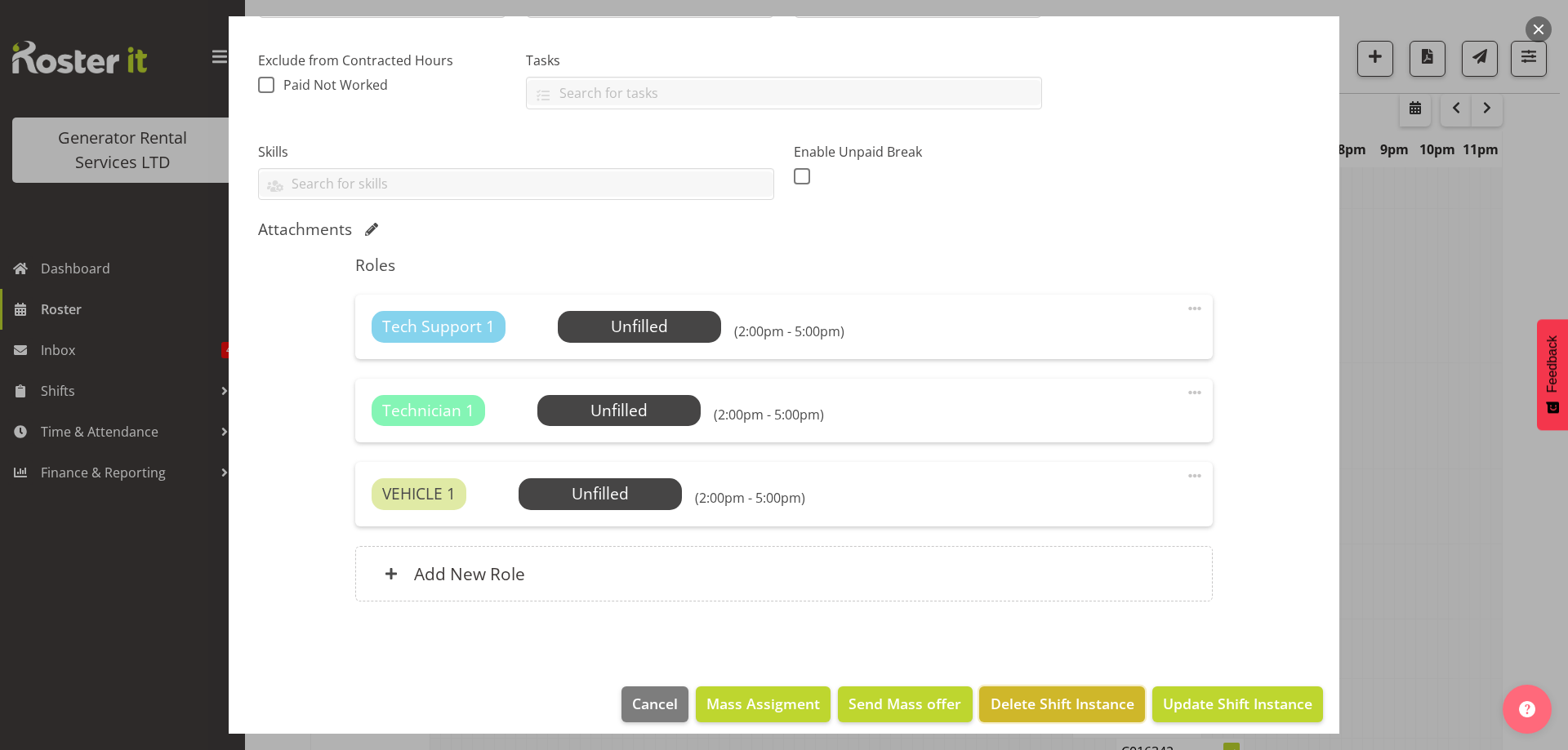
click at [1101, 690] on button "Delete Shift Instance" at bounding box center [1062, 705] width 165 height 36
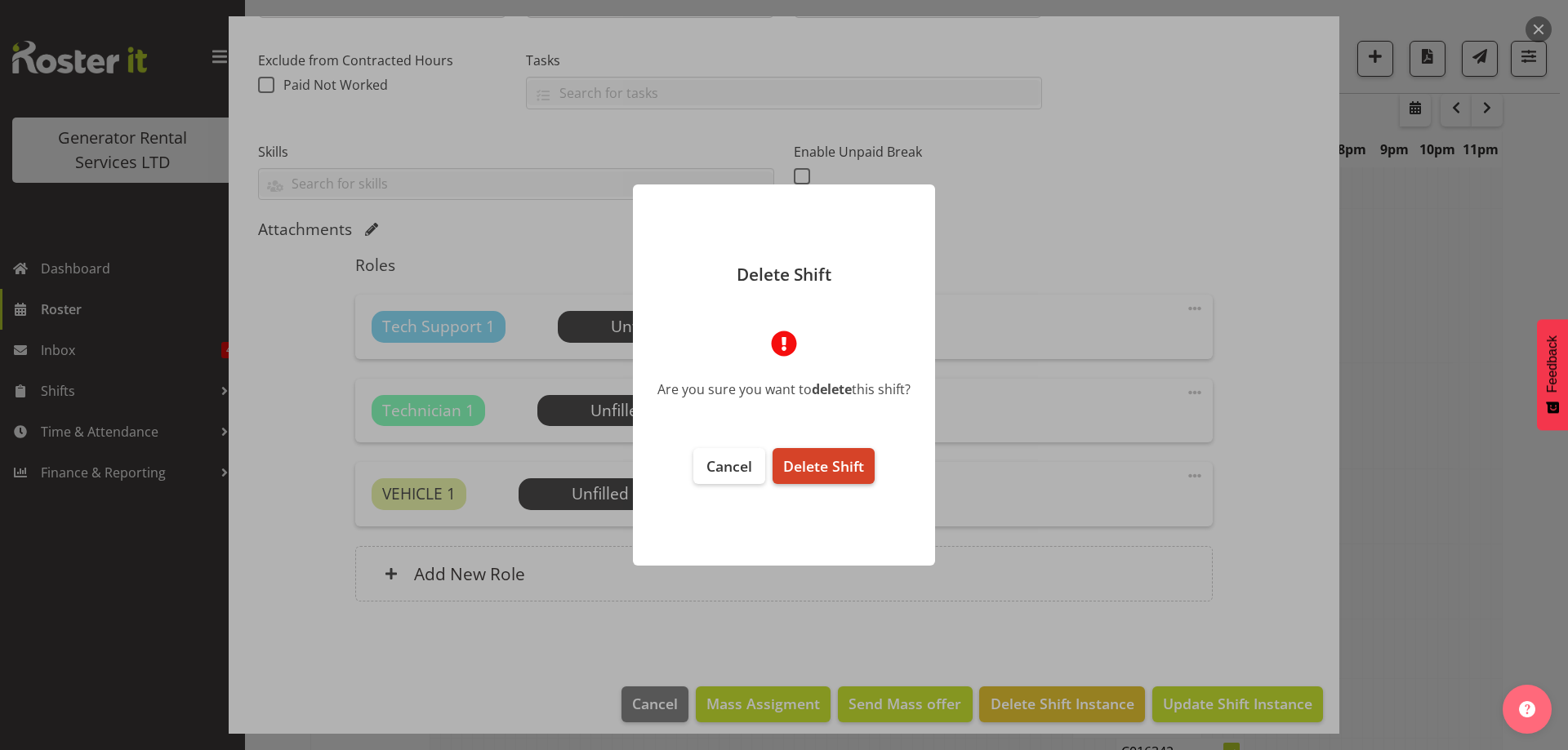
click at [851, 478] on button "Delete Shift" at bounding box center [823, 467] width 102 height 36
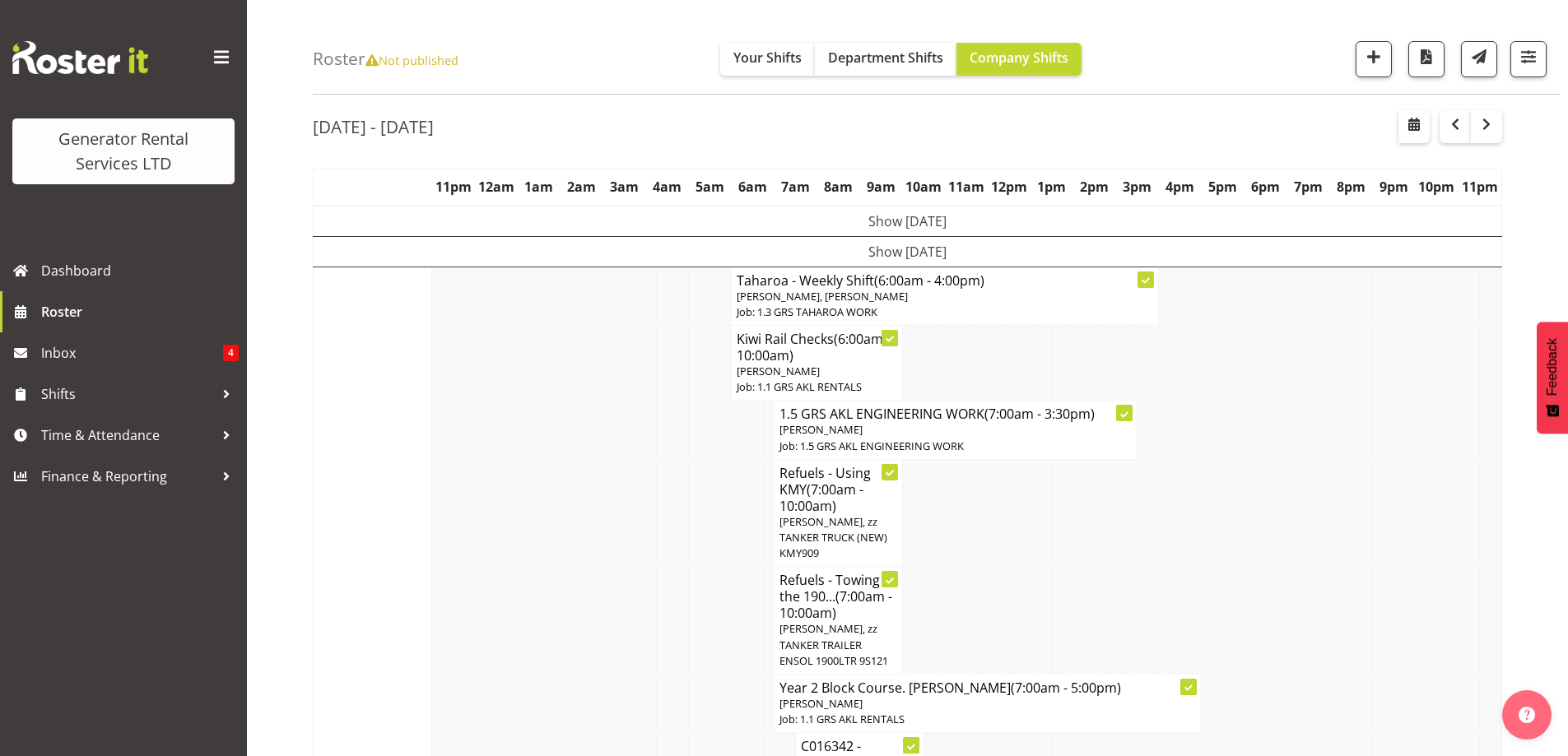
scroll to position [2605, 0]
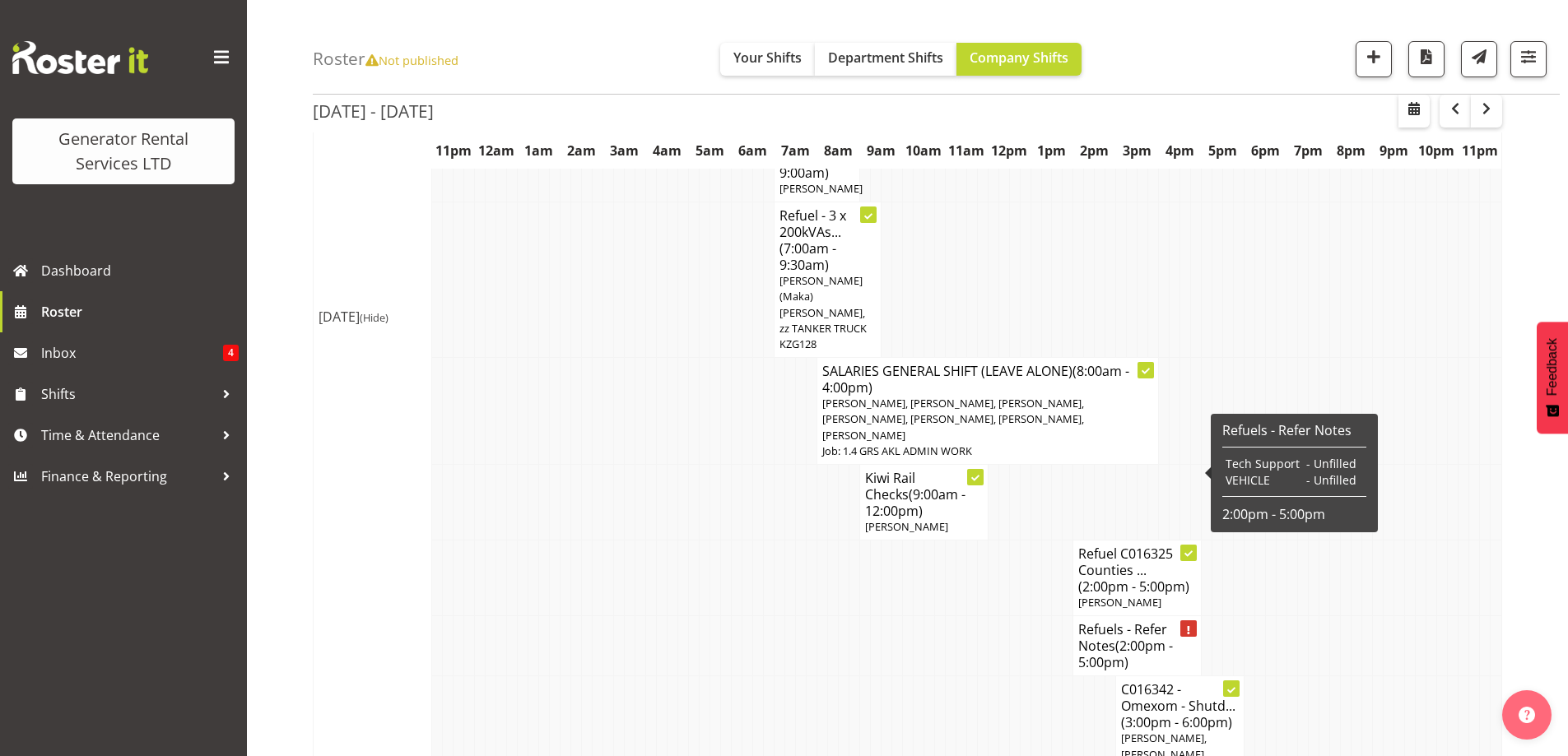
click at [1123, 621] on h4 "Refuels - Refer Notes (2:00pm - 5:00pm)" at bounding box center [1137, 646] width 118 height 50
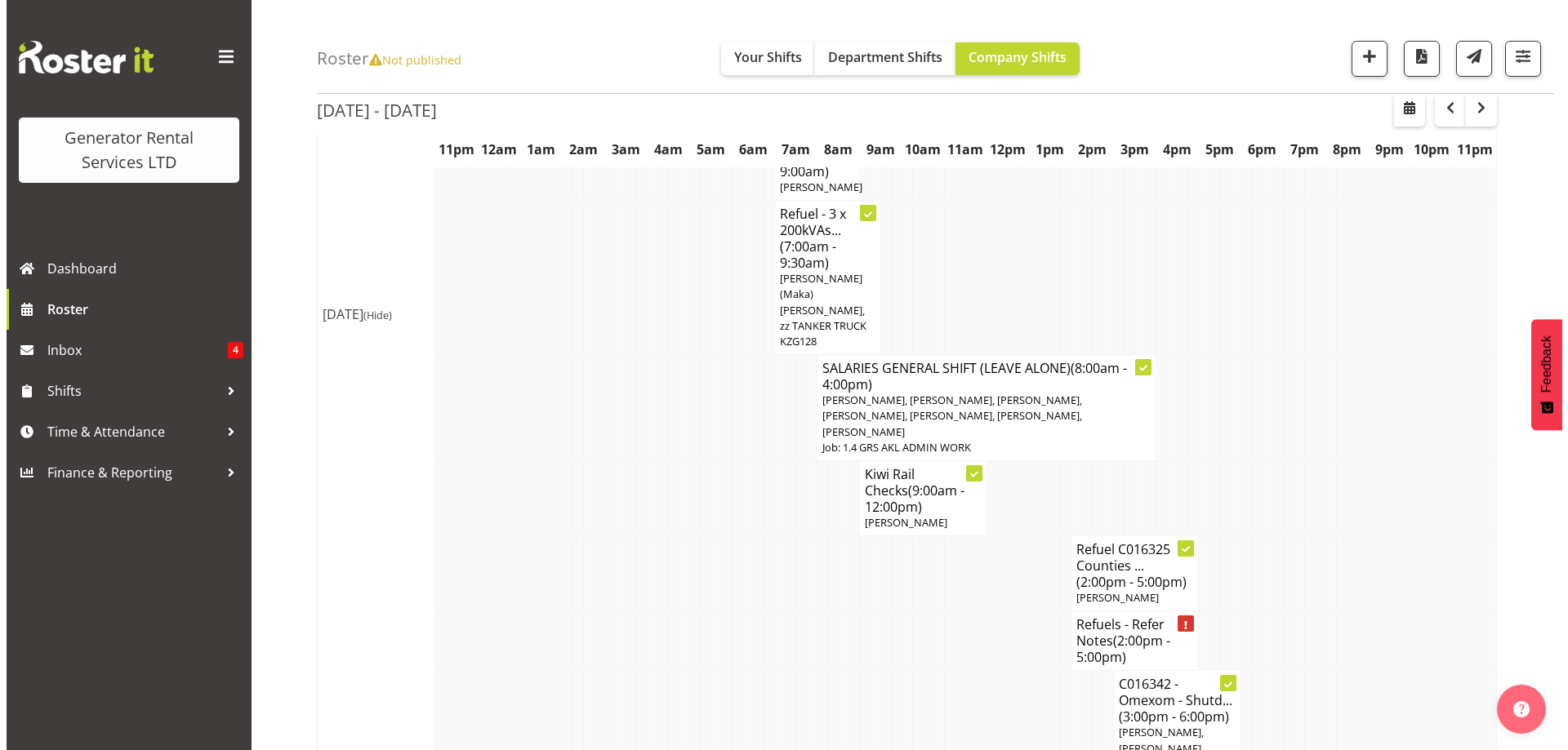
scroll to position [2576, 0]
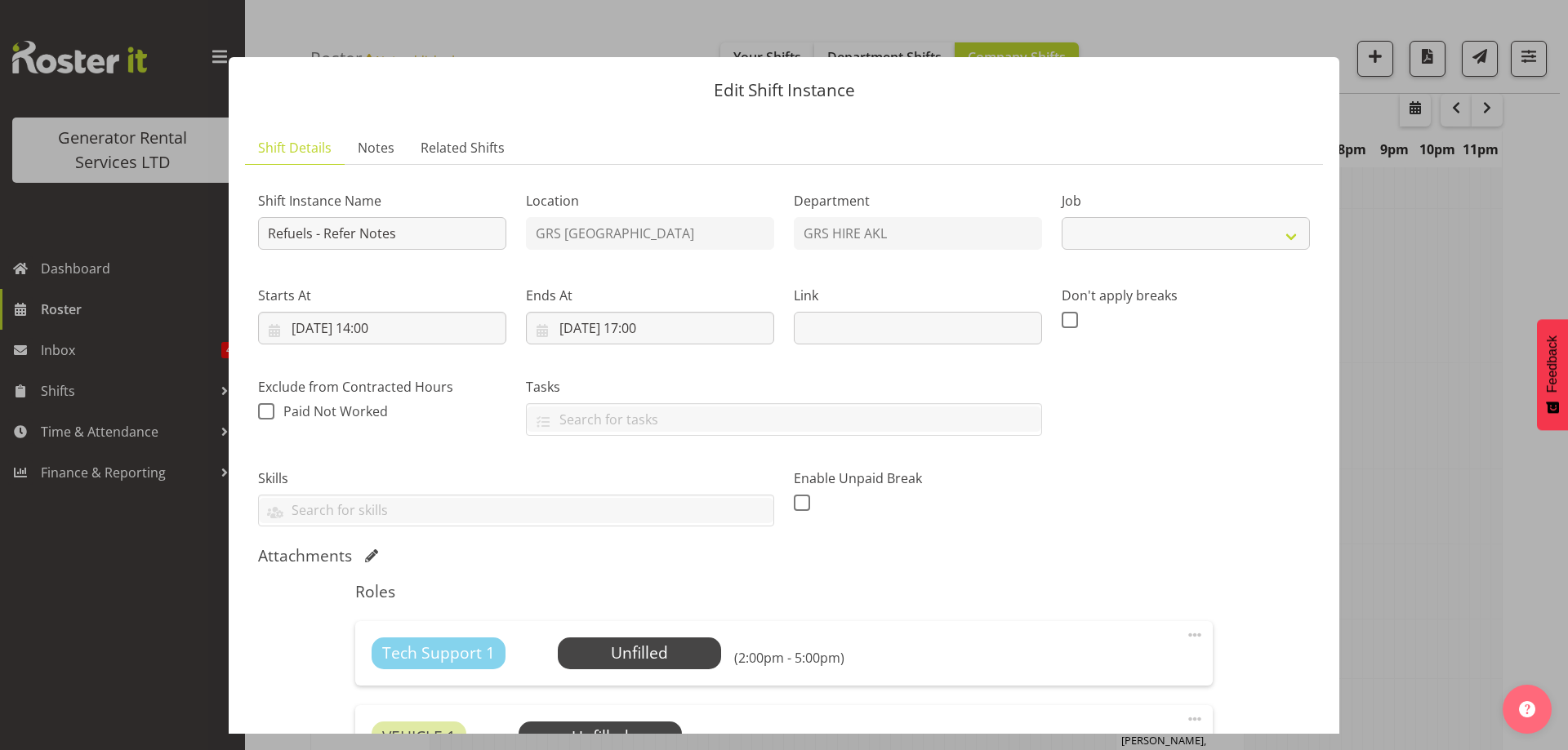
select select "9"
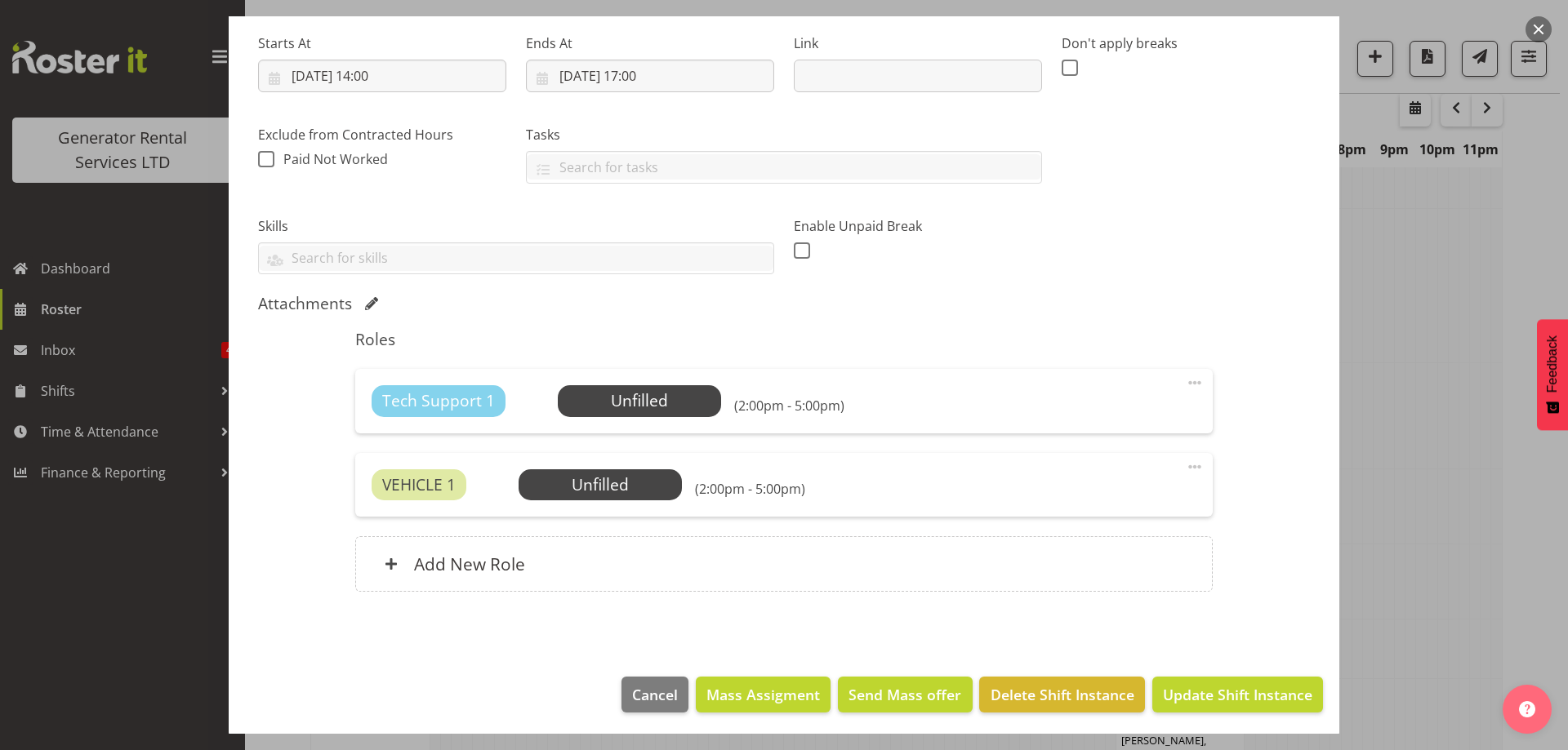
scroll to position [255, 0]
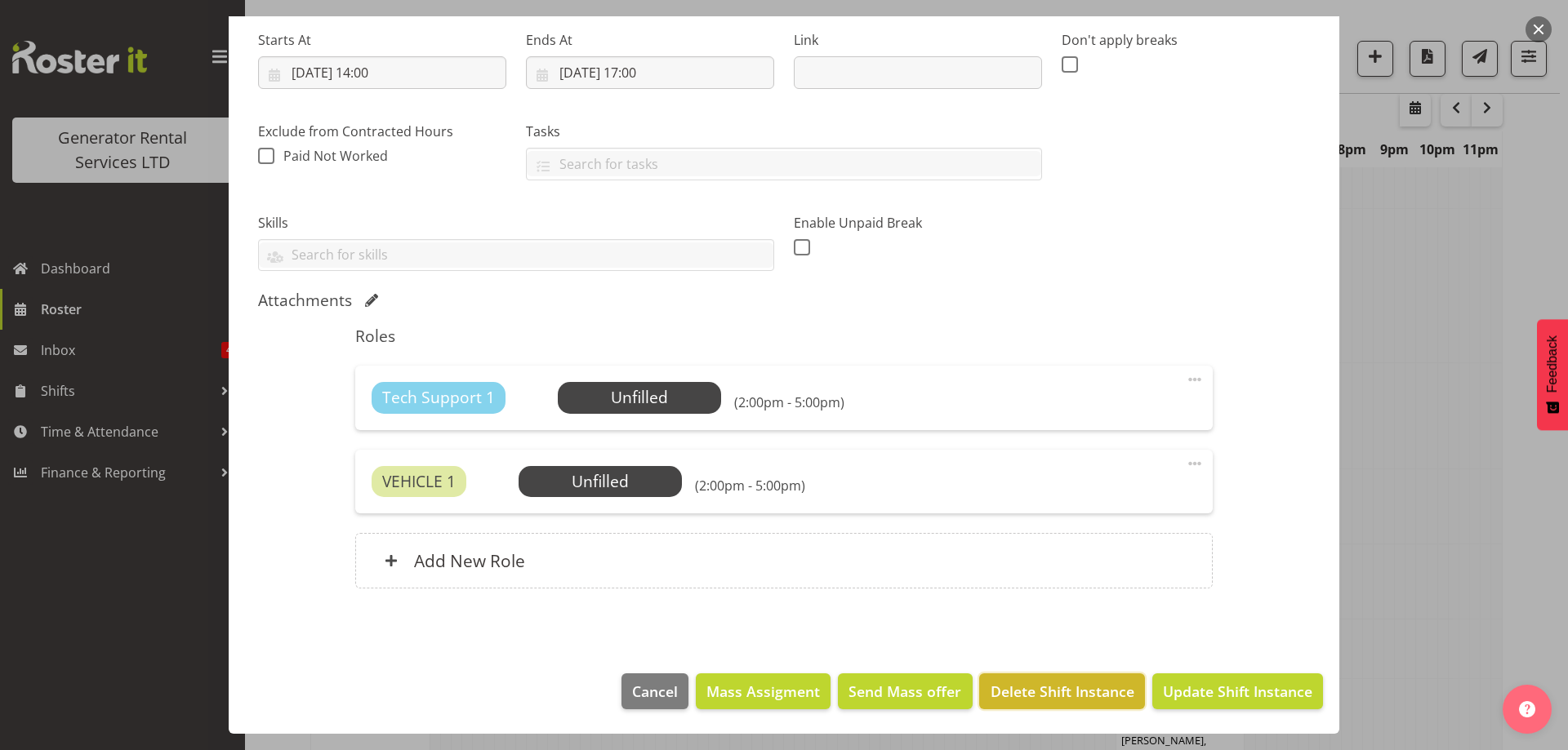
click at [1100, 684] on span "Delete Shift Instance" at bounding box center [1062, 691] width 144 height 21
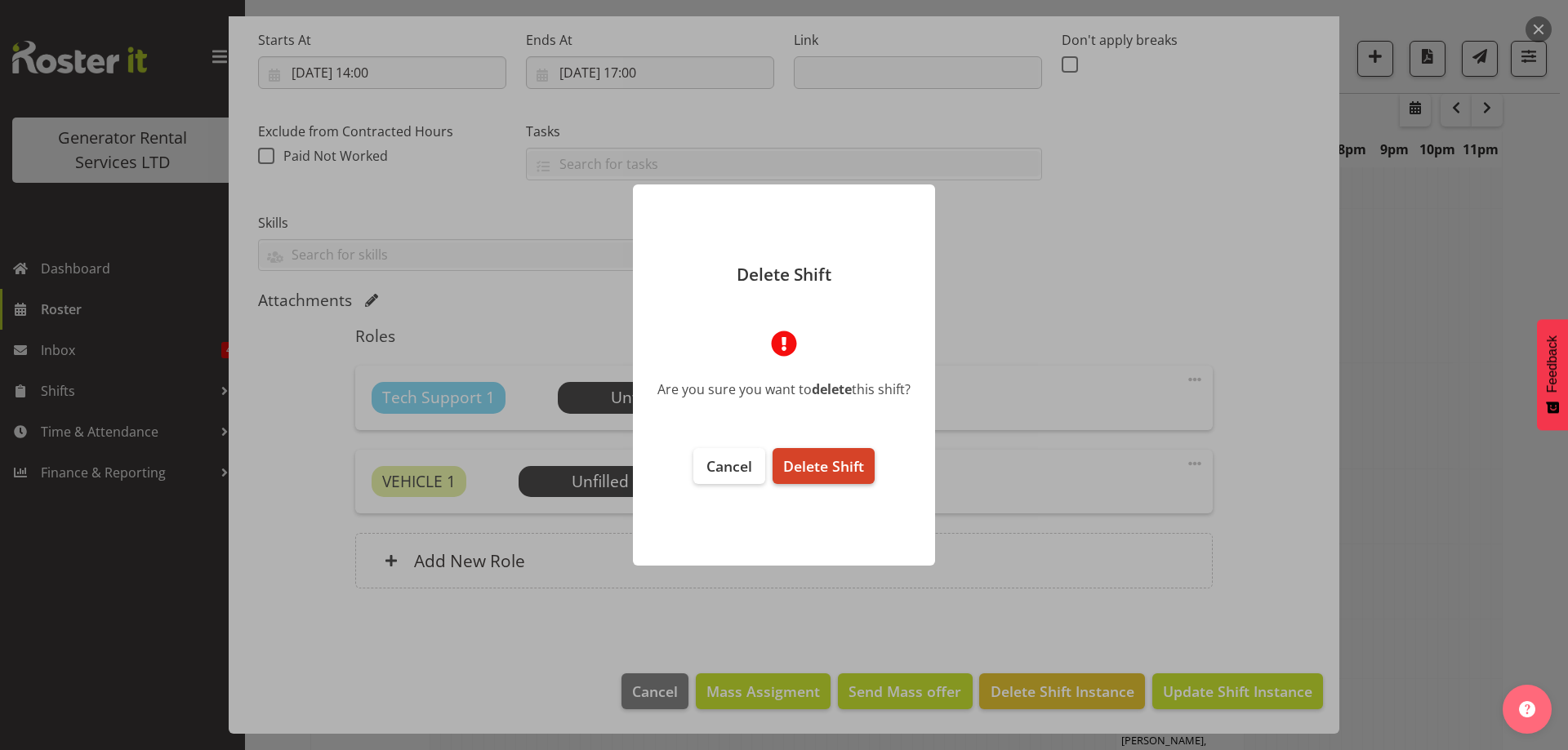
click at [867, 460] on button "Delete Shift" at bounding box center [823, 467] width 102 height 36
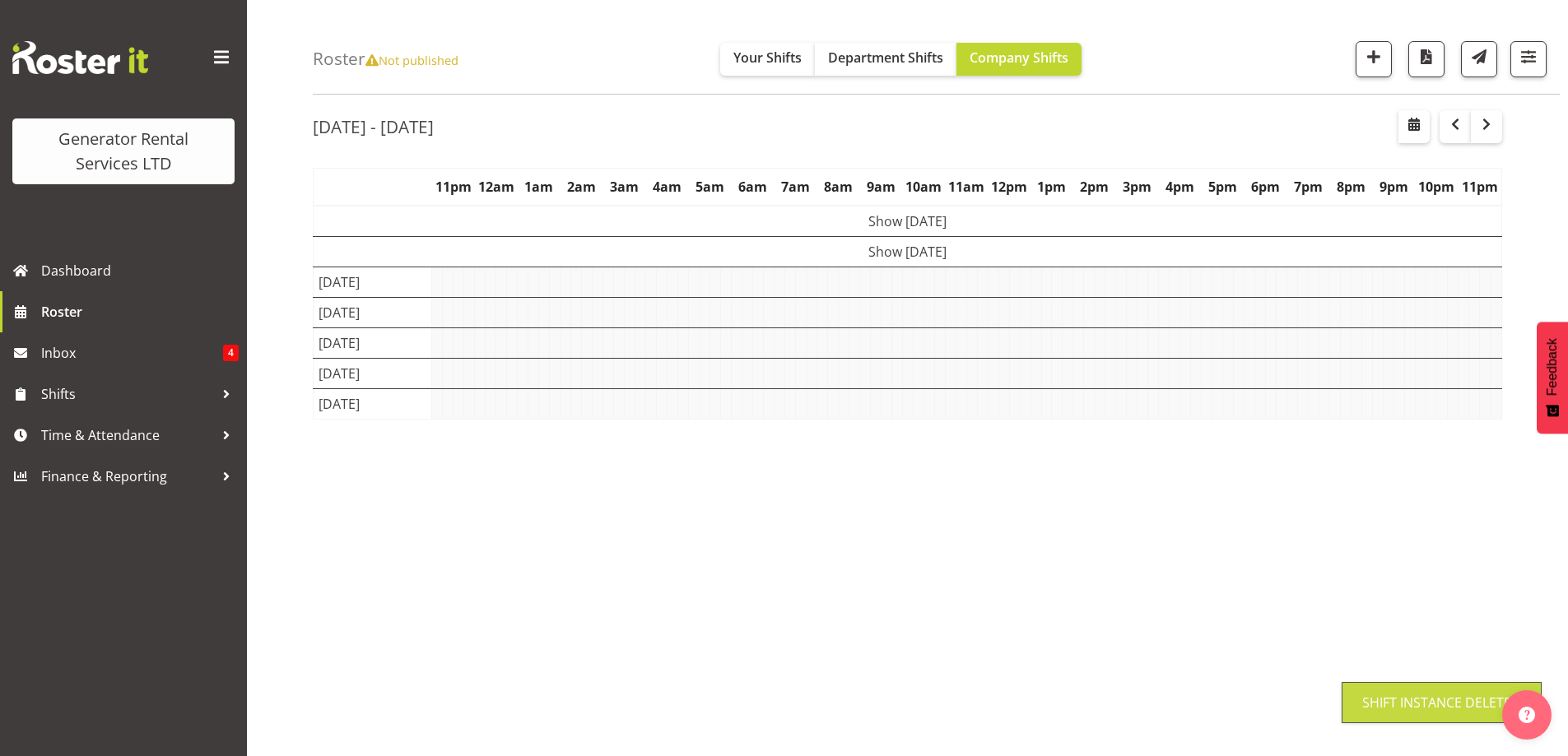
scroll to position [53, 0]
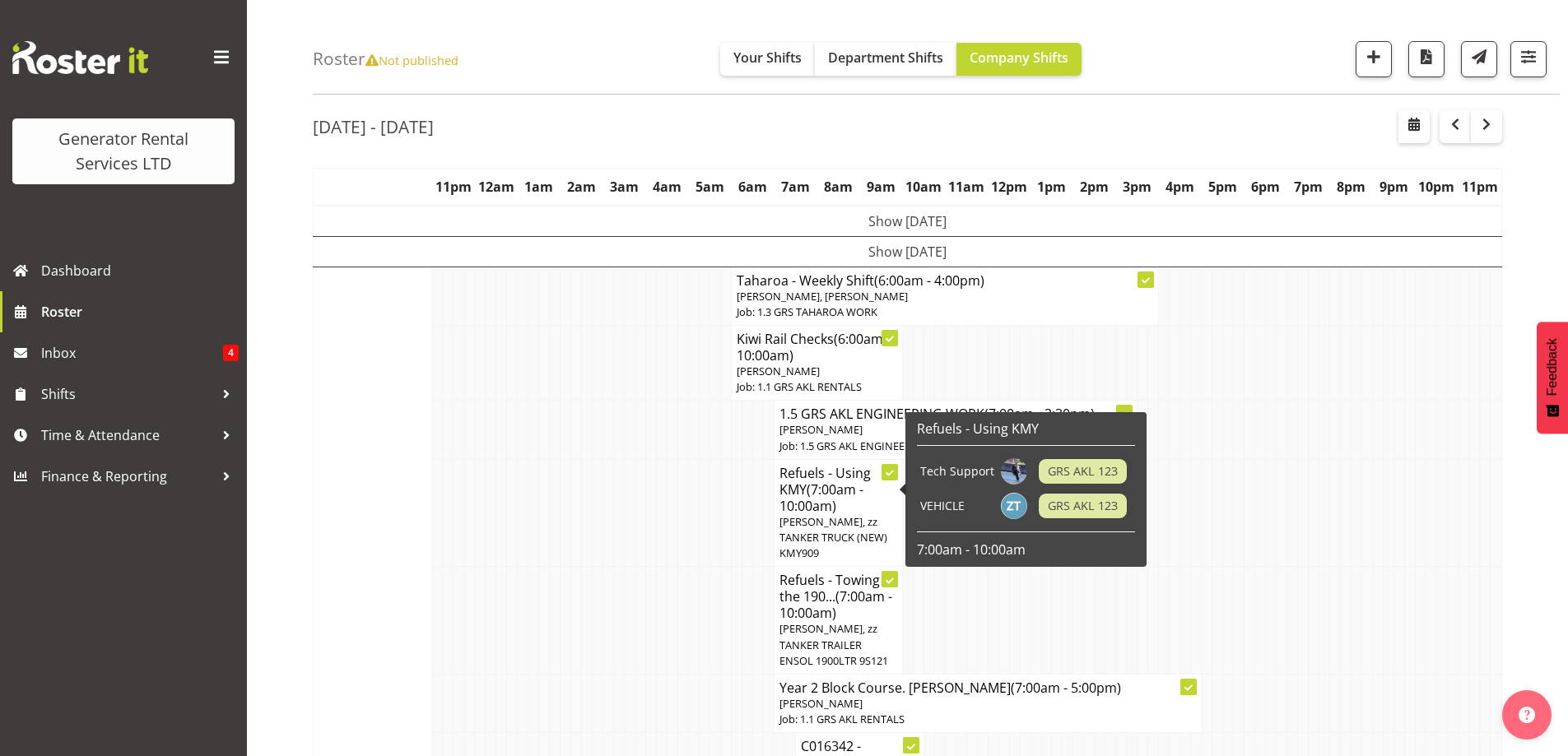
click at [717, 583] on td at bounding box center [715, 621] width 10 height 108
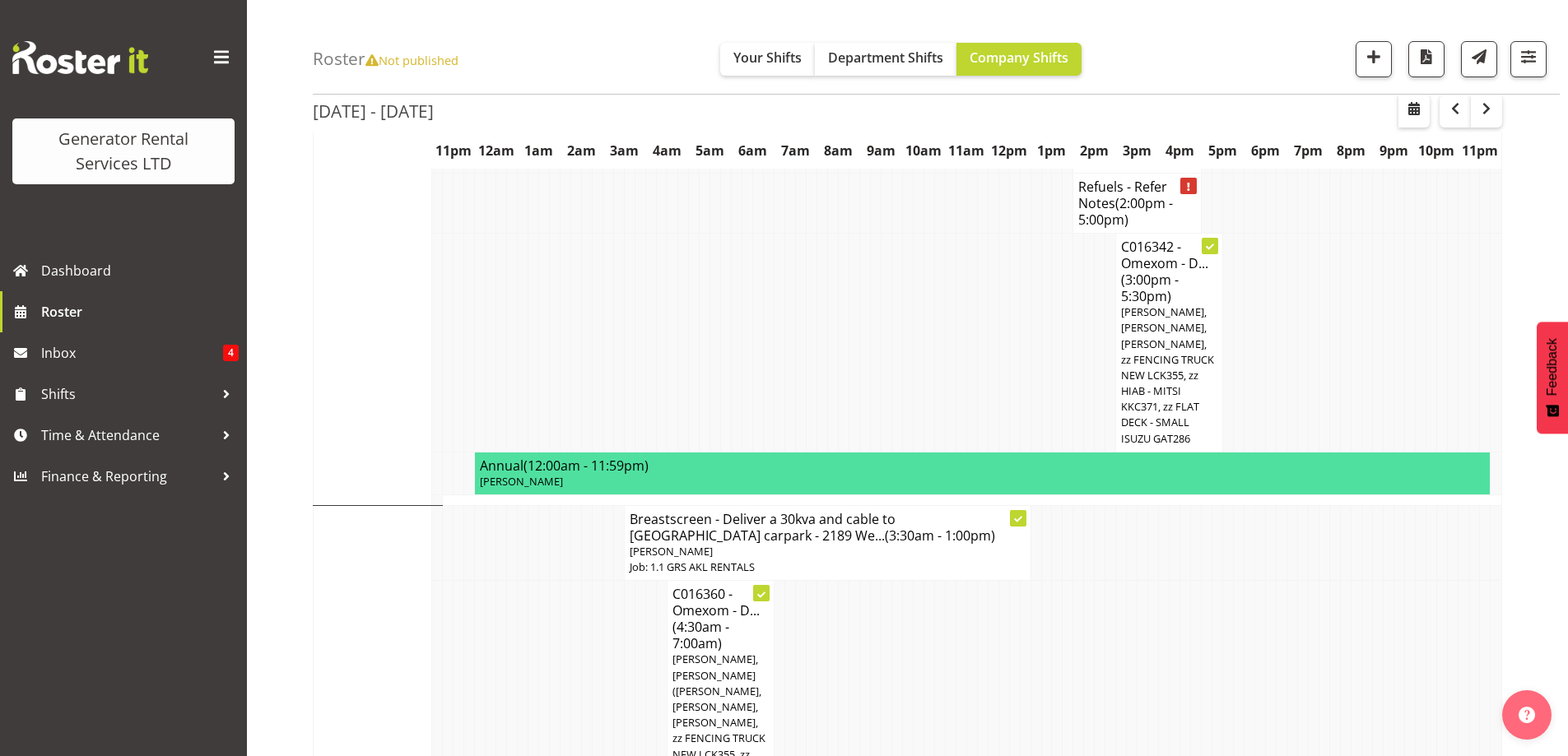
scroll to position [1370, 0]
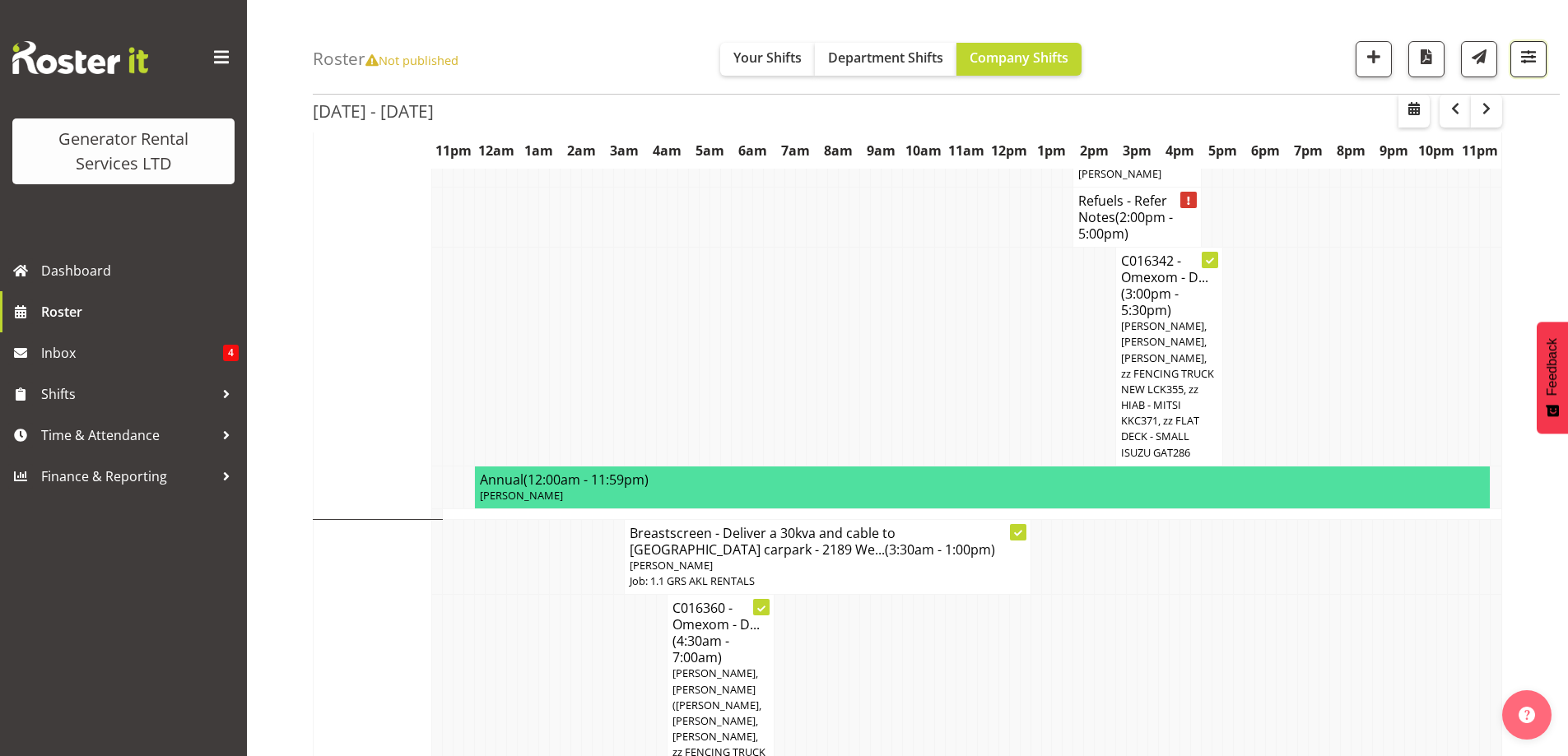
click at [1525, 52] on span "button" at bounding box center [1529, 57] width 21 height 21
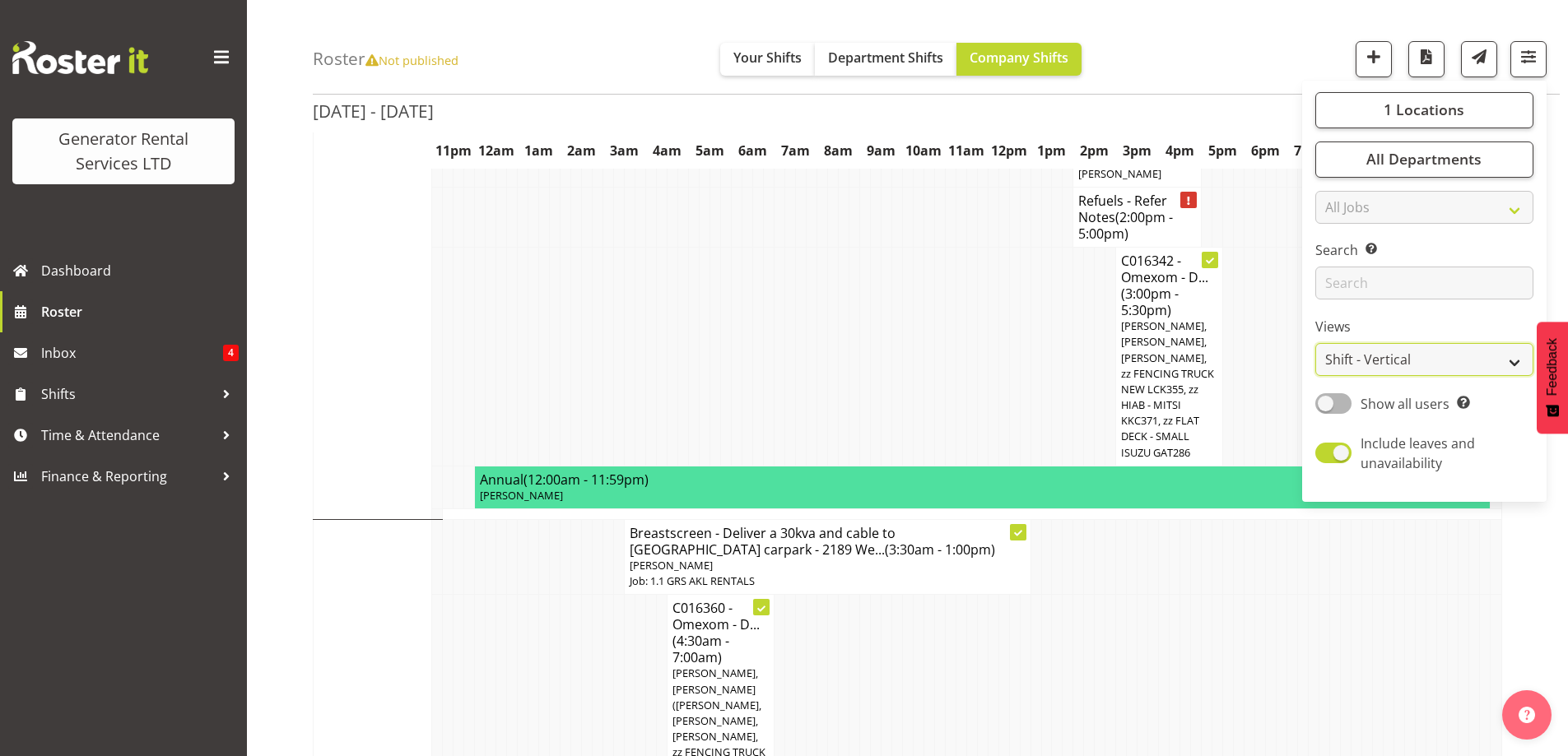
click at [1418, 354] on select "Staff Role Shift - Horizontal Shift - Vertical Staff - Location" at bounding box center [1425, 360] width 218 height 33
select select "role"
click at [1317, 344] on select "Staff Role Shift - Horizontal Shift - Vertical Staff - Location" at bounding box center [1425, 360] width 218 height 33
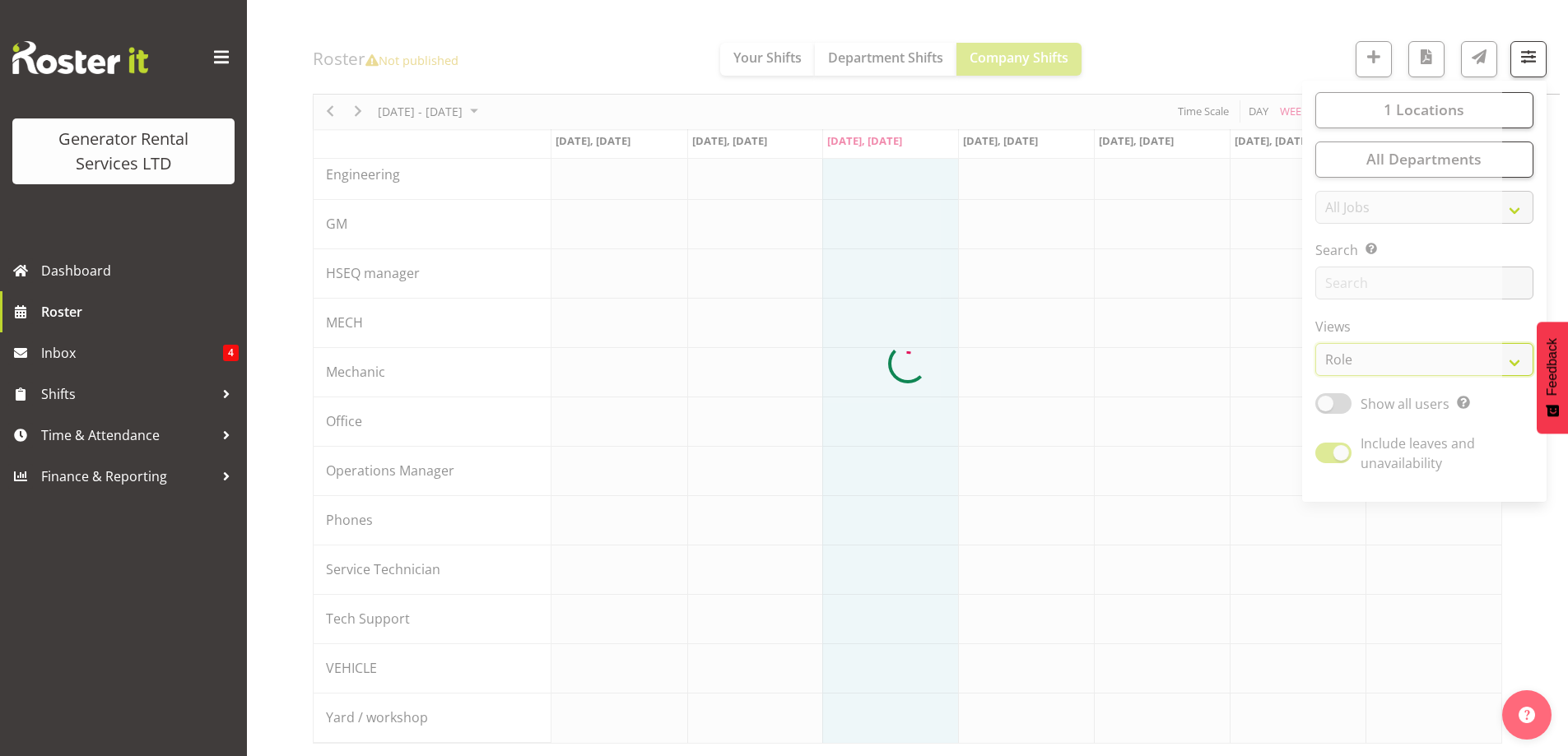
scroll to position [179, 0]
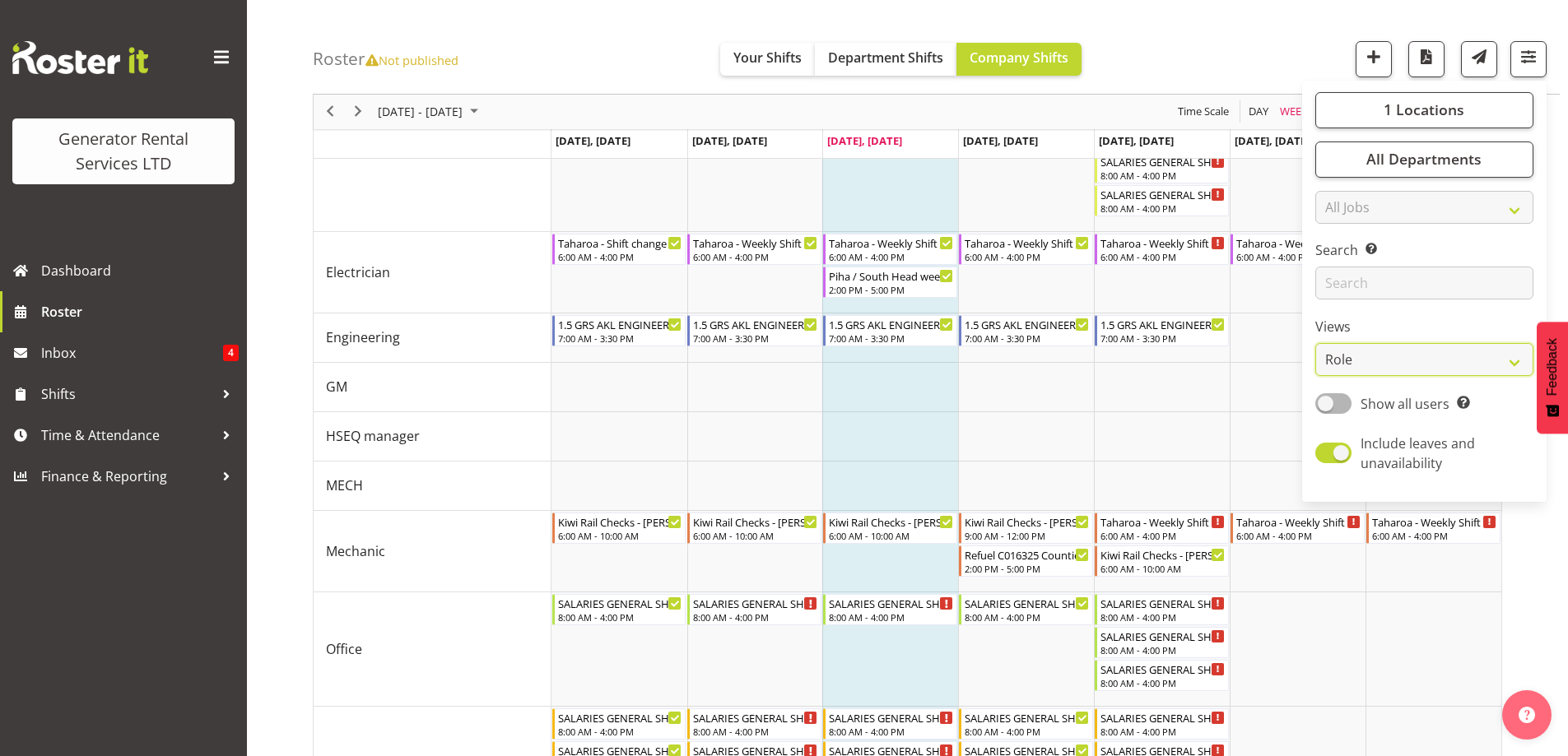
scroll to position [1322, 0]
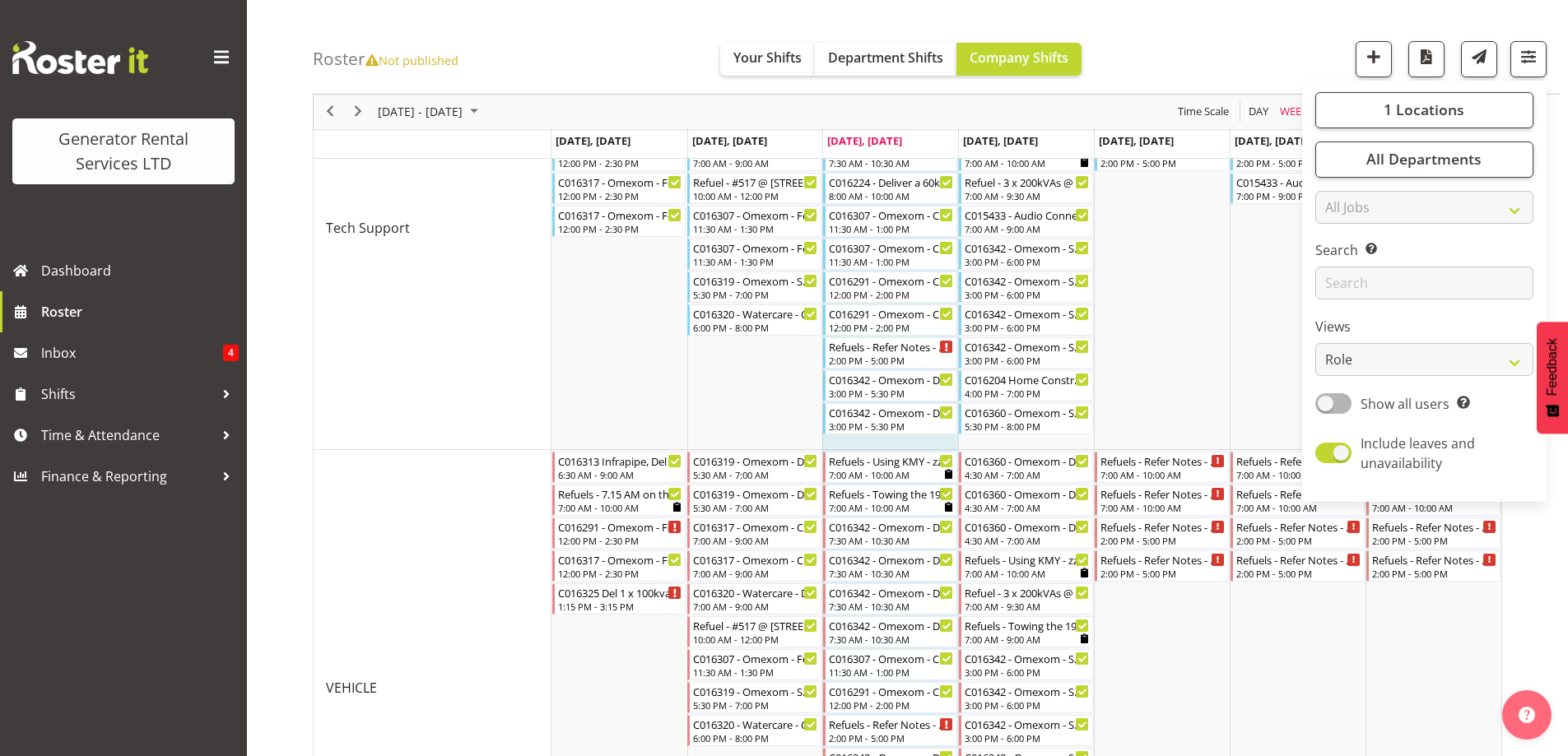
click at [1257, 32] on div "Roster Not published Your Shifts Department Shifts Company Shifts 1 Locations C…" at bounding box center [935, 47] width 1247 height 94
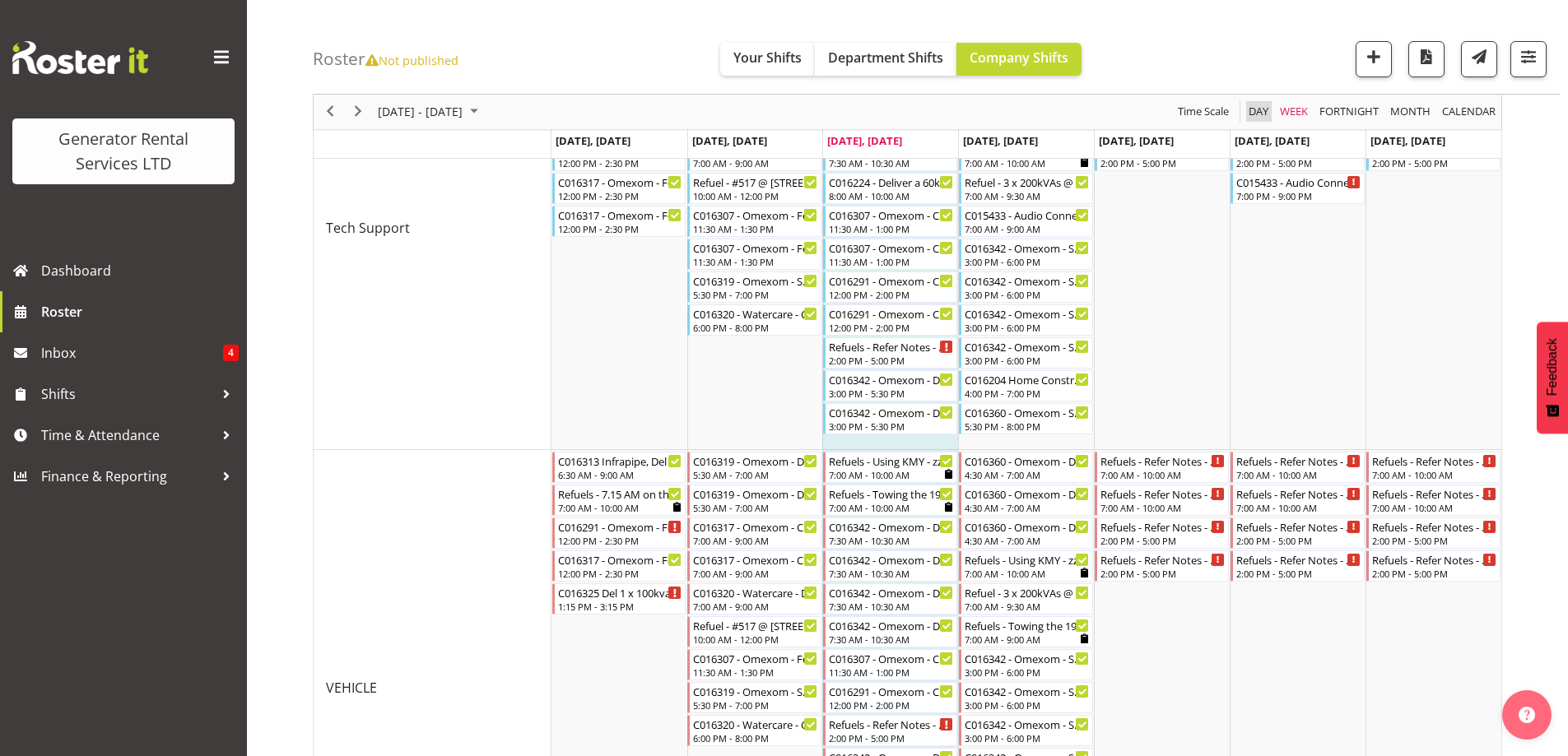
click at [1253, 112] on span "Day" at bounding box center [1258, 112] width 23 height 21
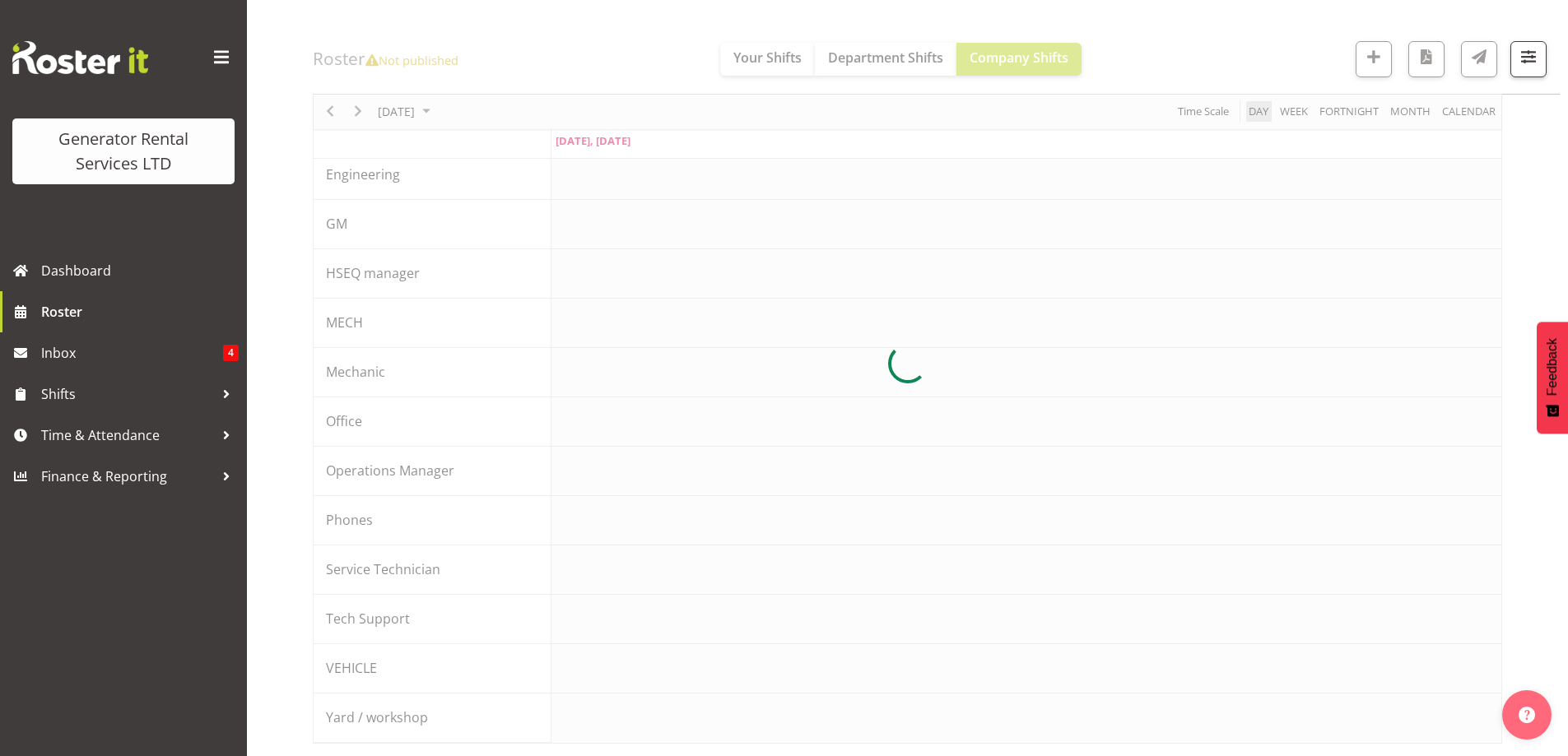
scroll to position [179, 0]
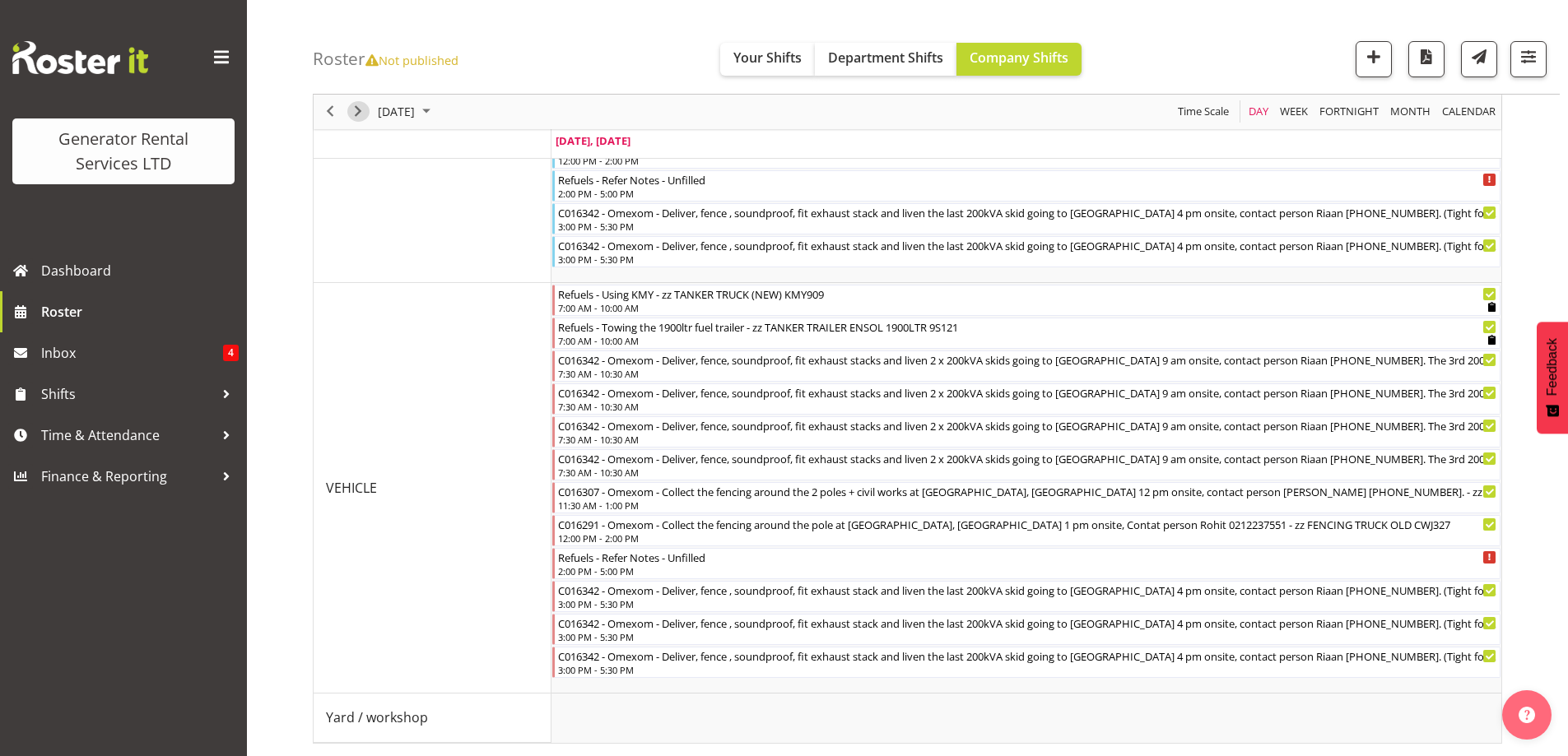
click at [360, 111] on span "Next" at bounding box center [358, 112] width 20 height 21
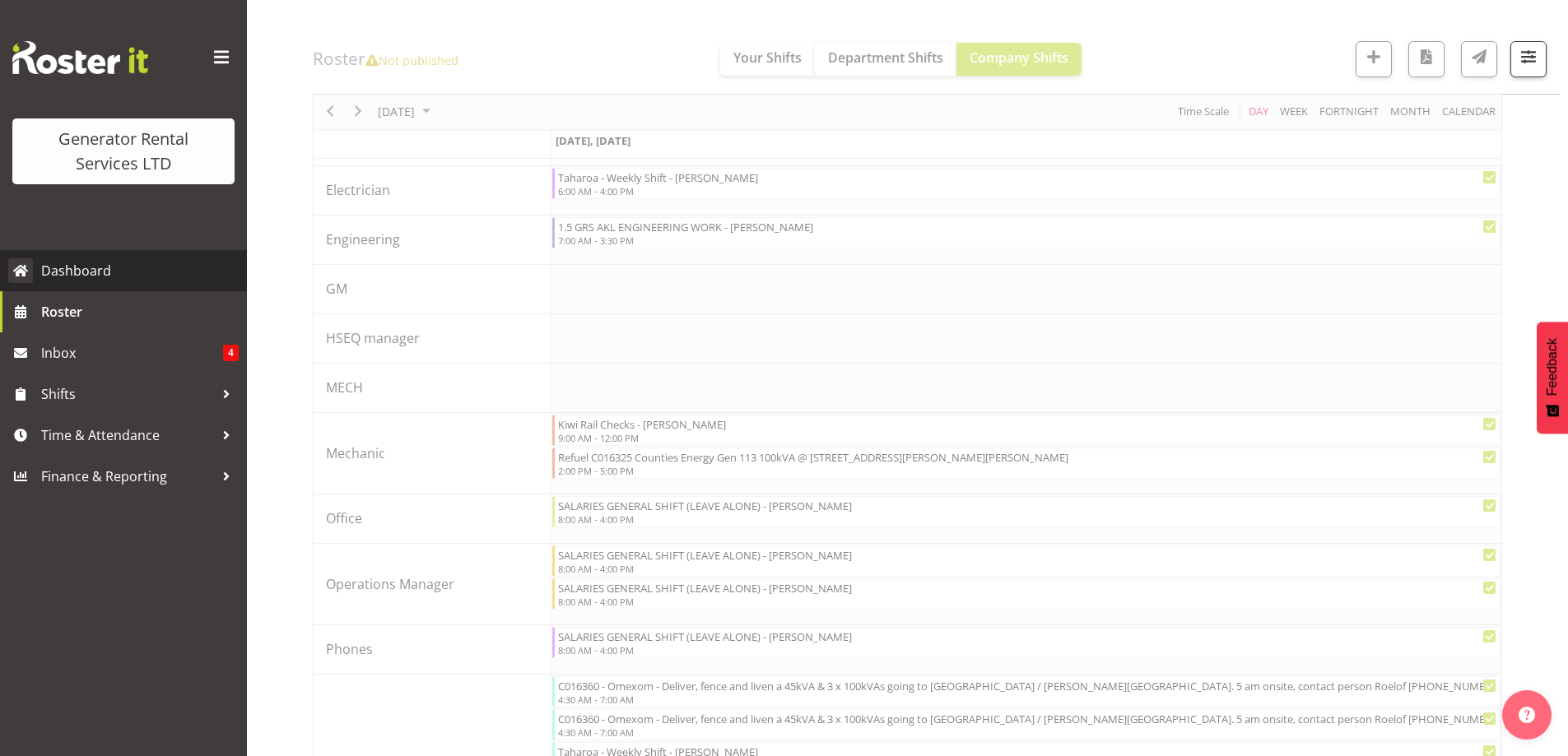
scroll to position [1228, 0]
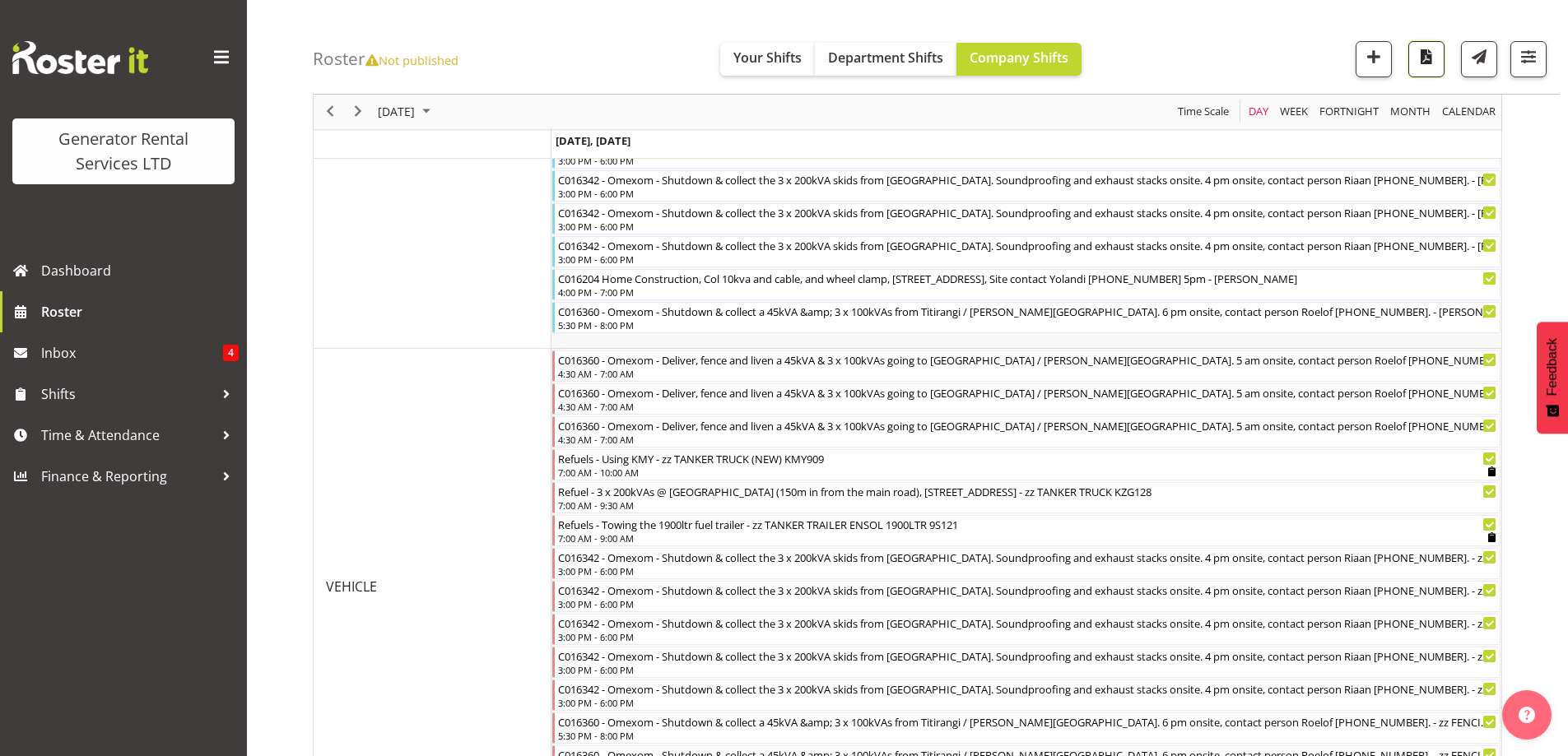
click at [1426, 60] on span "button" at bounding box center [1426, 57] width 21 height 21
click at [115, 317] on span "Roster" at bounding box center [140, 311] width 197 height 25
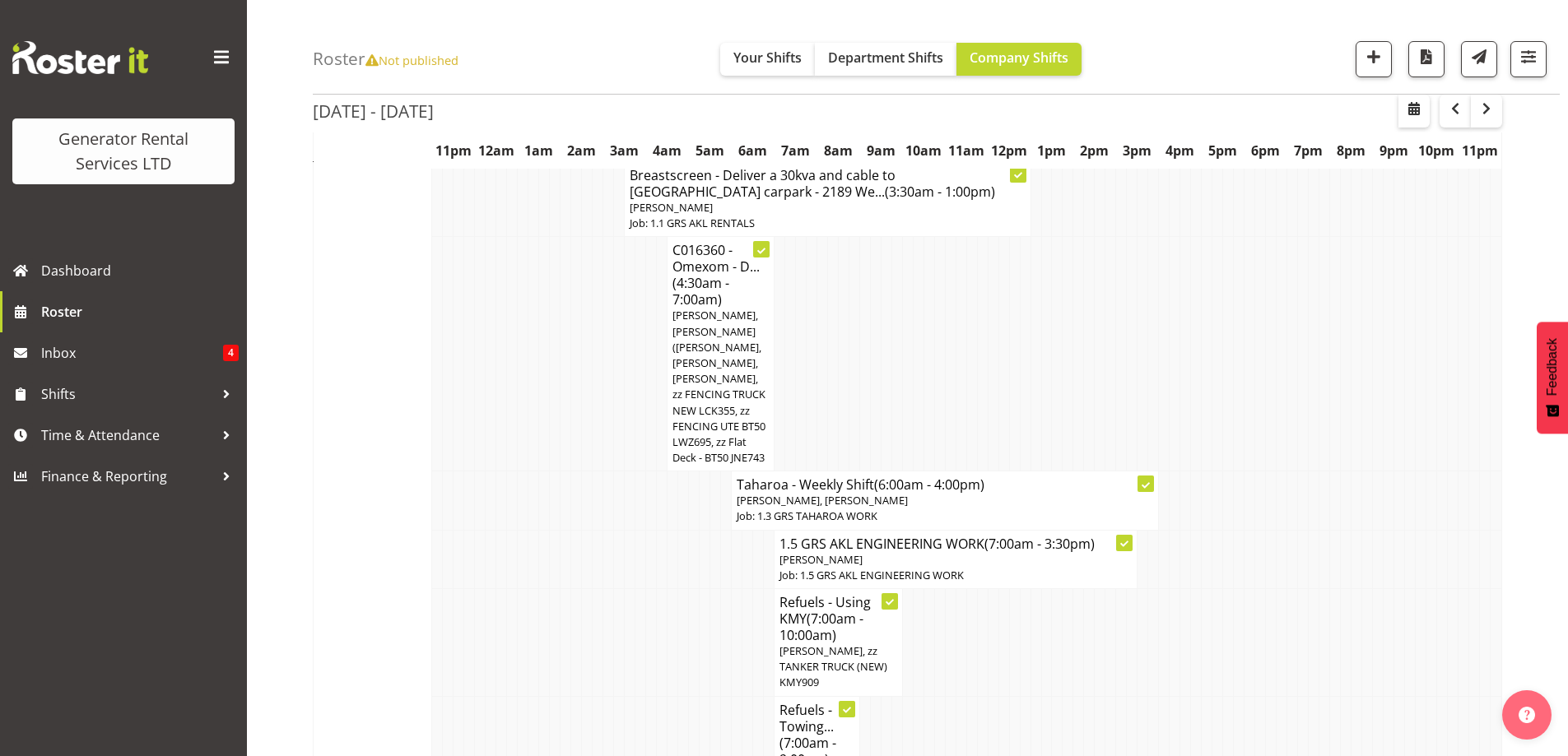
scroll to position [1975, 0]
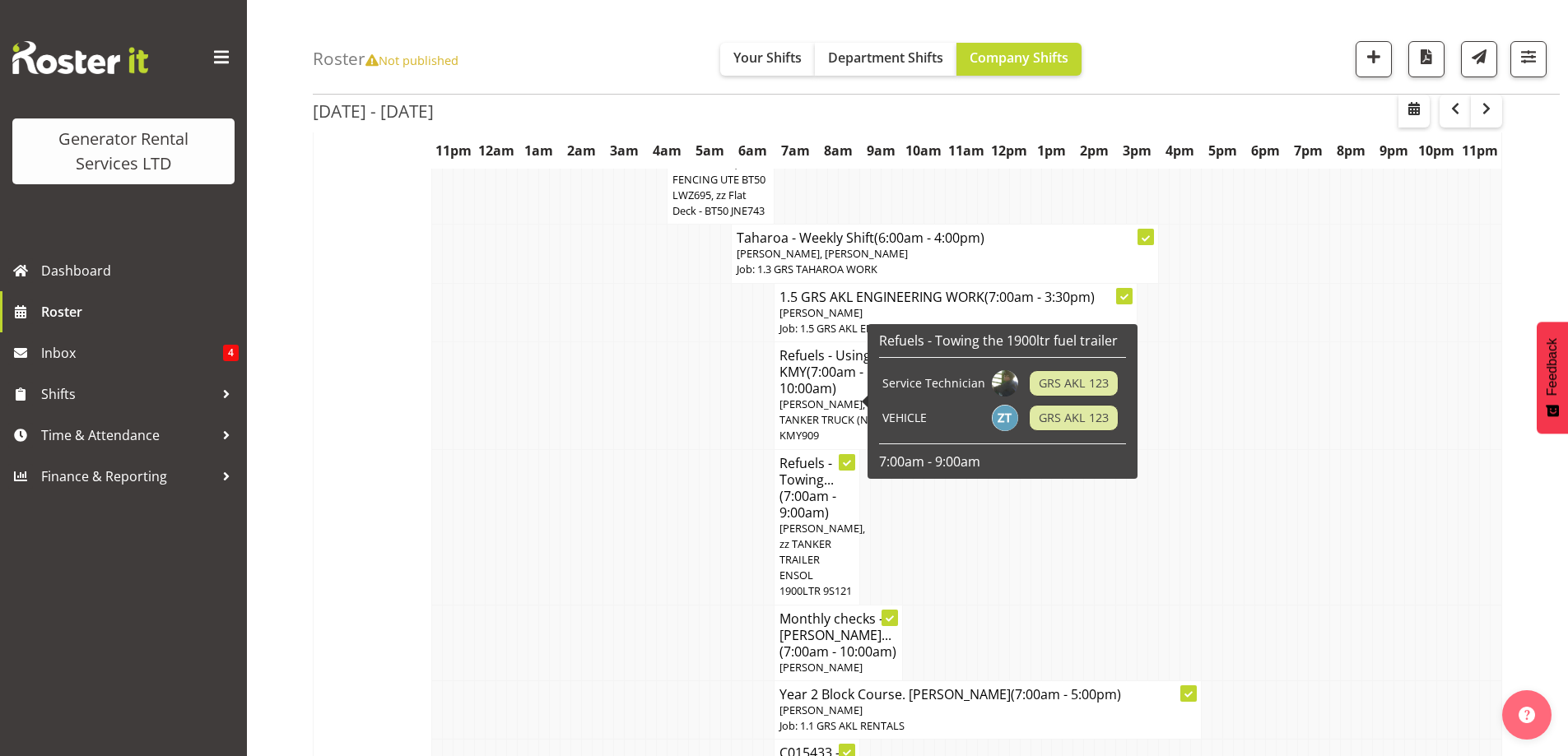
click at [806, 487] on span "(7:00am - 9:00am)" at bounding box center [808, 505] width 57 height 34
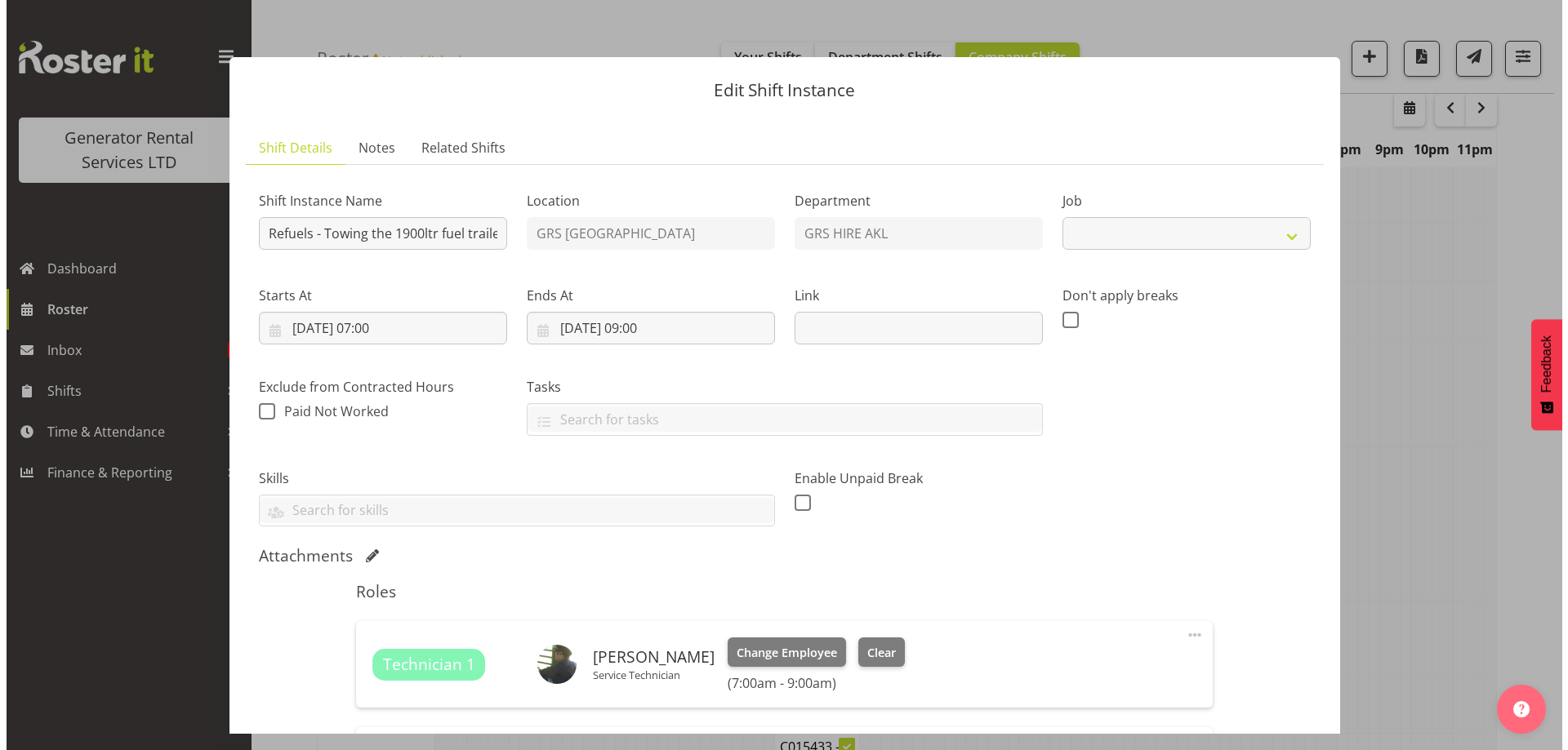
scroll to position [1951, 0]
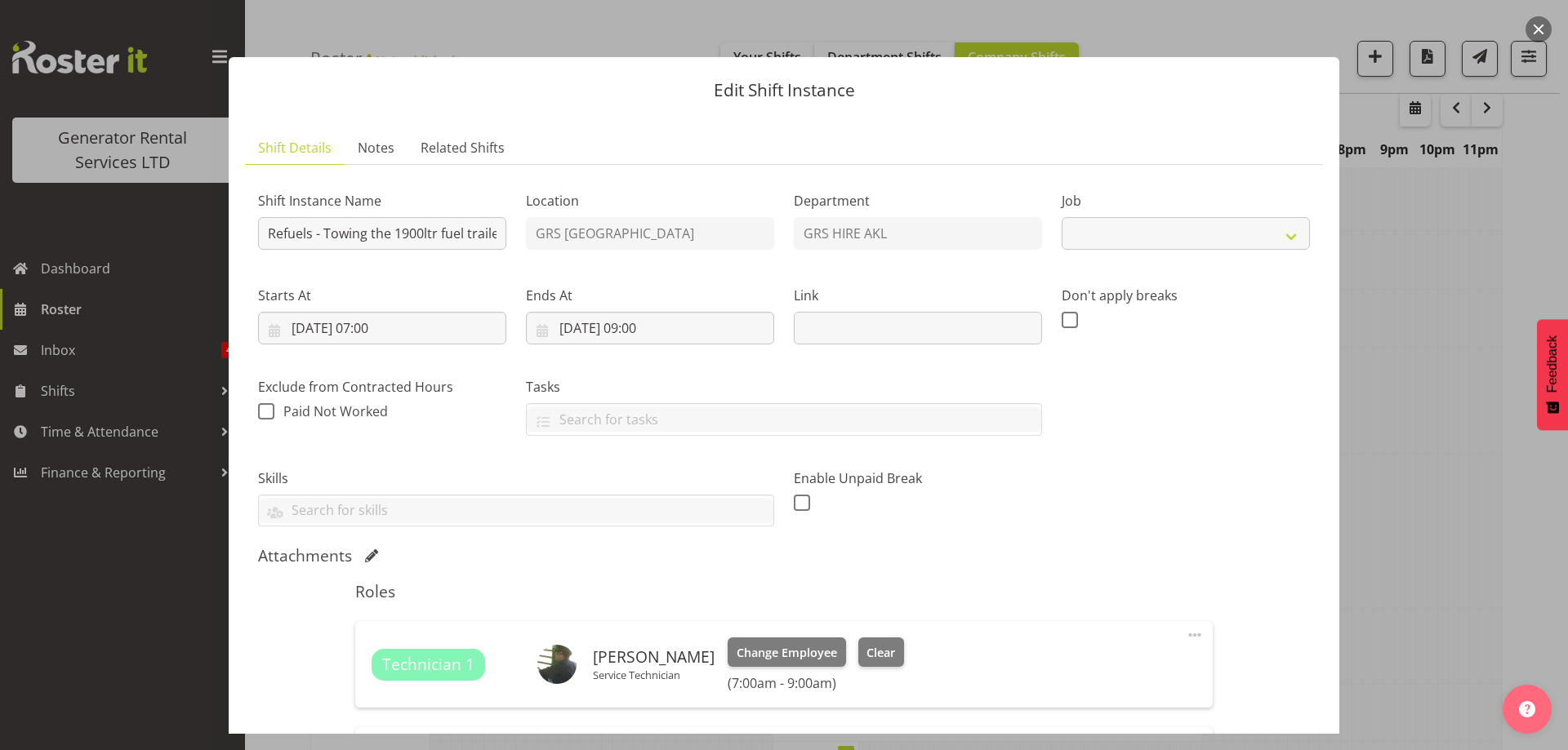
select select "9"
click at [375, 154] on span "Notes" at bounding box center [375, 147] width 37 height 20
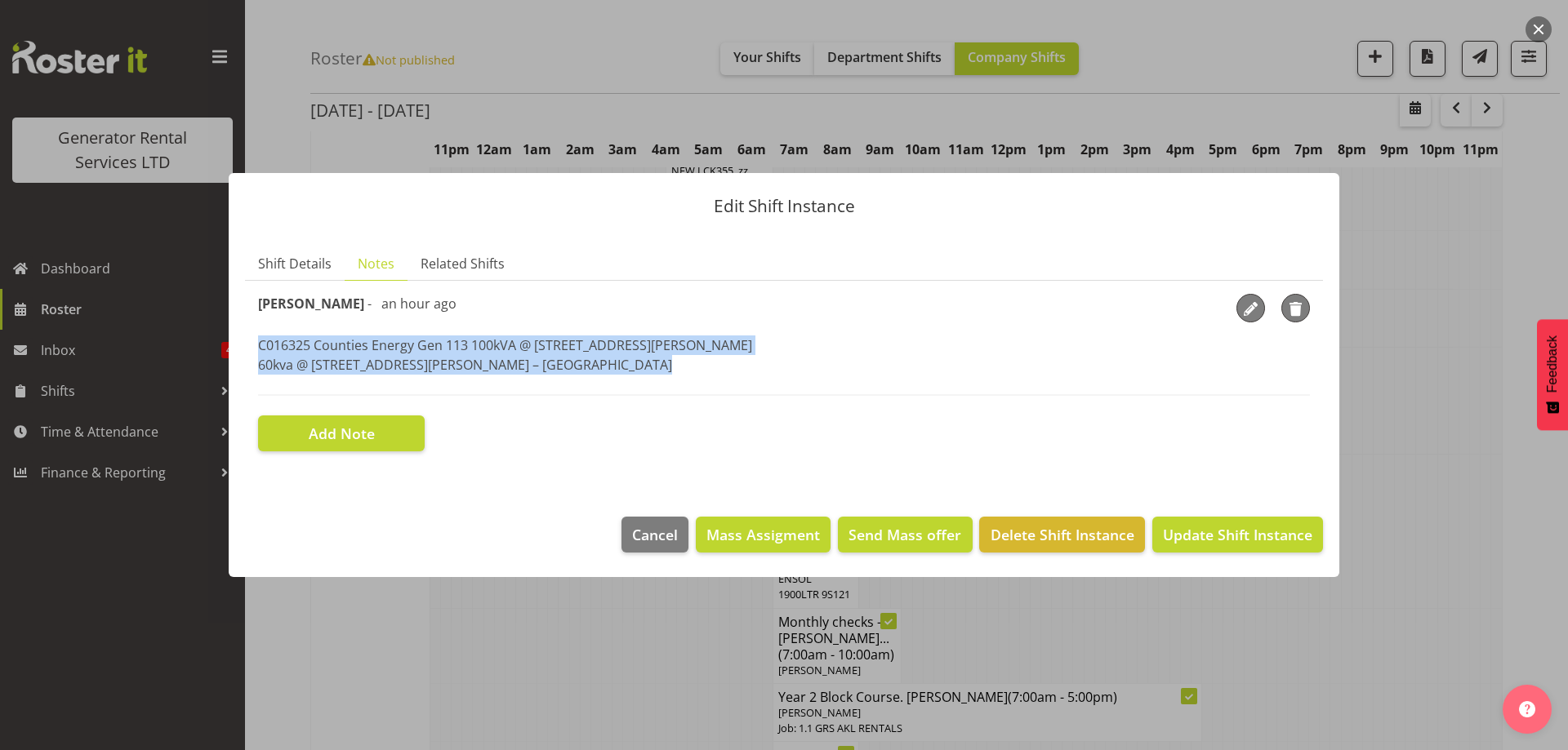
drag, startPoint x: 614, startPoint y: 380, endPoint x: 229, endPoint y: 352, distance: 386.0
click at [229, 352] on section "Shift Details Notes Related Shifts Shift Instance Name Refuels - Towing the 190…" at bounding box center [784, 365] width 1110 height 270
copy p "C016325 Counties Energy Gen 113 100kVA @ 102A Kidd Road, Kingseat 60kva @ 18 Wi…"
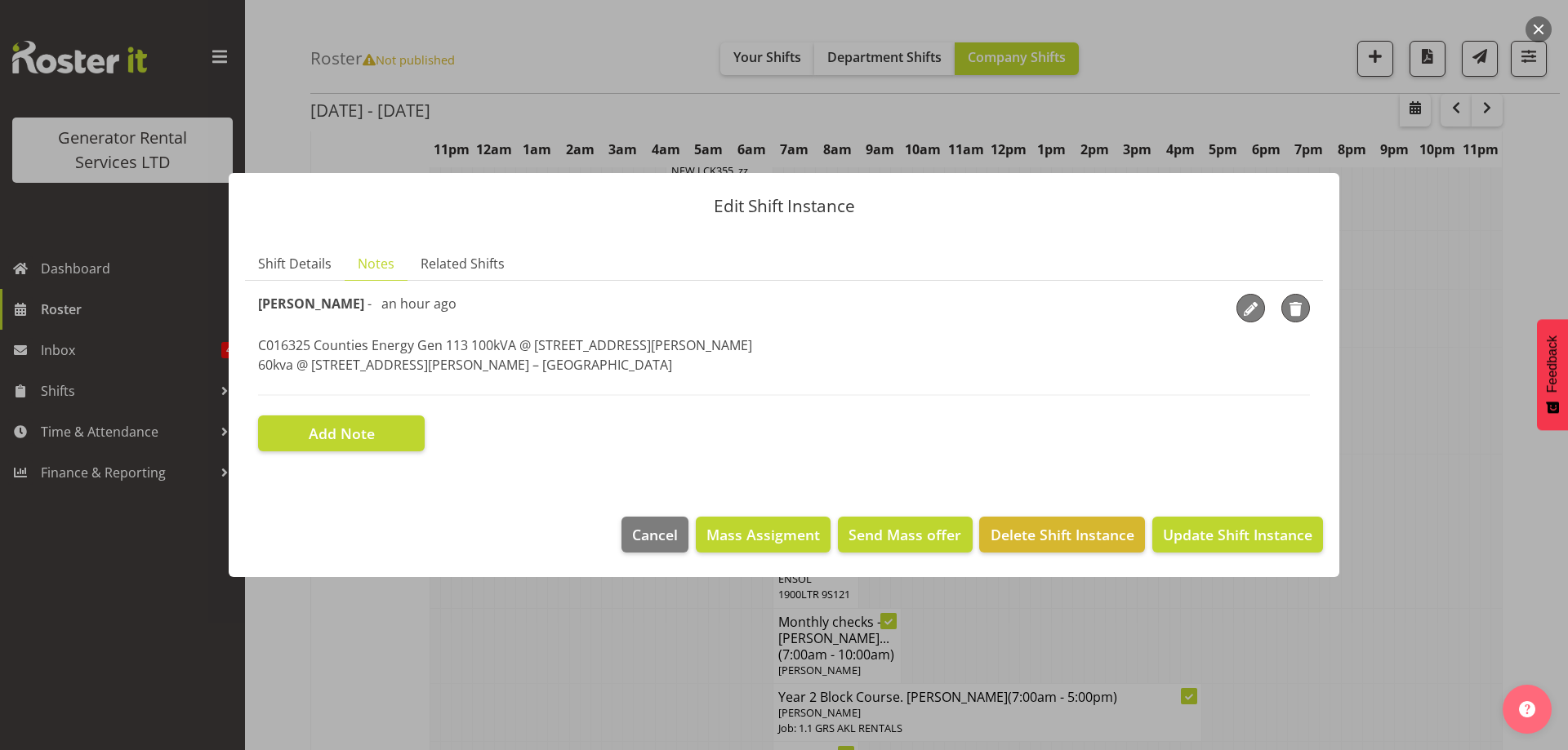
click at [415, 670] on div at bounding box center [784, 375] width 1568 height 750
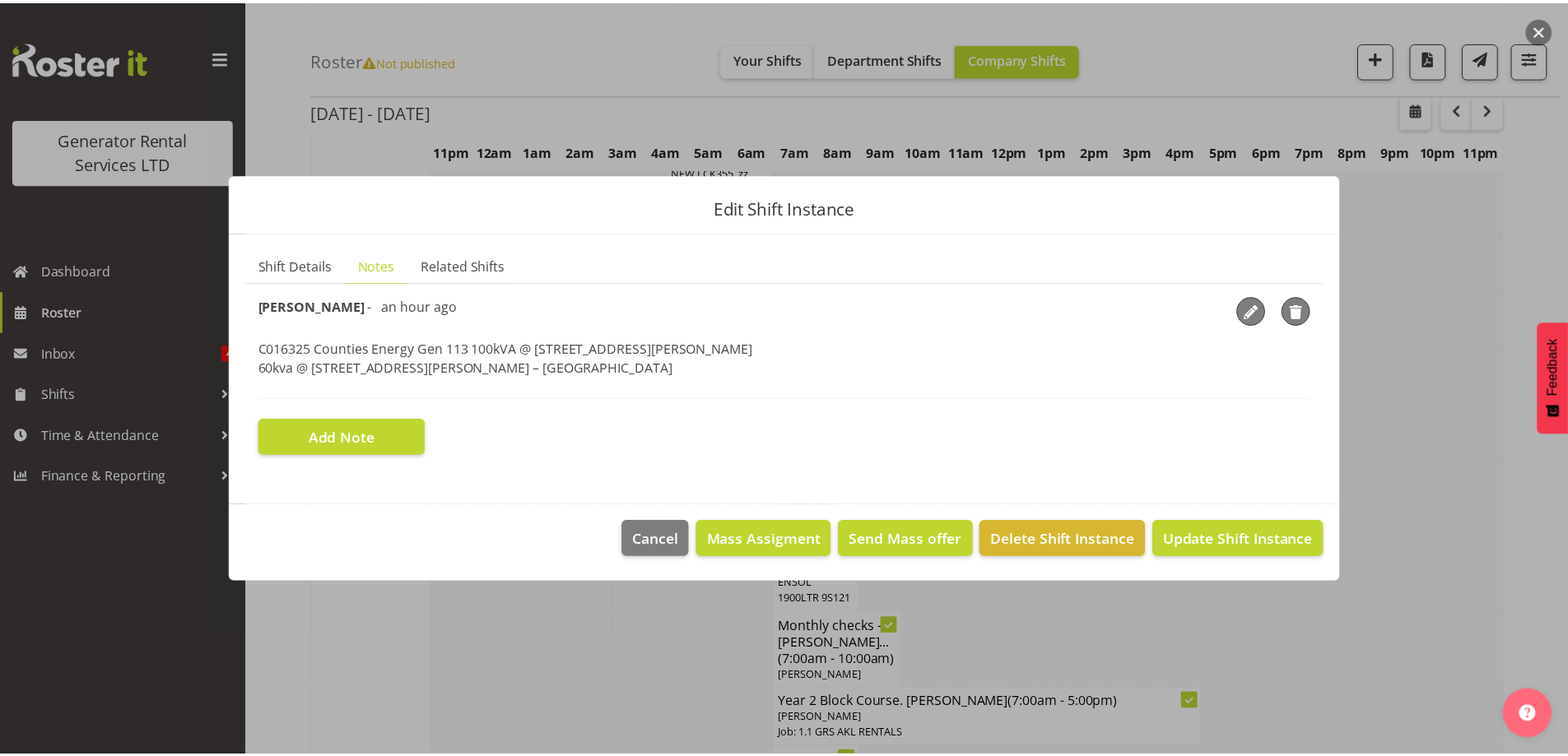
scroll to position [1975, 0]
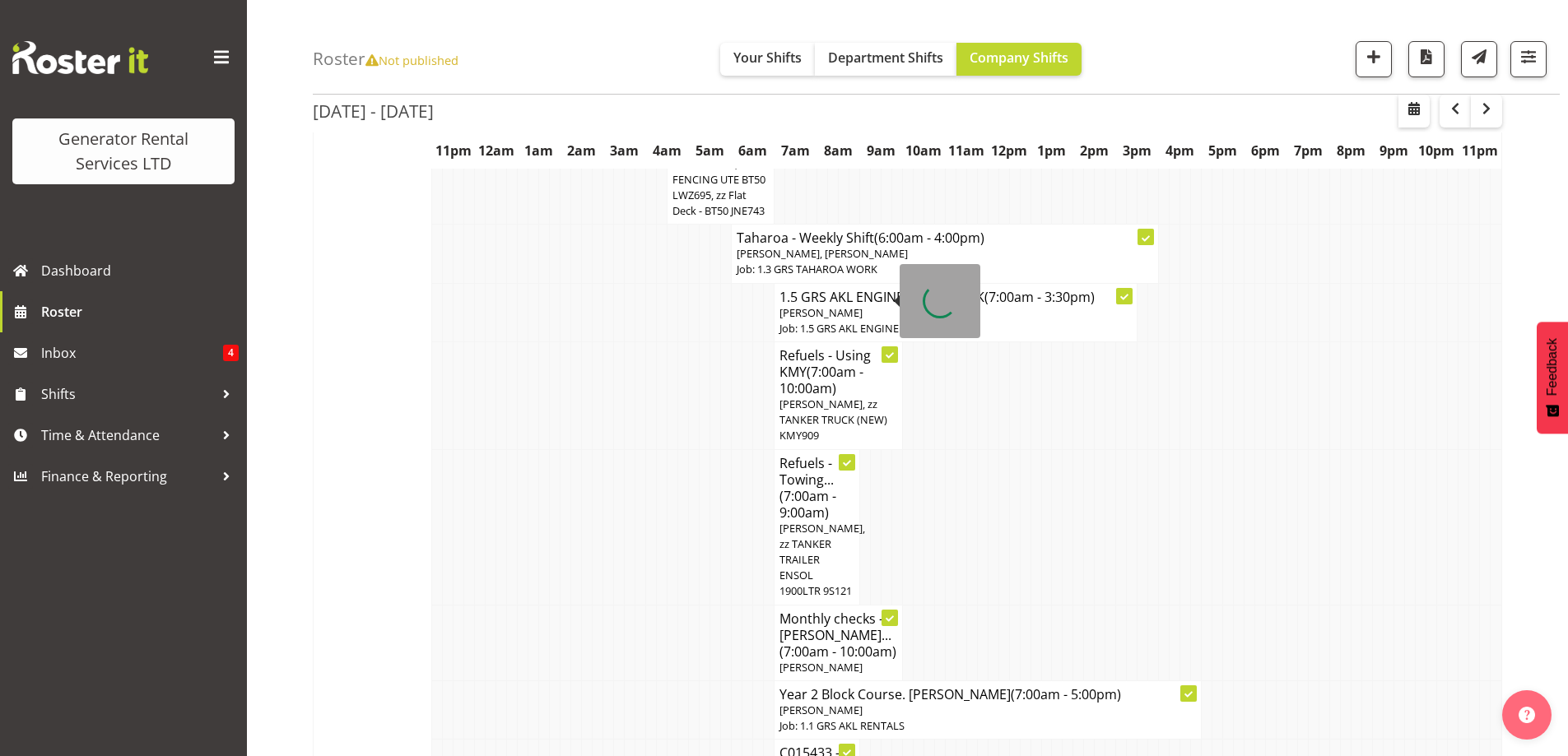
click at [808, 363] on span "(7:00am - 10:00am)" at bounding box center [821, 380] width 84 height 34
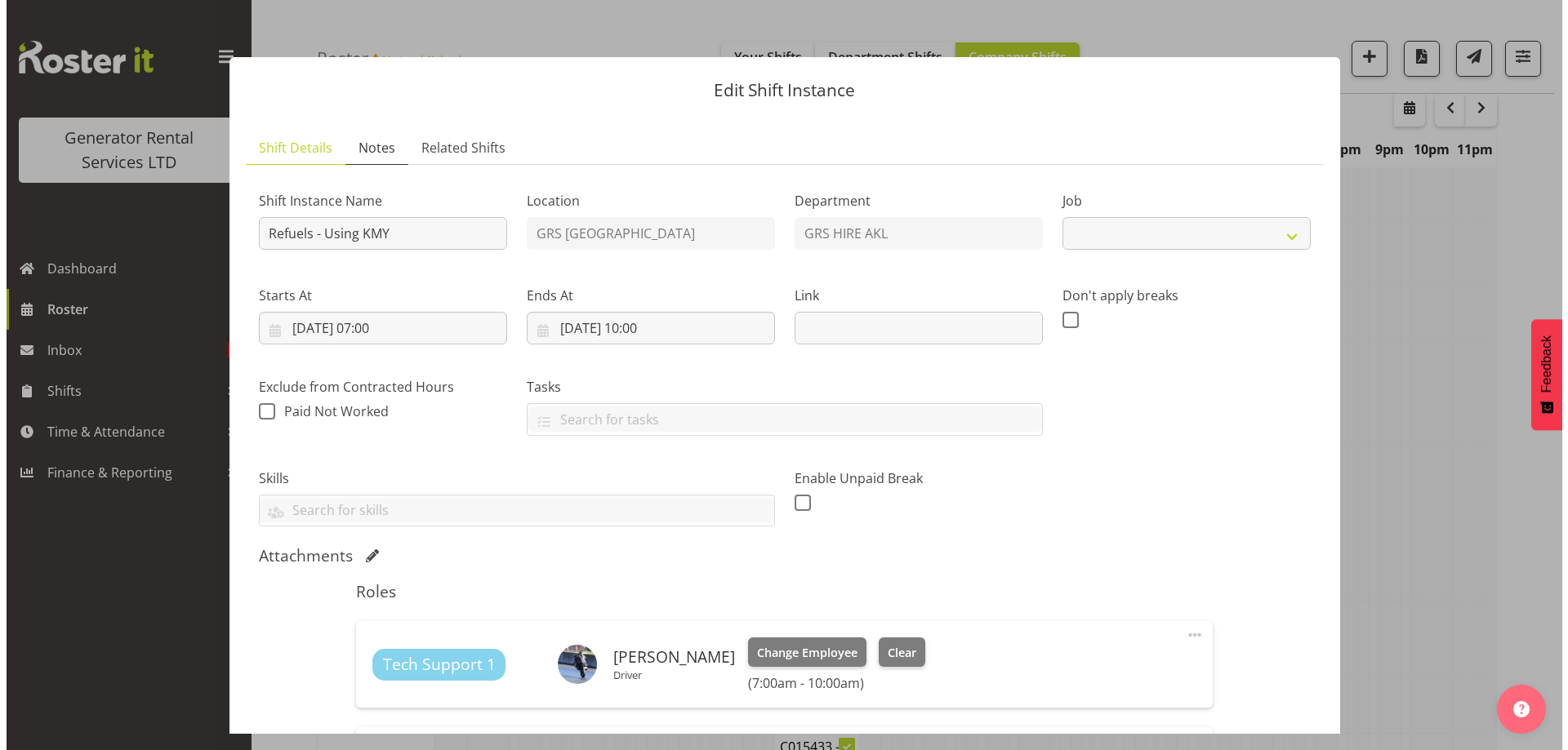
scroll to position [1951, 0]
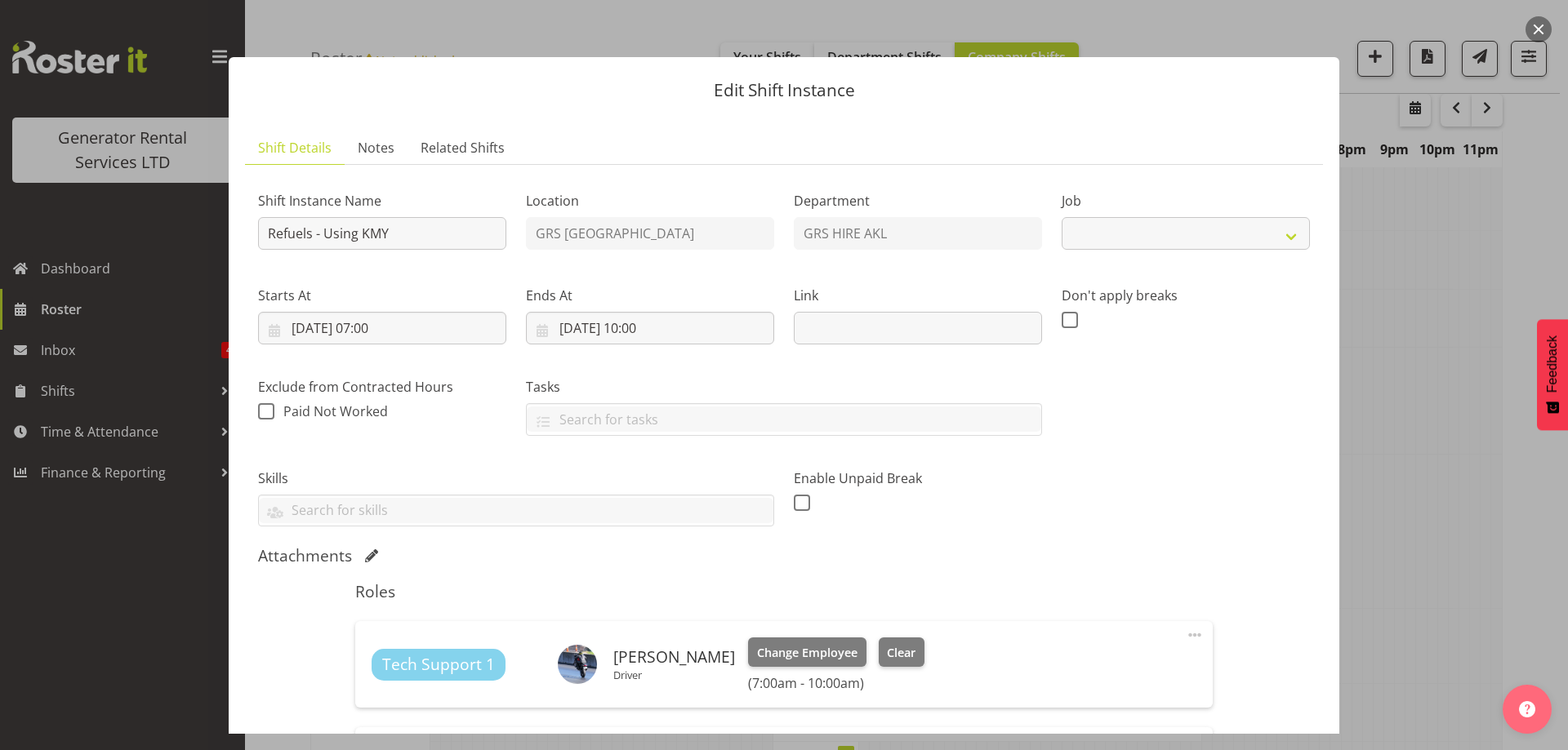
select select "9"
click at [375, 146] on span "Notes" at bounding box center [375, 147] width 37 height 20
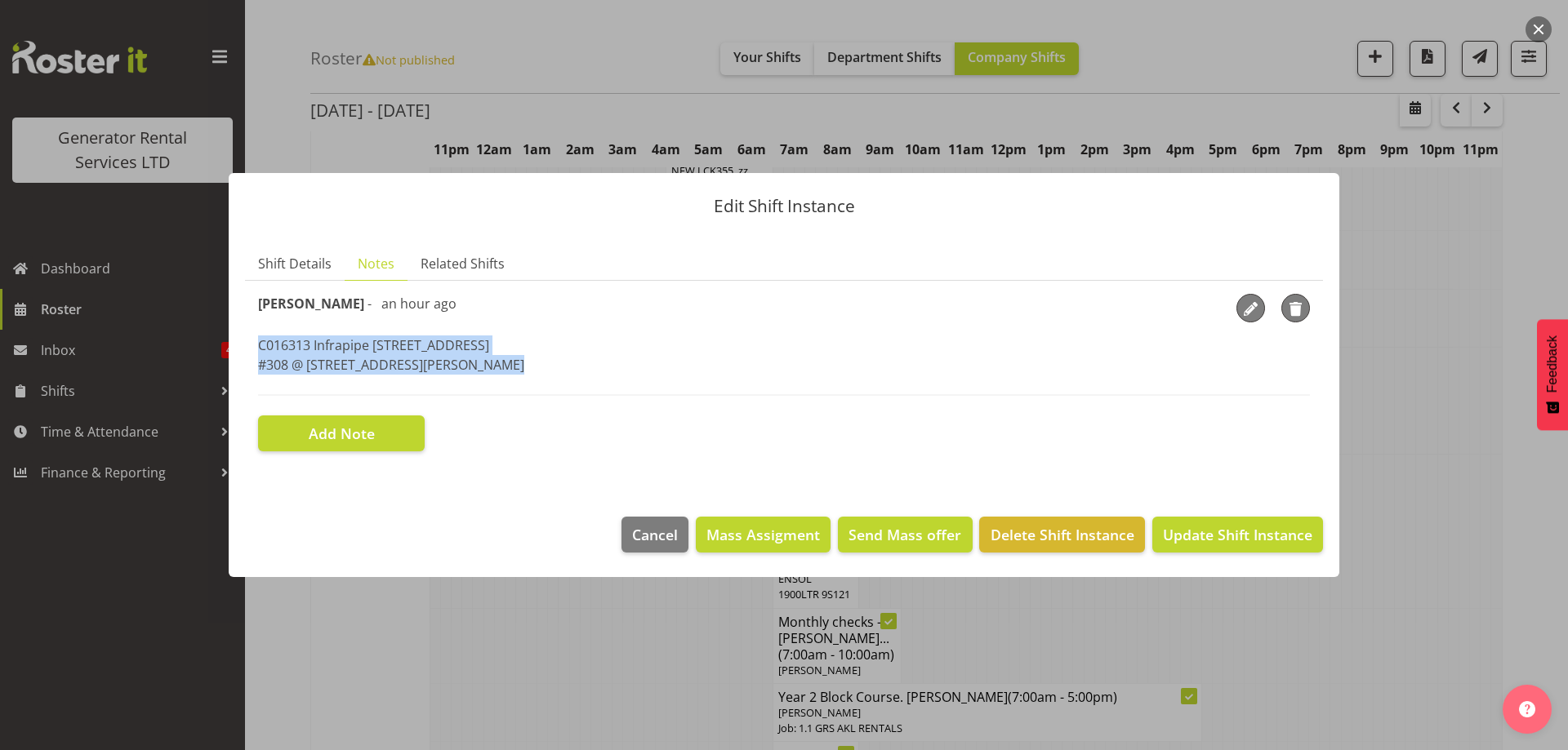
drag, startPoint x: 495, startPoint y: 375, endPoint x: 238, endPoint y: 352, distance: 258.0
click at [238, 352] on section "Shift Details Notes Related Shifts Shift Instance Name Refuels - Using KMY Loca…" at bounding box center [784, 365] width 1110 height 270
copy p "C016313 Infrapipe 500kva, 10A Kerwyn Ave East Tamaki #308 @ 4 Bettina Place, Ma…"
click at [623, 656] on div at bounding box center [784, 375] width 1568 height 750
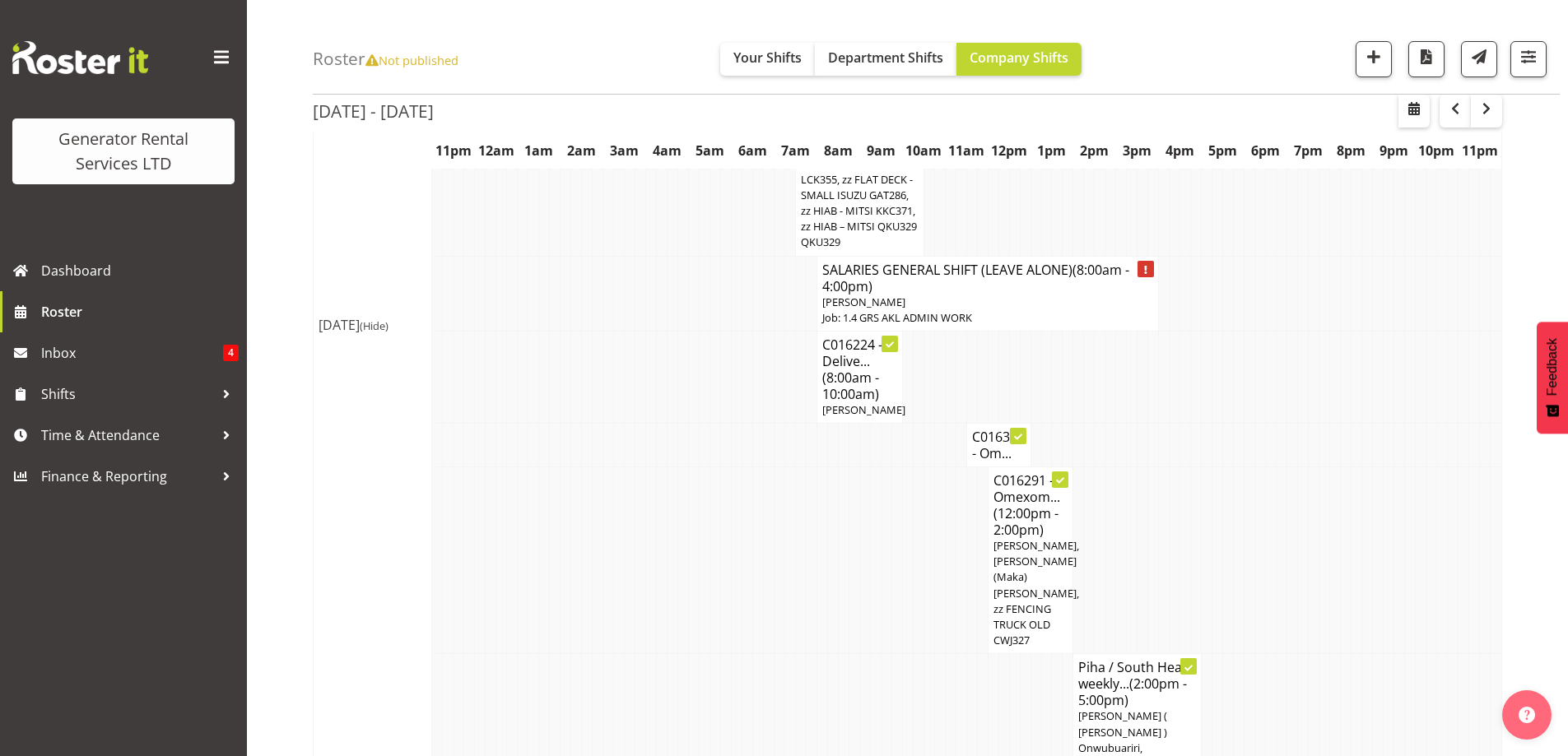
scroll to position [658, 0]
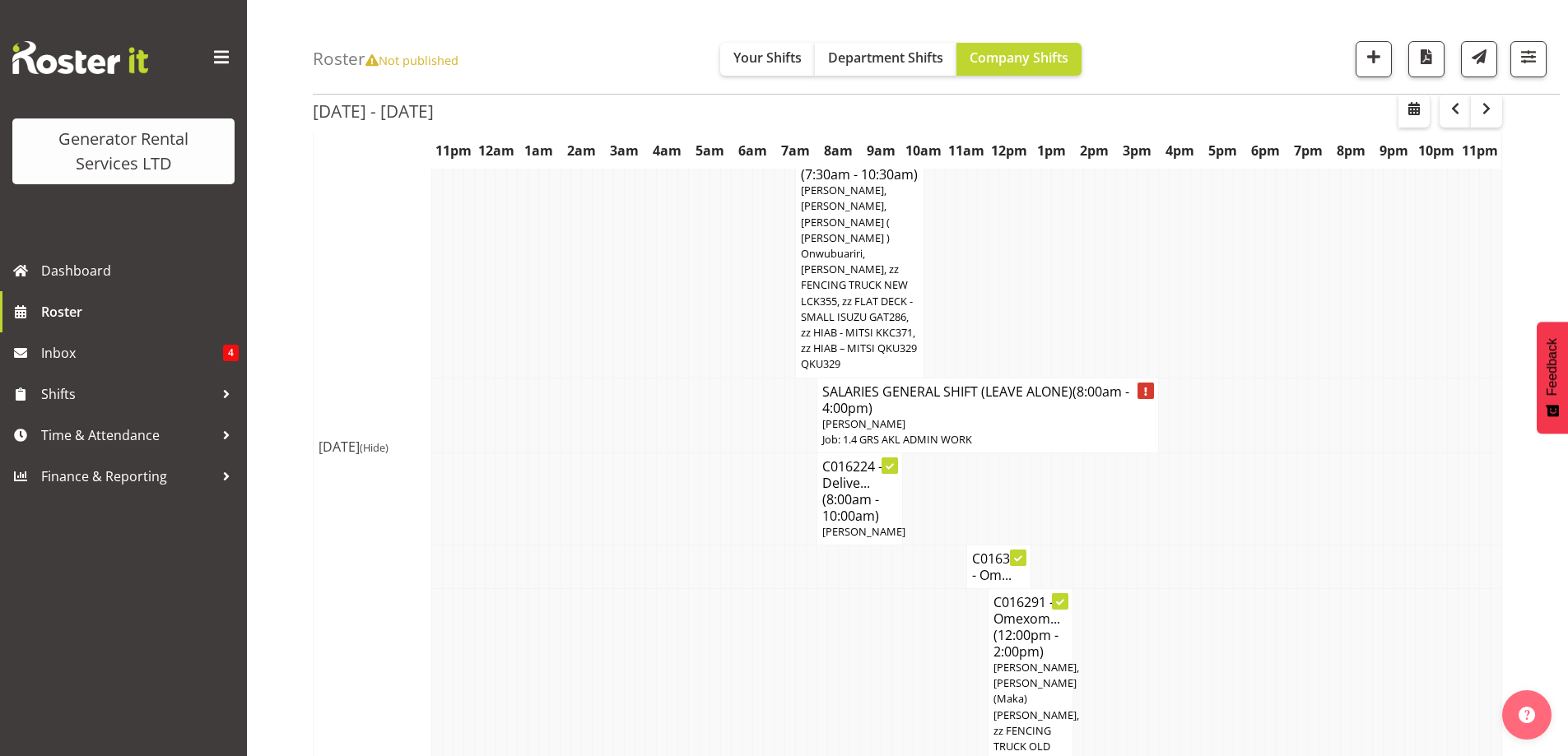
click at [779, 654] on td at bounding box center [779, 683] width 10 height 187
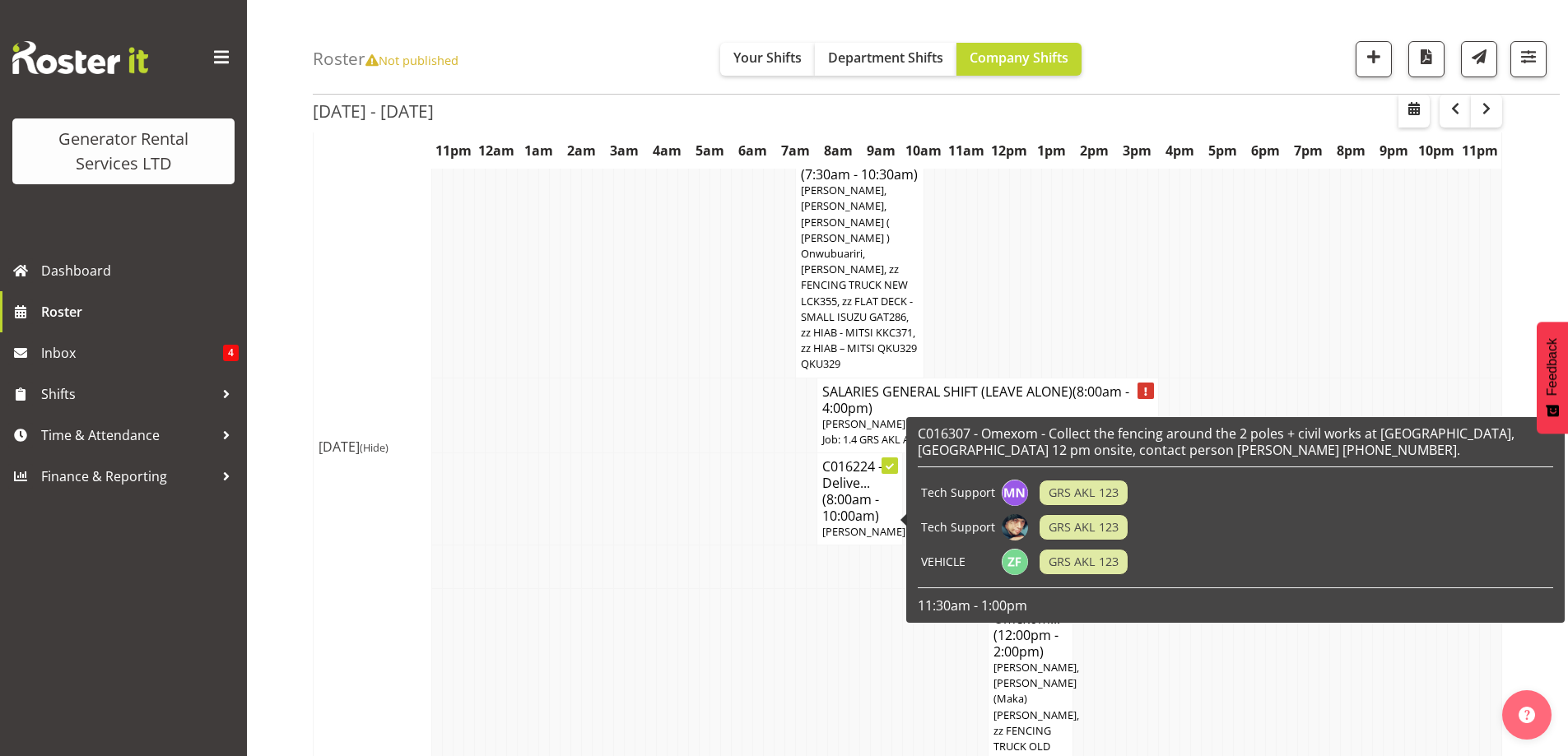
click at [1360, 438] on h6 "C016307 - Omexom - Collect the fencing around the 2 poles + civil works at Inla…" at bounding box center [1235, 442] width 635 height 33
drag, startPoint x: 1376, startPoint y: 433, endPoint x: 1507, endPoint y: 433, distance: 131.0
click at [1507, 433] on h6 "C016307 - Omexom - Collect the fencing around the 2 poles + civil works at Inla…" at bounding box center [1235, 442] width 635 height 33
copy h6 "Inland Rd, Helensville"
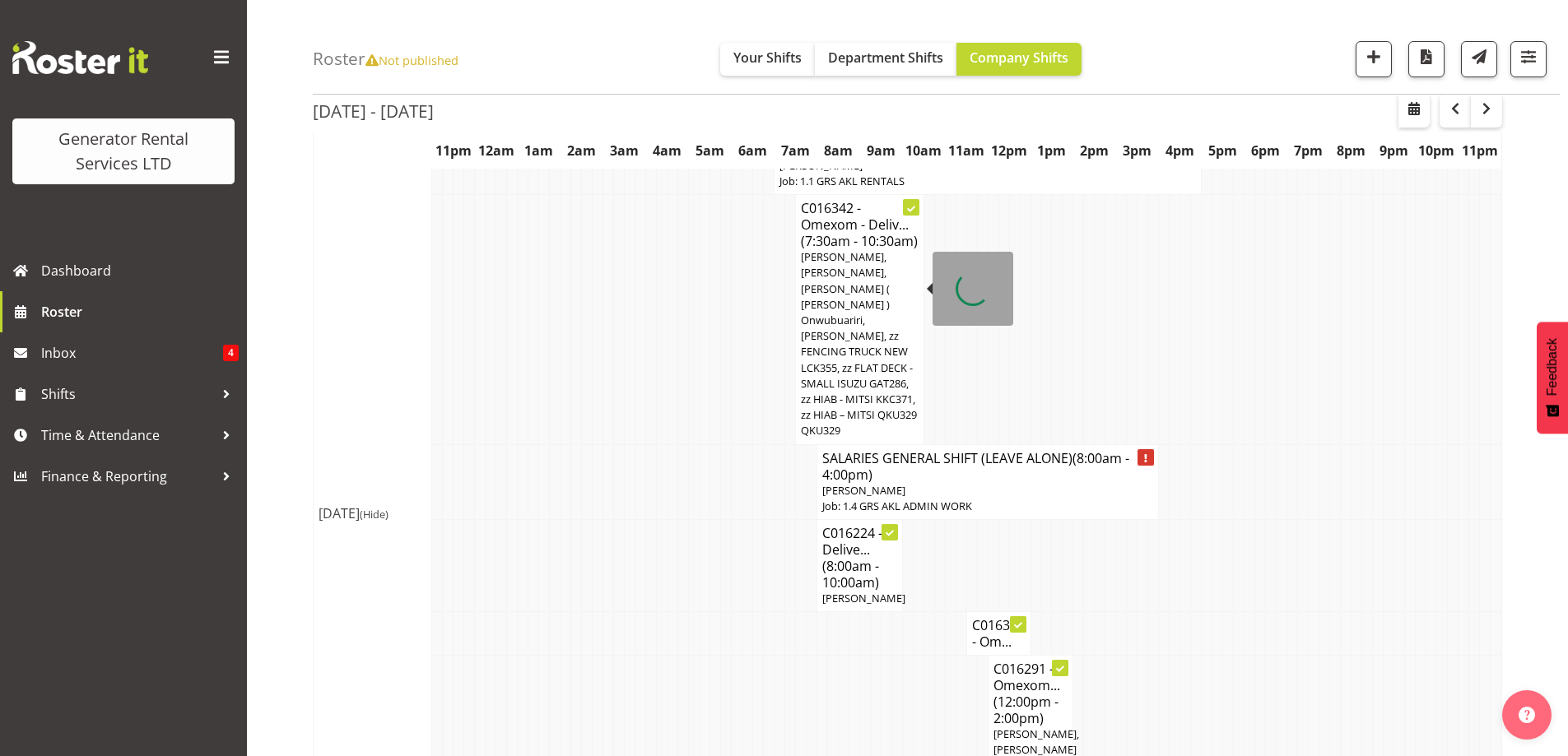
scroll to position [576, 0]
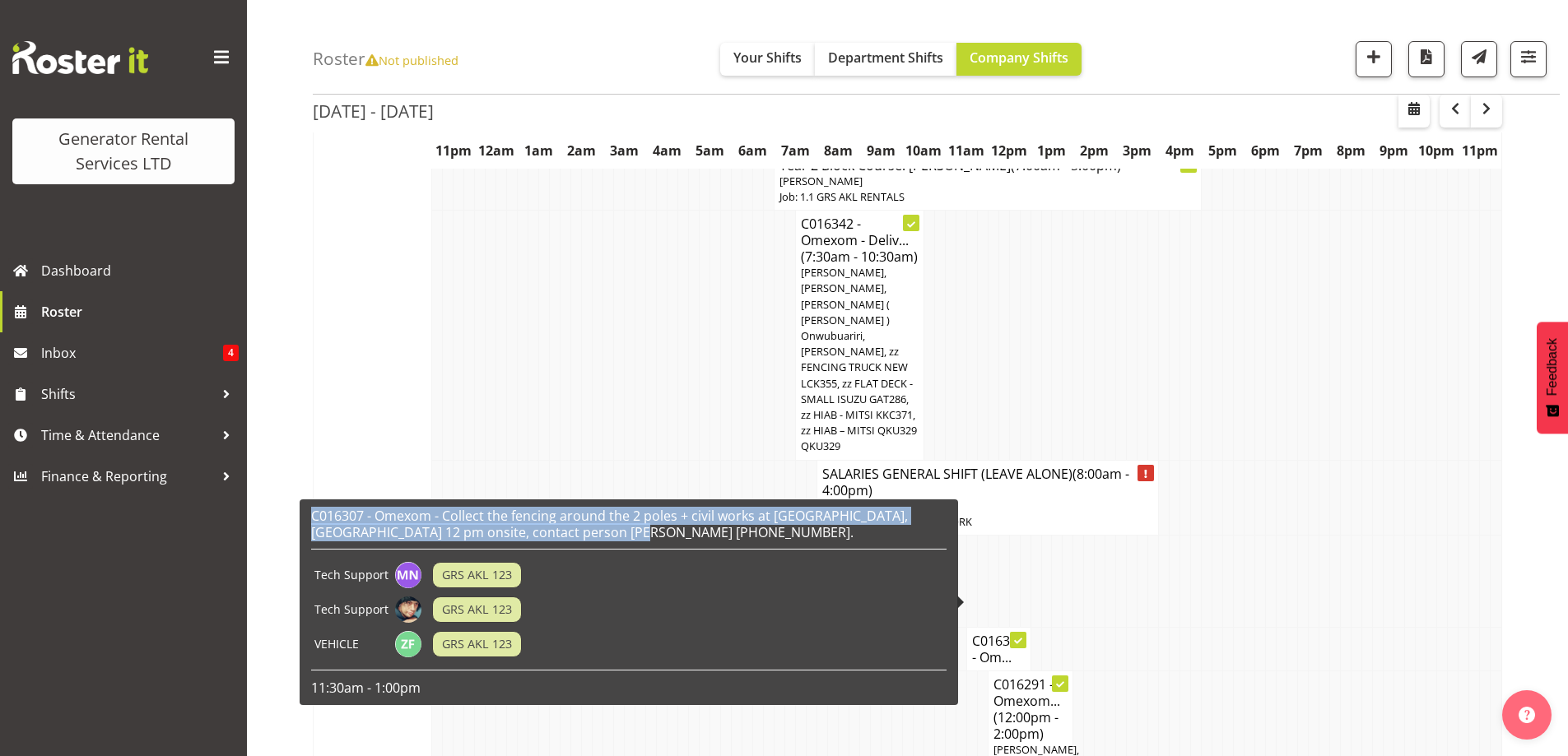
drag, startPoint x: 593, startPoint y: 535, endPoint x: 303, endPoint y: 508, distance: 291.3
click at [303, 508] on div "C016307 - Omexom - Collect the fencing around the 2 poles + civil works at Inla…" at bounding box center [628, 602] width 658 height 206
copy h6 "C016307 - Omexom - Collect the fencing around the 2 poles + civil works at Inla…"
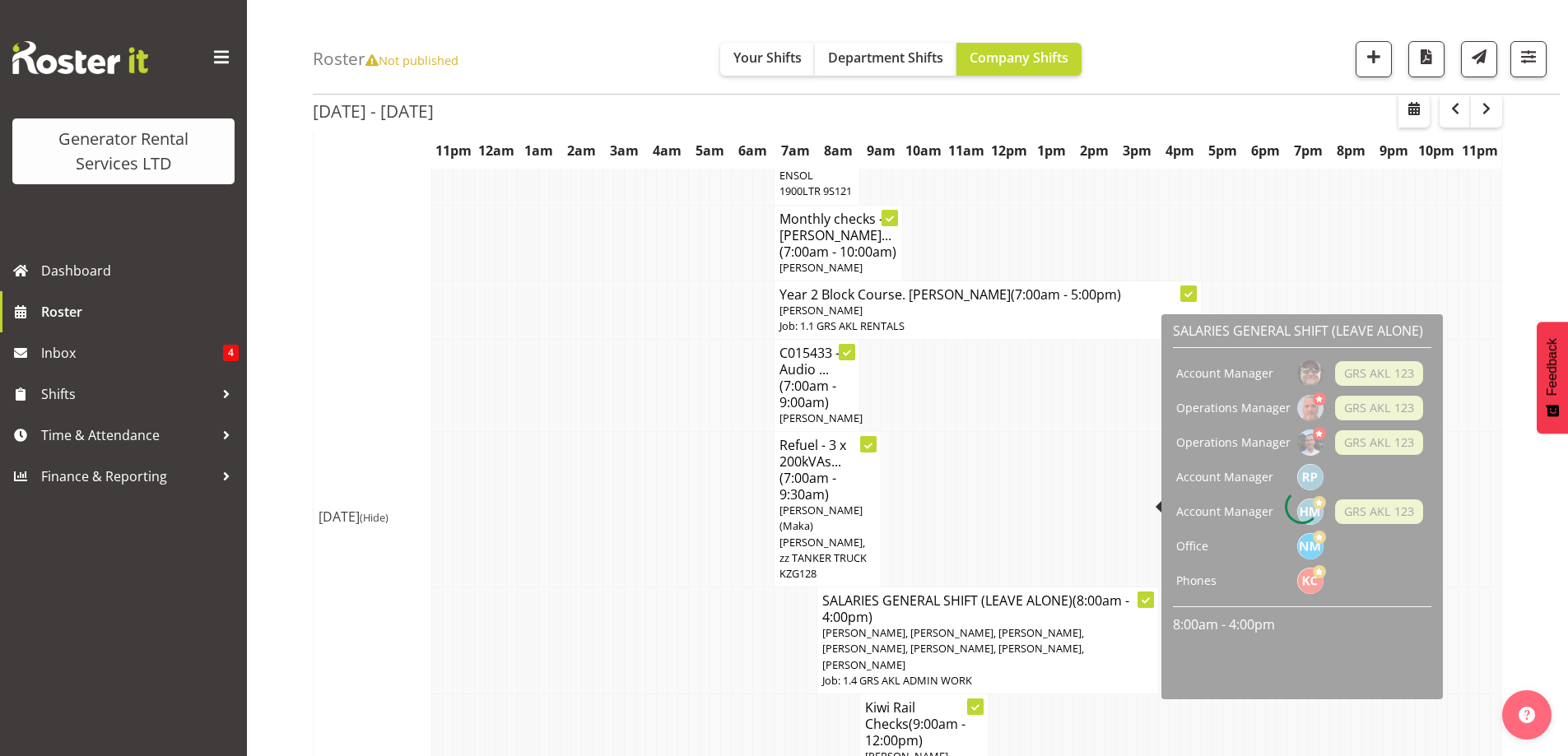
scroll to position [2305, 0]
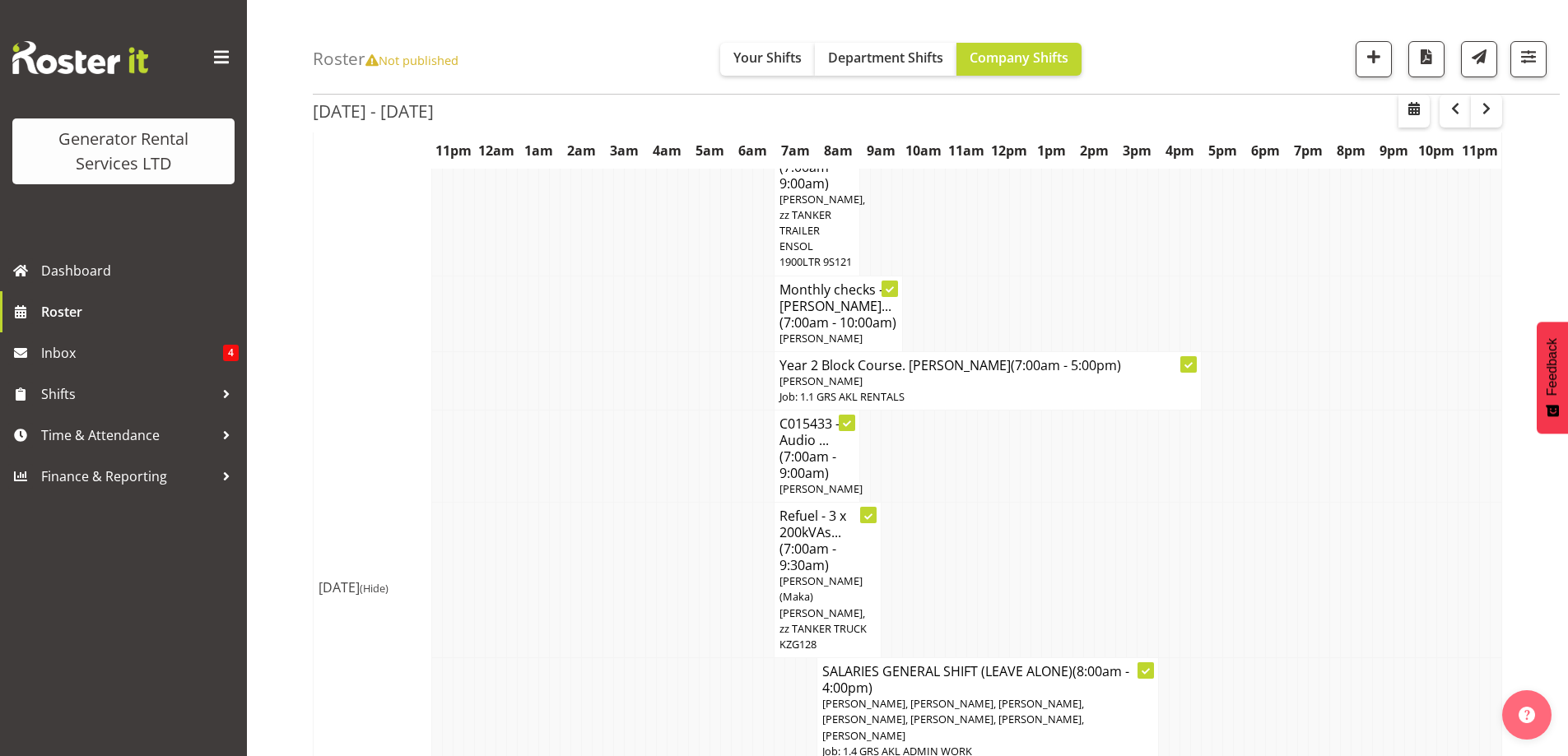
click at [660, 658] on td at bounding box center [662, 711] width 10 height 107
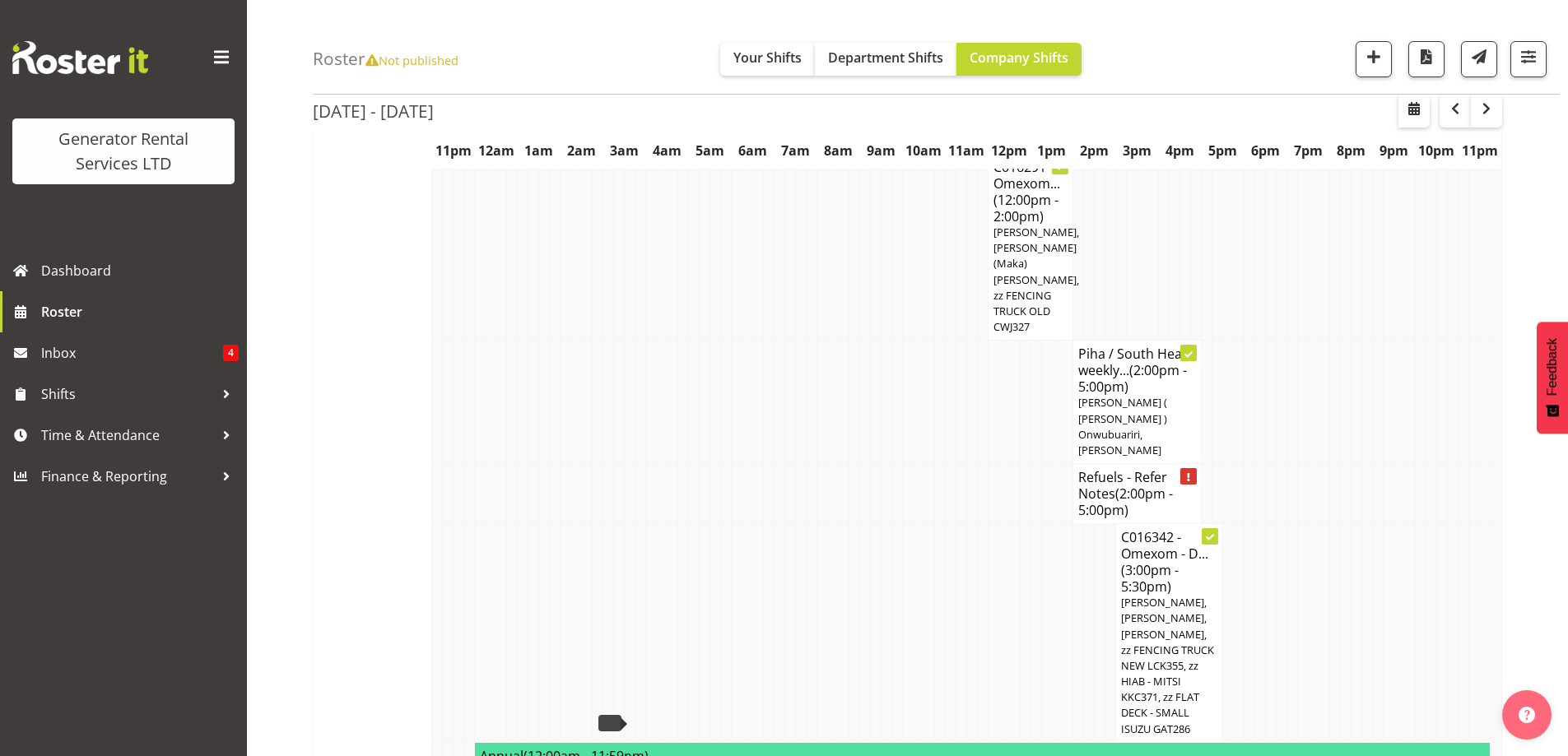
scroll to position [1070, 0]
